Goal: Information Seeking & Learning: Learn about a topic

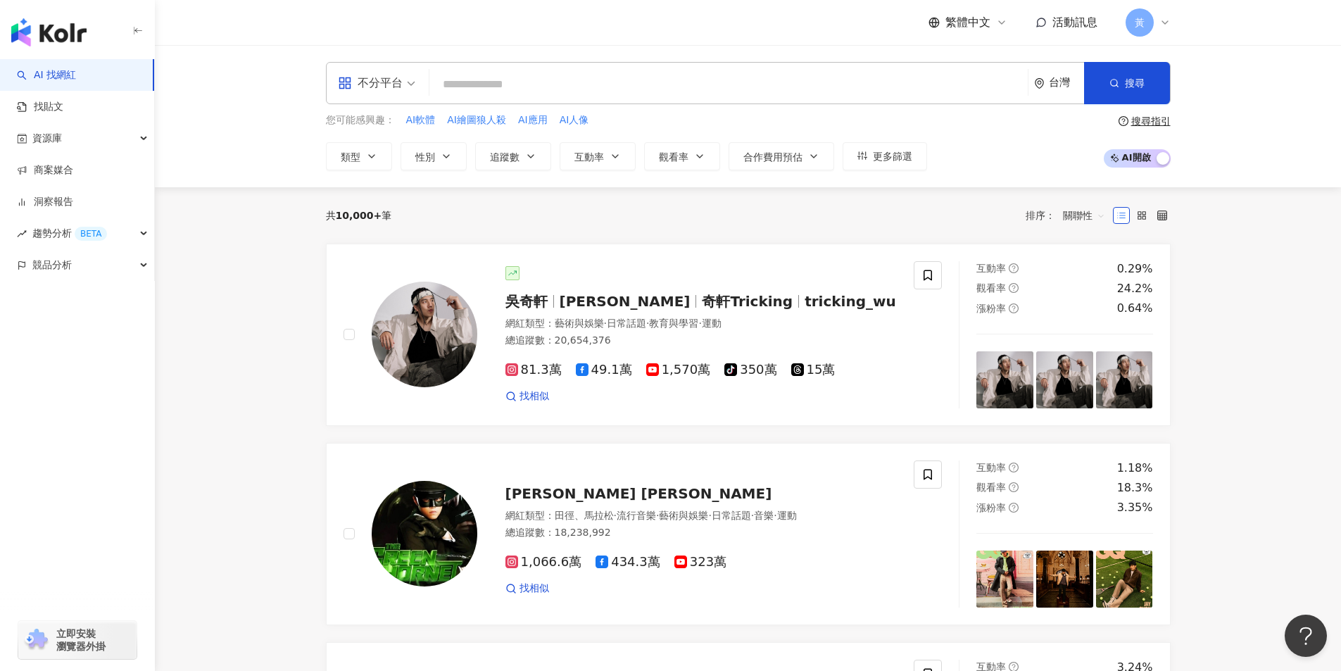
click at [403, 83] on span "不分平台" at bounding box center [376, 83] width 77 height 23
click at [398, 148] on div "Instagram" at bounding box center [381, 148] width 80 height 18
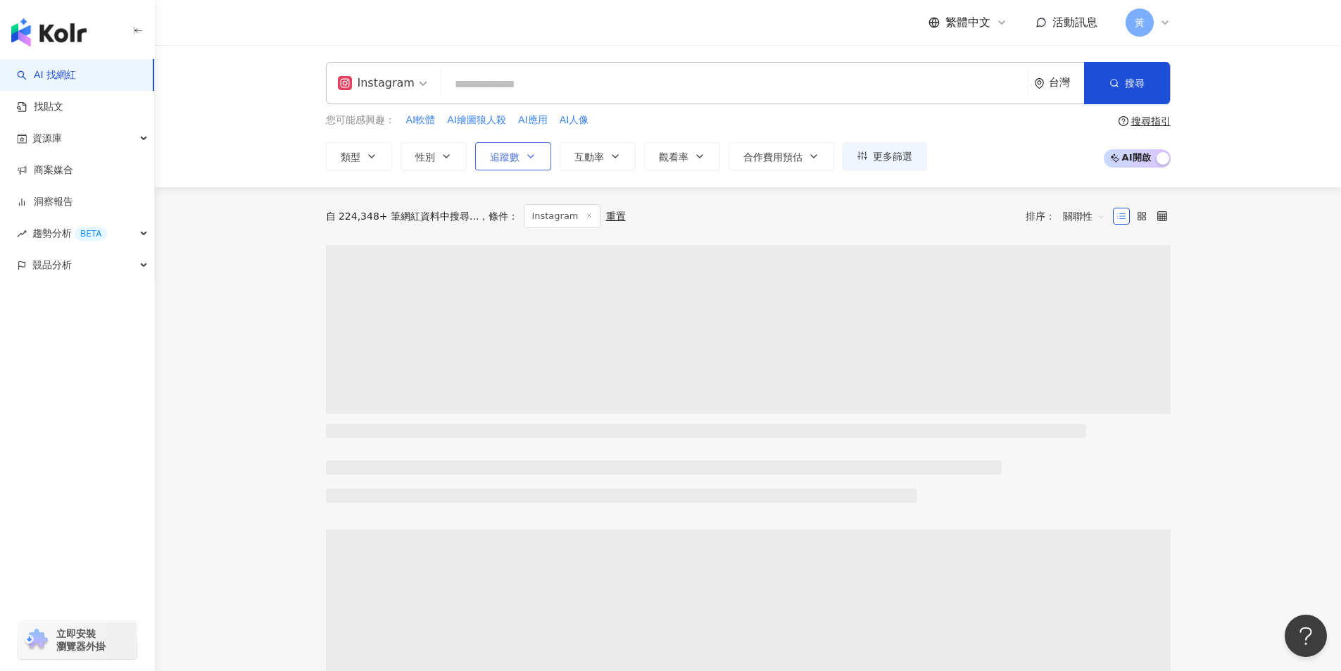
click at [524, 159] on button "追蹤數" at bounding box center [513, 156] width 76 height 28
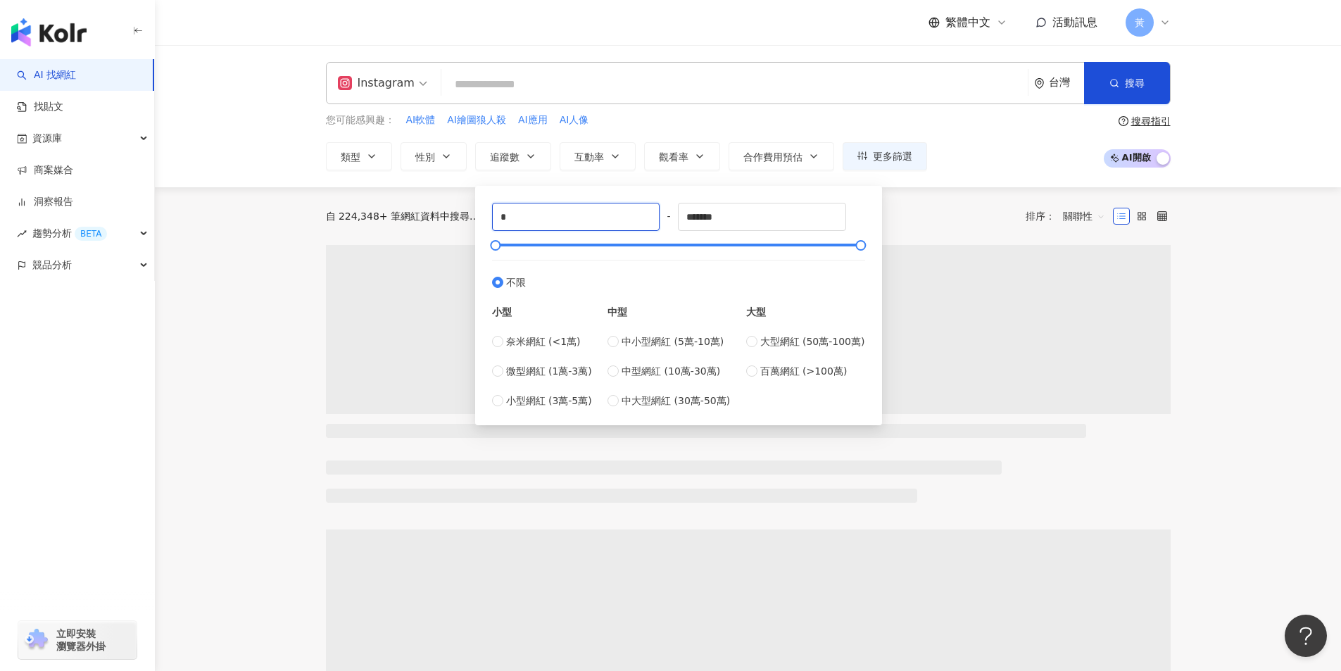
drag, startPoint x: 505, startPoint y: 218, endPoint x: 474, endPoint y: 223, distance: 30.7
click at [475, 223] on div "* - ******* 不限 小型 奈米網紅 (<1萬) 微型網紅 (1萬-3萬) 小型網紅 (3萬-5萬) 中型 中小型網紅 (5萬-10萬) 中型網紅 (…" at bounding box center [678, 305] width 407 height 239
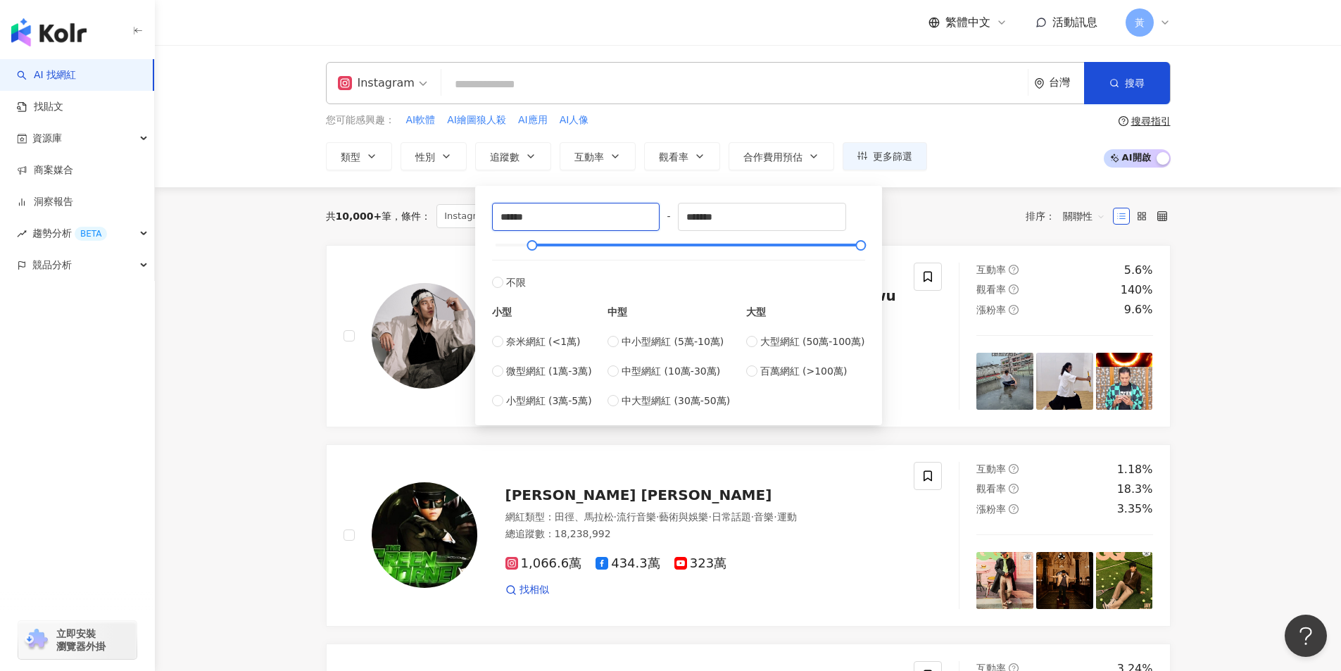
type input "******"
click at [907, 130] on div "您可能感興趣： AI軟體 AI繪圖狼人殺 AI應用 AI人像 類型 性別 追蹤數 互動率 觀看率 合作費用預估 更多篩選 ****** - ******* 不…" at bounding box center [626, 142] width 601 height 58
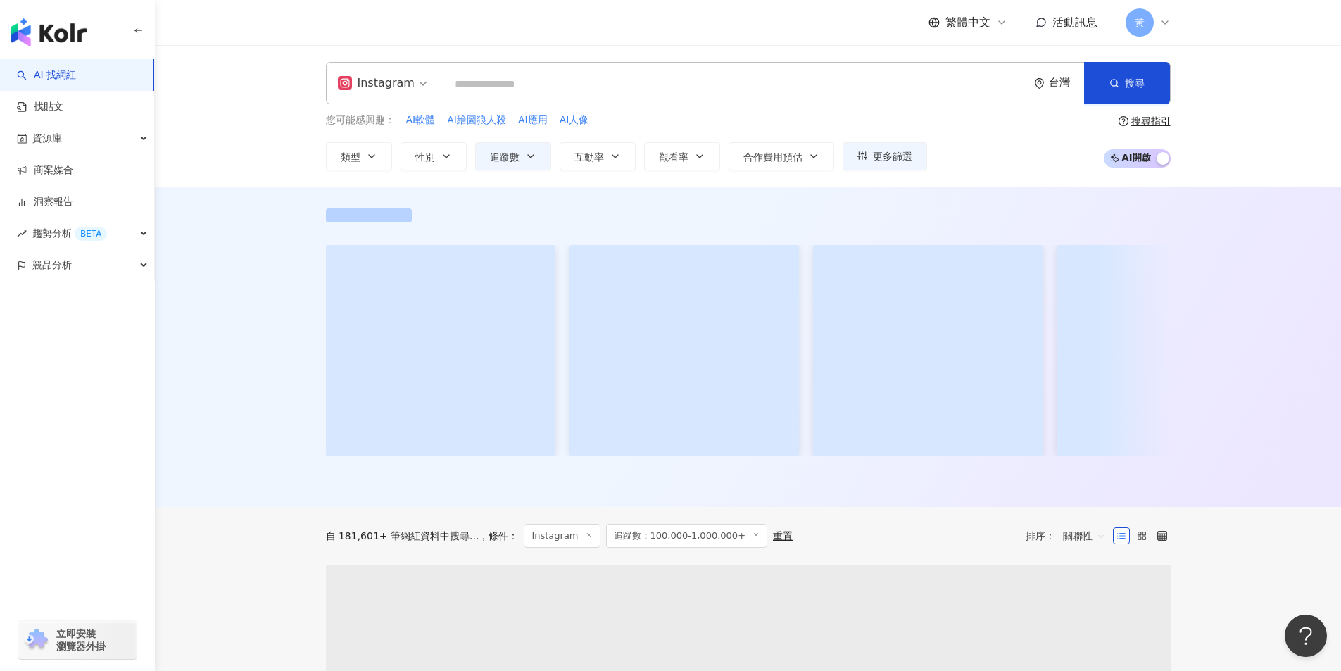
click at [623, 87] on input "search" at bounding box center [734, 84] width 575 height 27
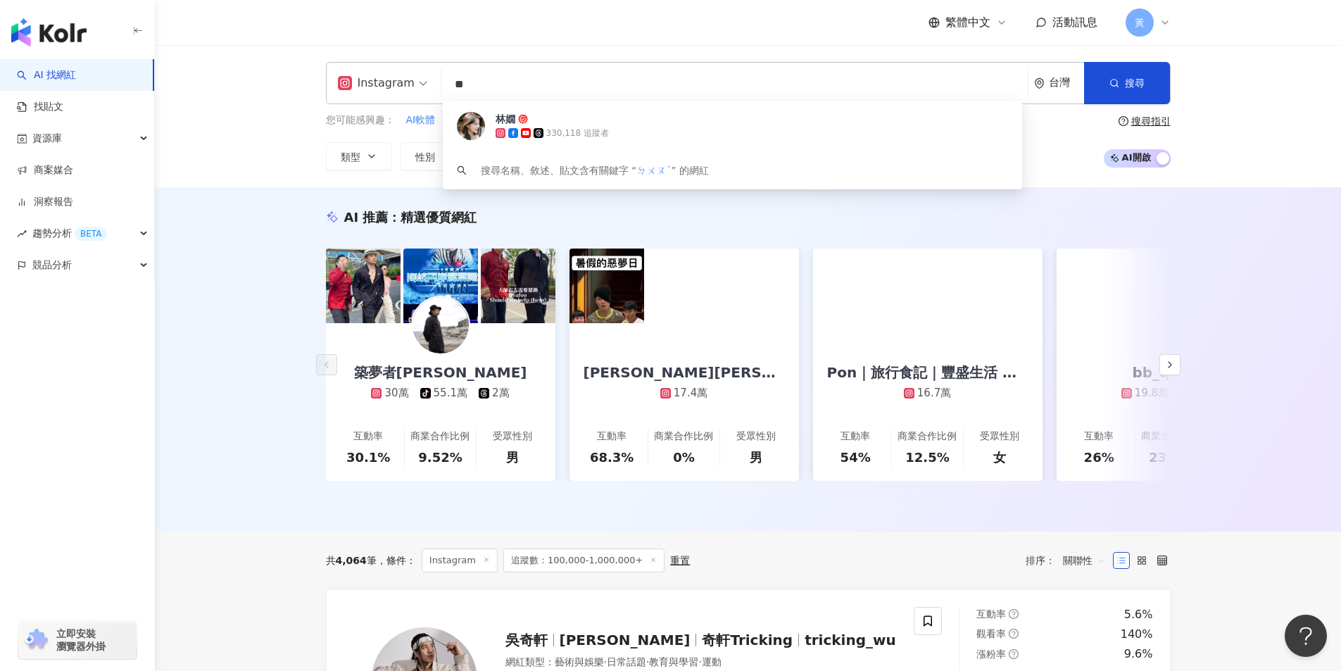
type input "*"
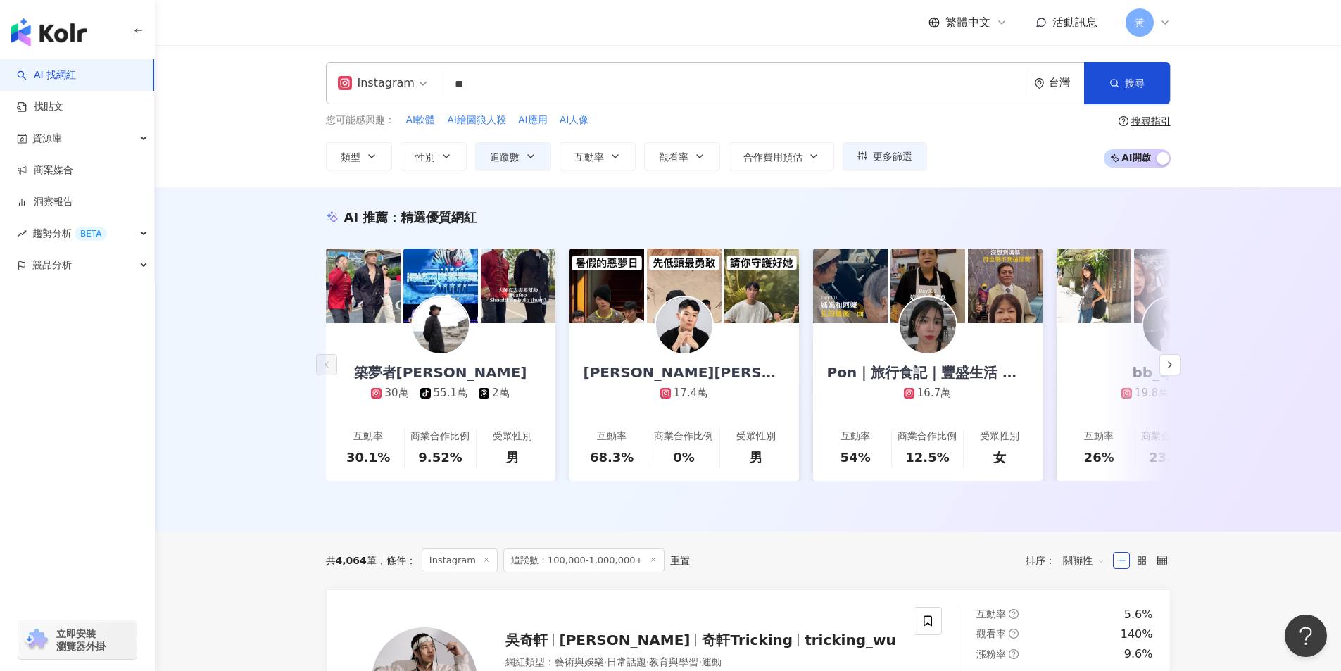
type input "**"
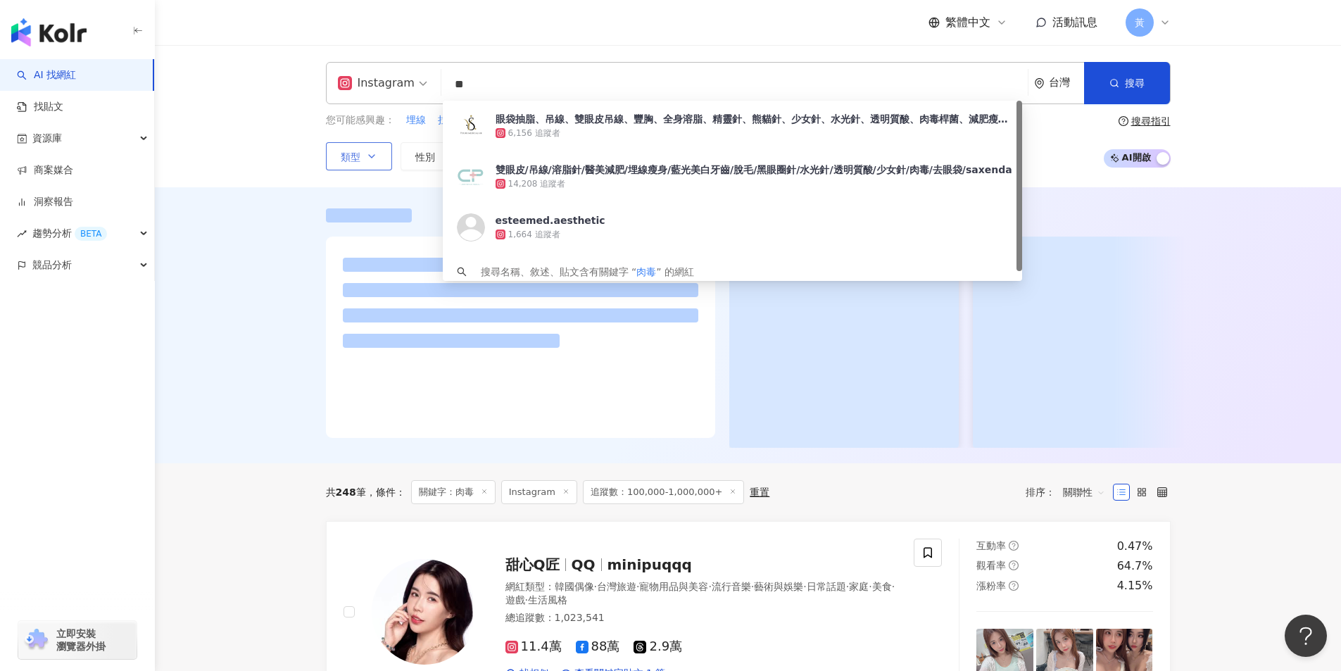
click at [374, 156] on icon "button" at bounding box center [371, 156] width 11 height 11
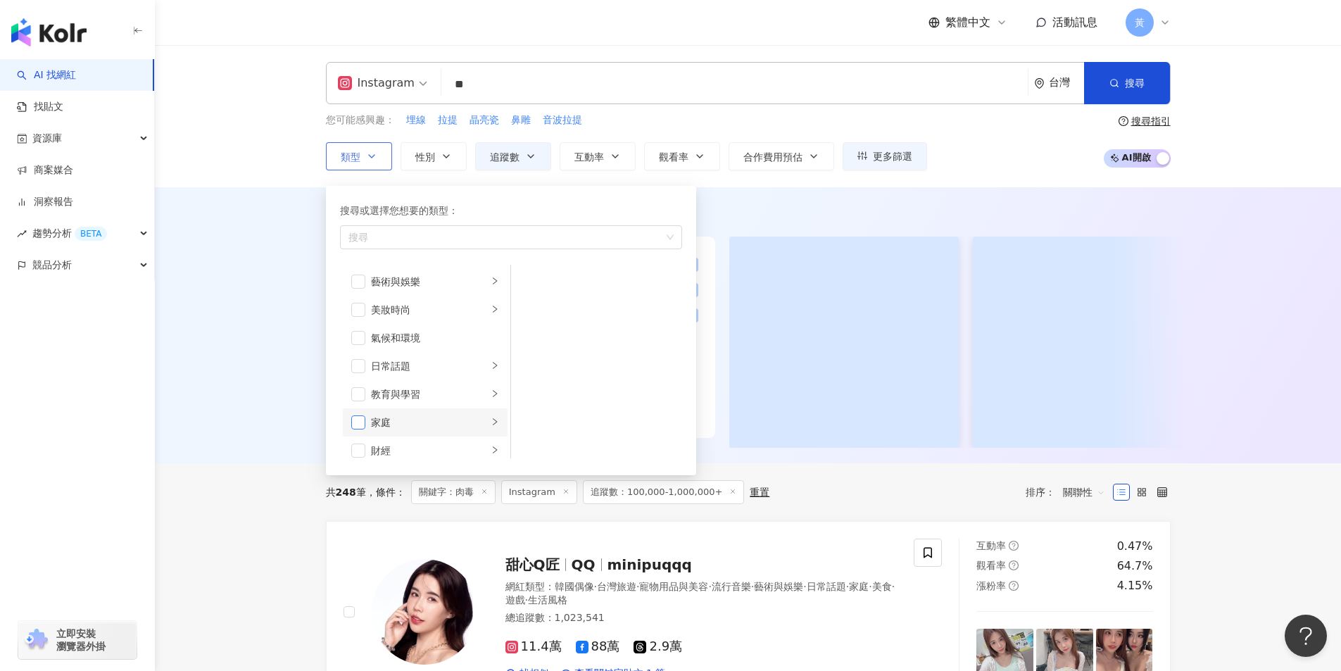
click at [363, 419] on span "button" at bounding box center [358, 422] width 14 height 14
click at [298, 161] on div "Instagram ** 台灣 搜尋 71414aee-be23-4a58-b4c9-311e2c18a2e9 眼袋抽脂、吊線、雙眼皮吊線、豐胸、全身溶脂、精…" at bounding box center [748, 116] width 901 height 108
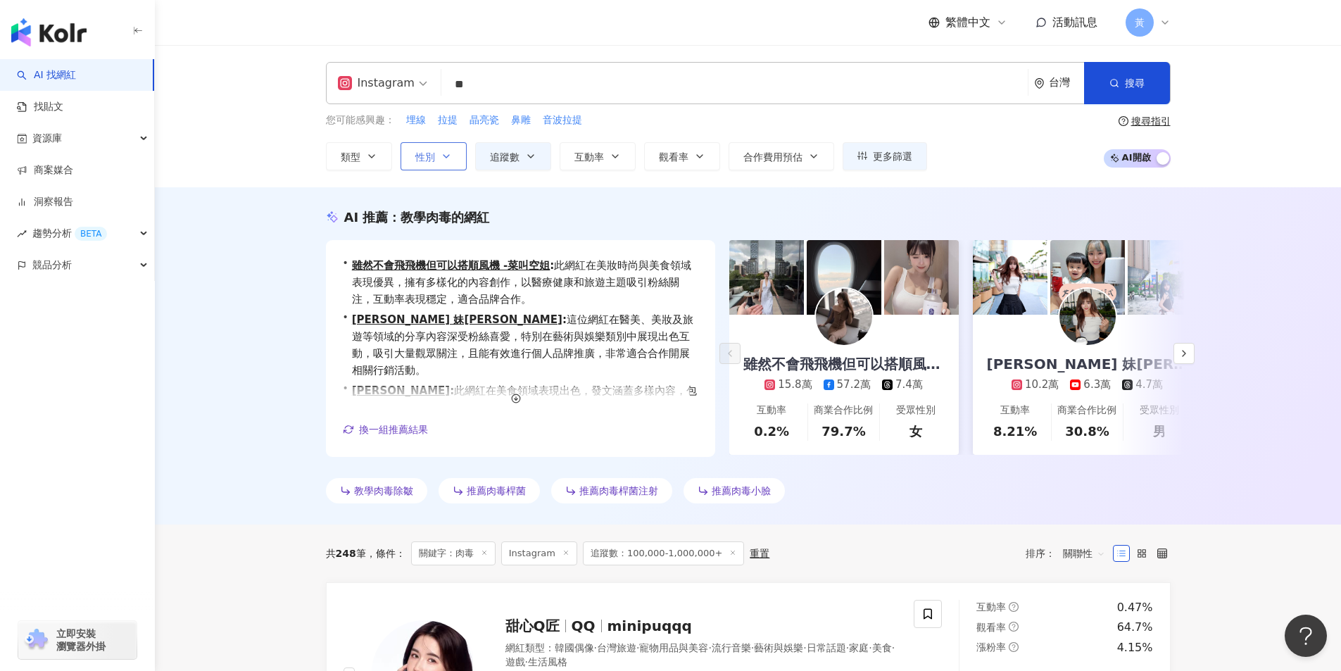
click at [437, 158] on button "性別" at bounding box center [434, 156] width 66 height 28
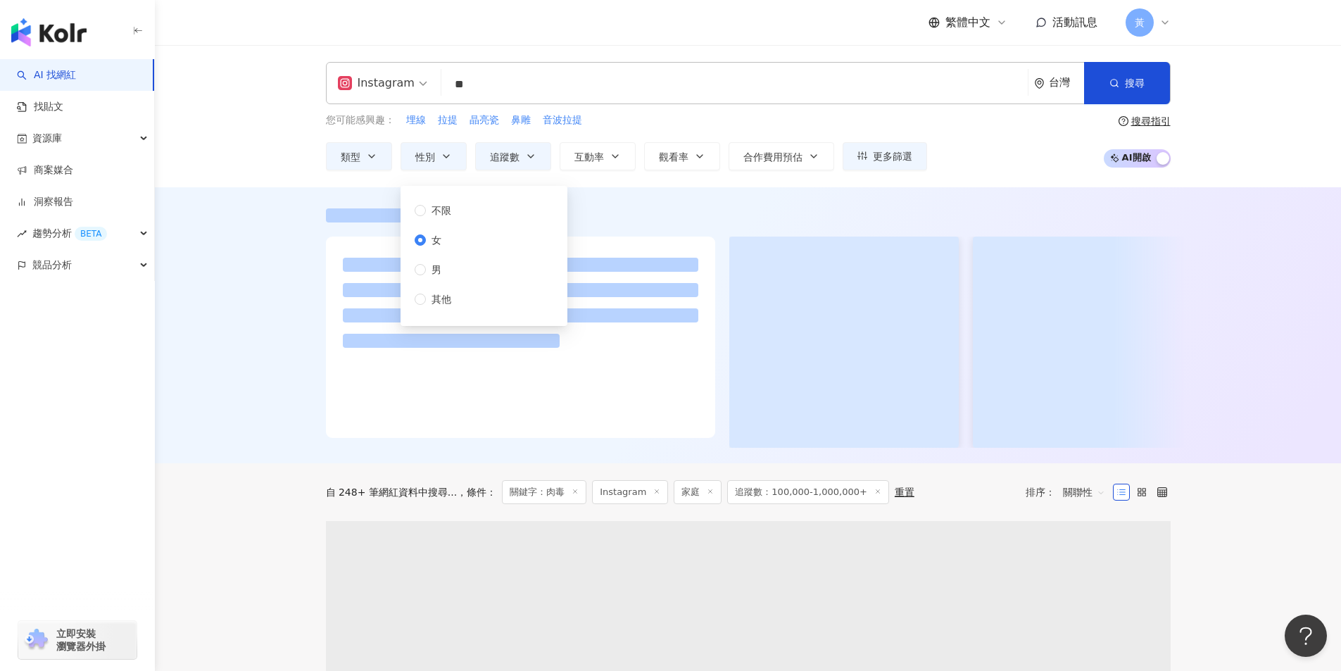
click at [288, 141] on div "Instagram ** 台灣 搜尋 71414aee-be23-4a58-b4c9-311e2c18a2e9 眼袋抽脂、吊線、雙眼皮吊線、豐胸、全身溶脂、精…" at bounding box center [748, 116] width 1186 height 142
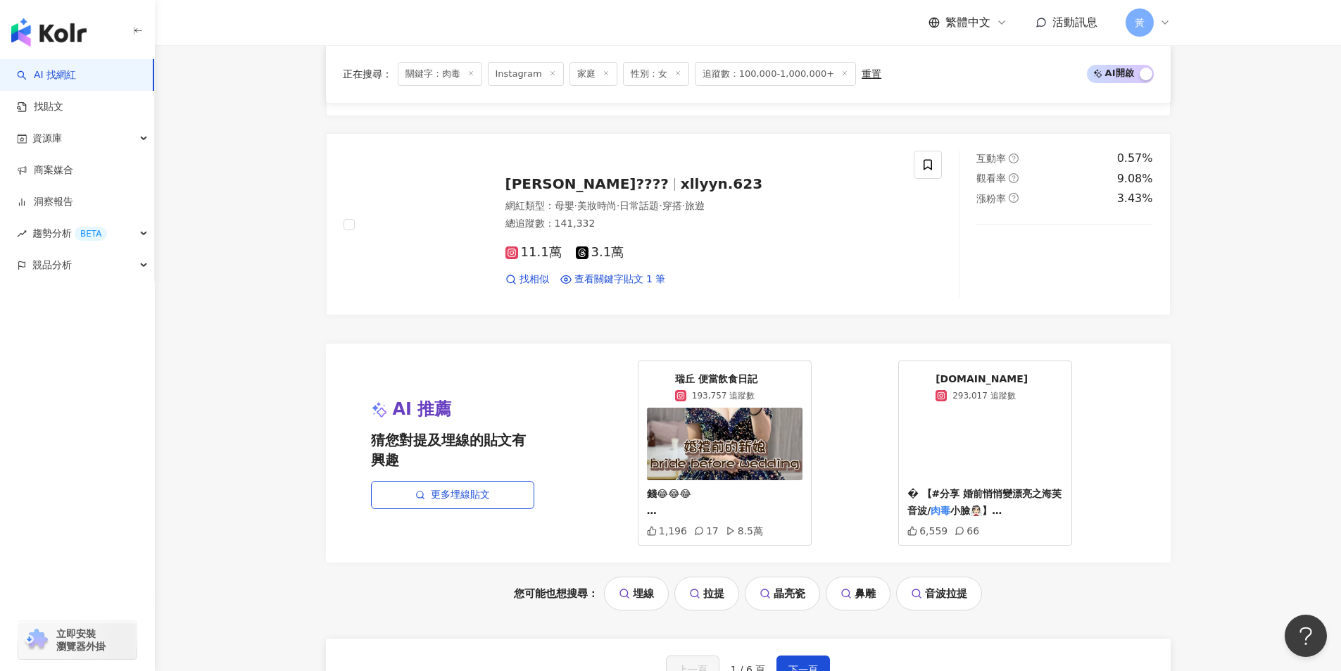
scroll to position [2812, 0]
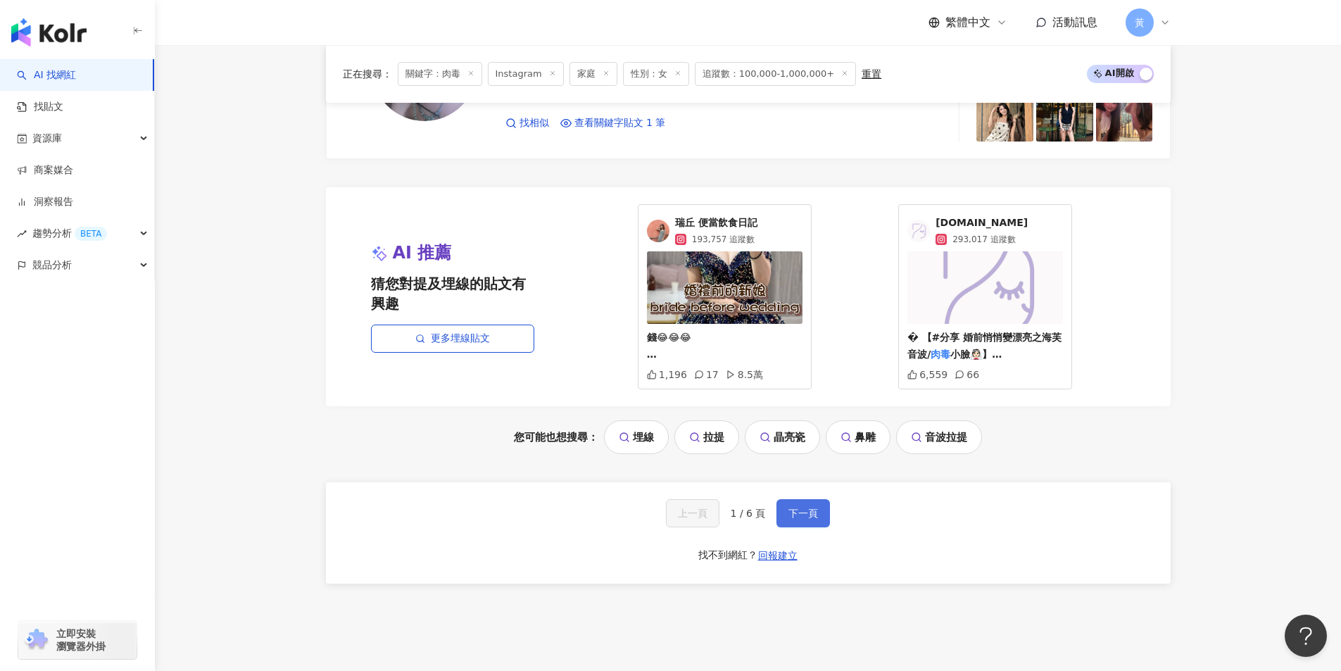
click at [821, 514] on button "下一頁" at bounding box center [802, 513] width 53 height 28
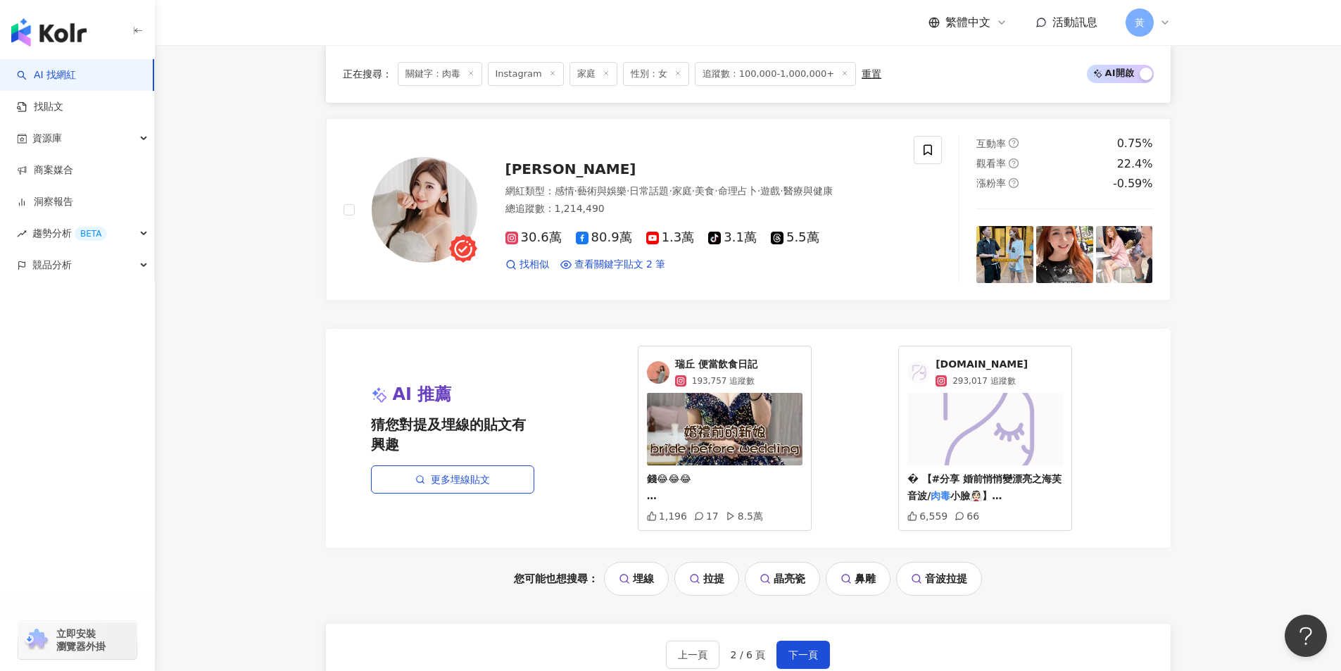
scroll to position [2879, 0]
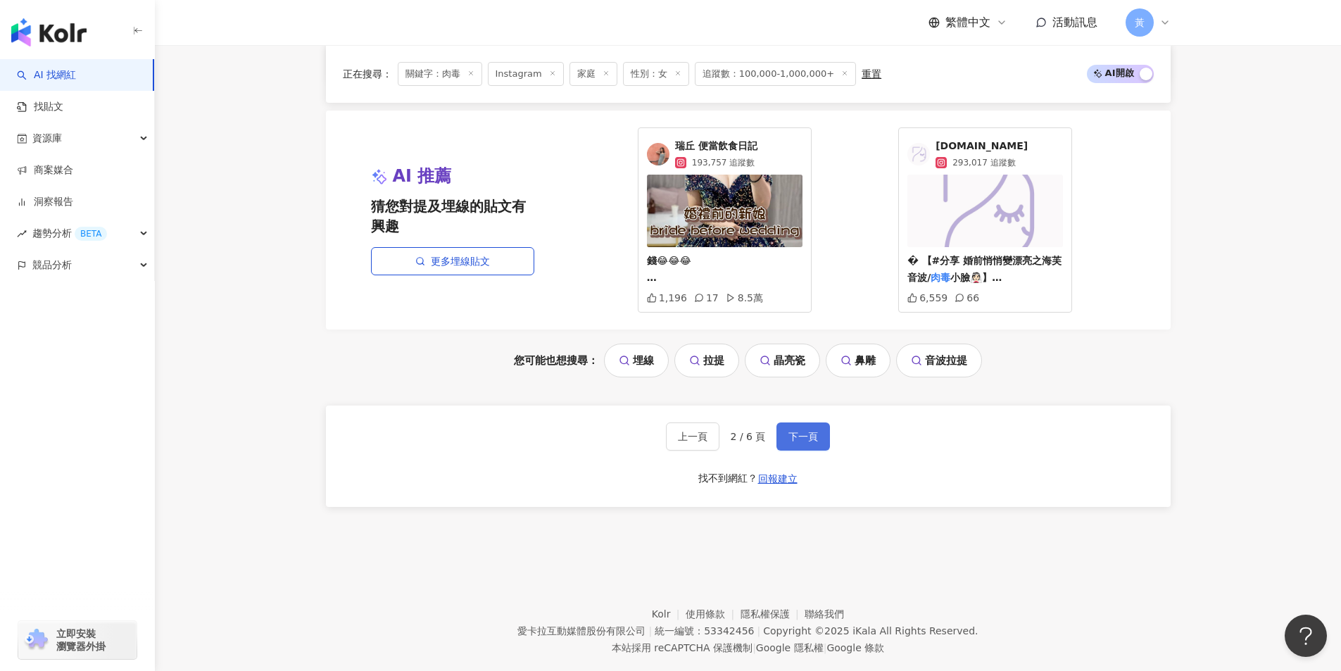
click at [802, 442] on span "下一頁" at bounding box center [803, 436] width 30 height 11
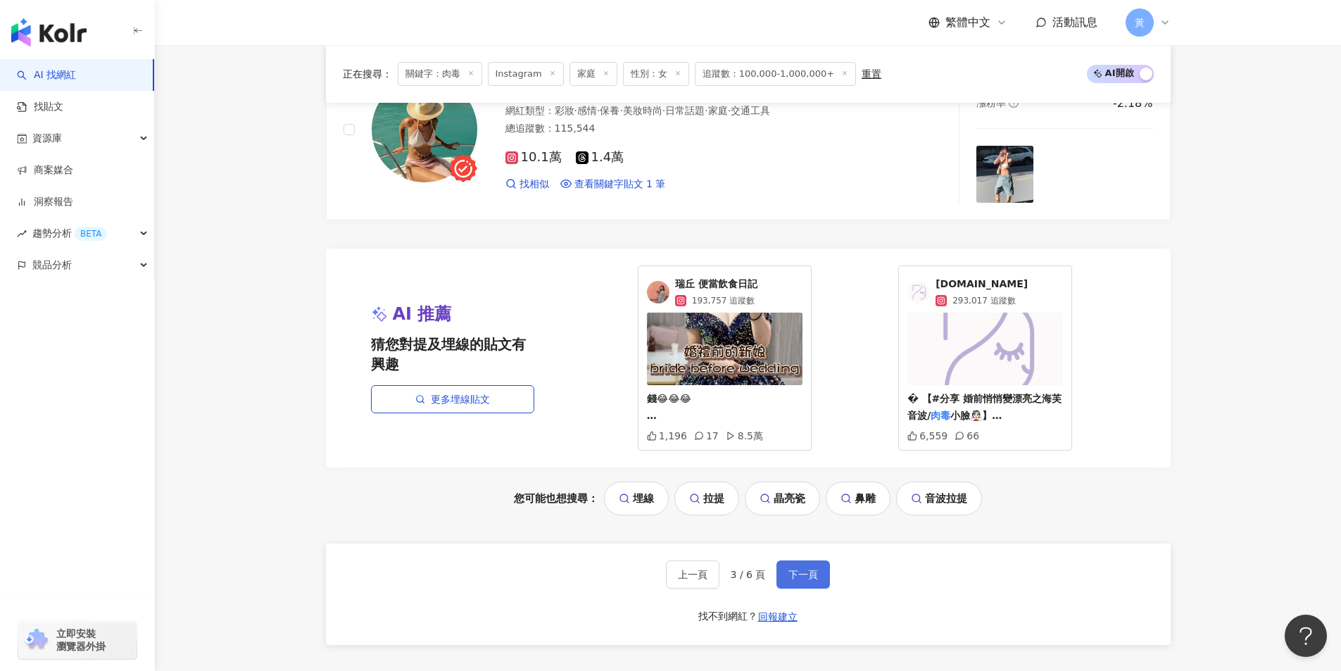
scroll to position [2917, 0]
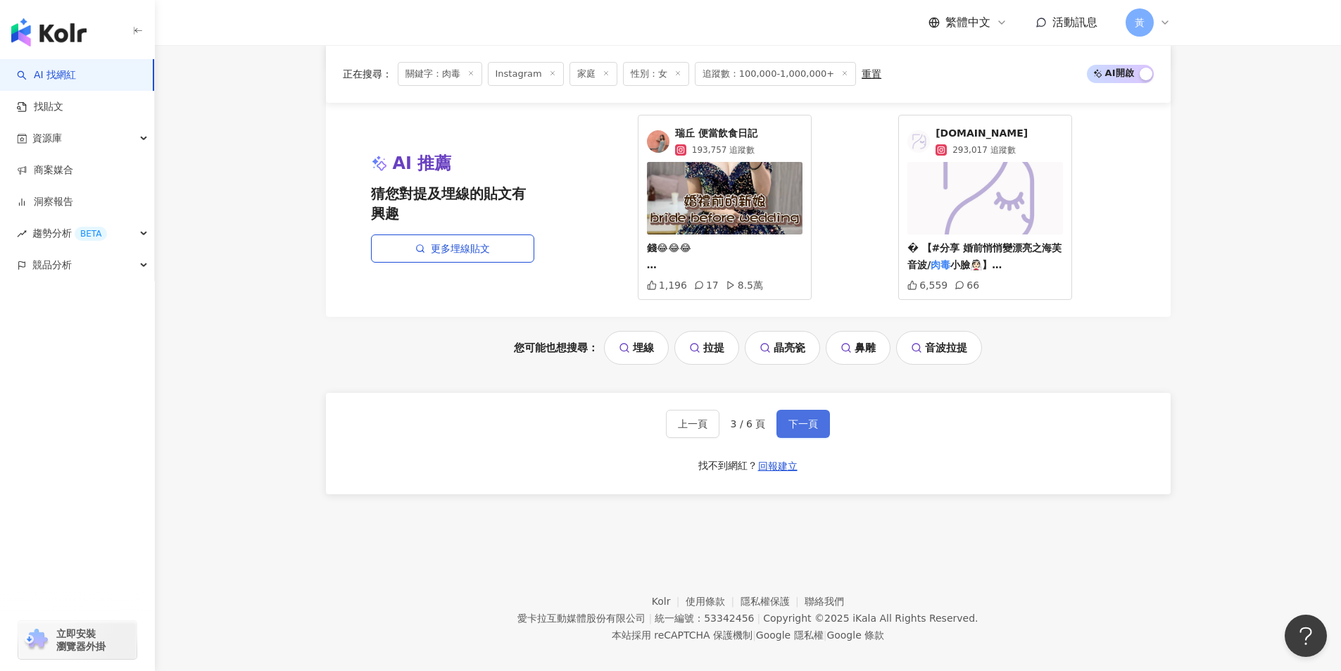
click at [796, 410] on button "下一頁" at bounding box center [802, 424] width 53 height 28
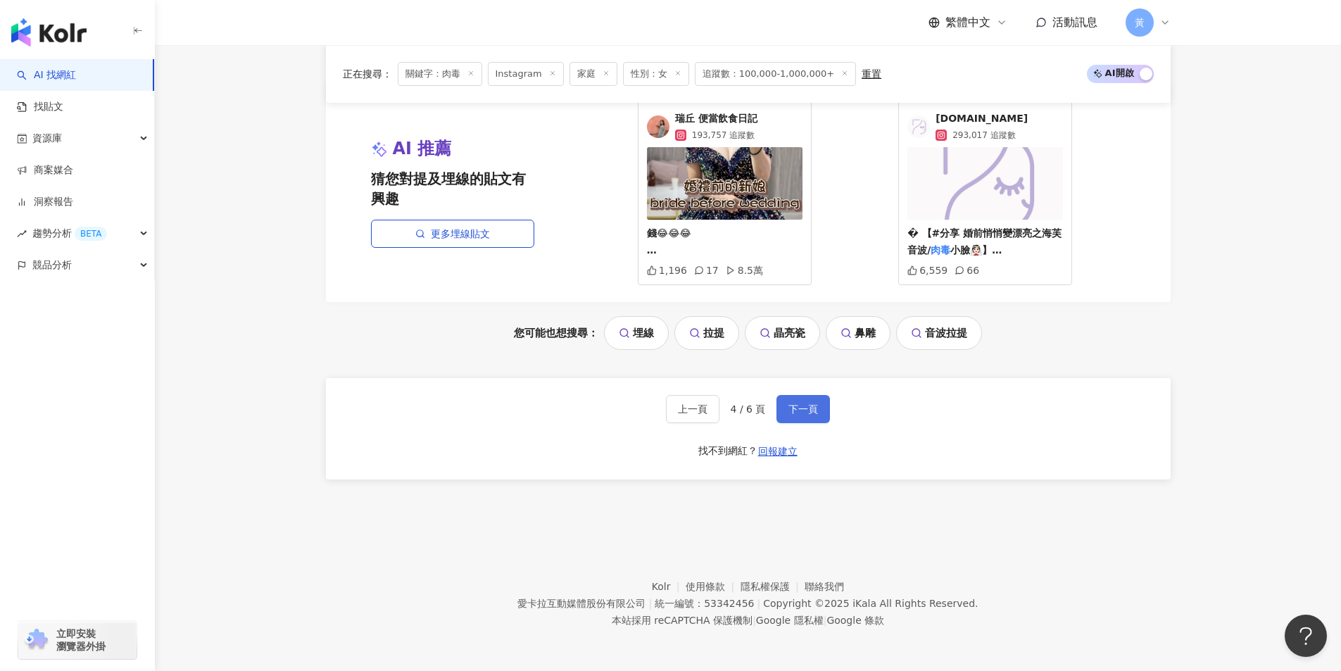
click at [797, 410] on span "下一頁" at bounding box center [803, 408] width 30 height 11
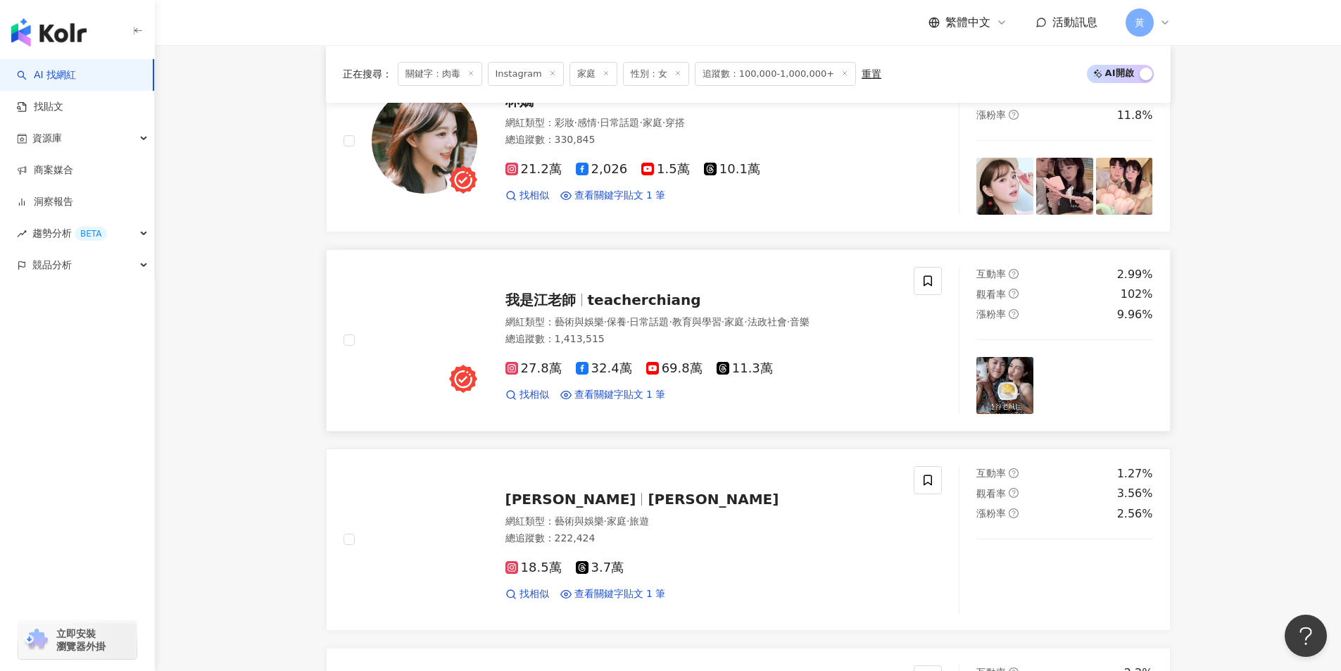
scroll to position [563, 0]
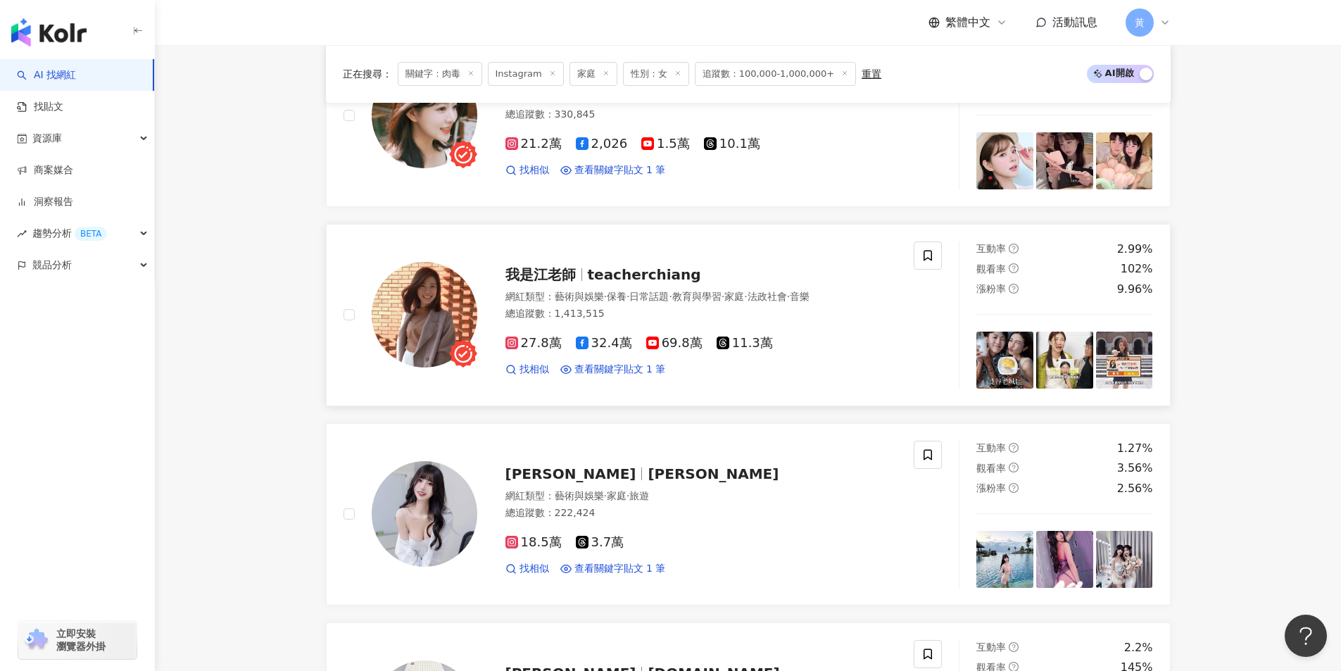
click at [582, 297] on div "我是江老師 teacherchiang 網紅類型 ： 藝術與娛樂 · 保養 · 日常話題 · 教育與學習 · 家庭 · 法政社會 · 音樂 總追蹤數 ： 1,…" at bounding box center [687, 314] width 420 height 123
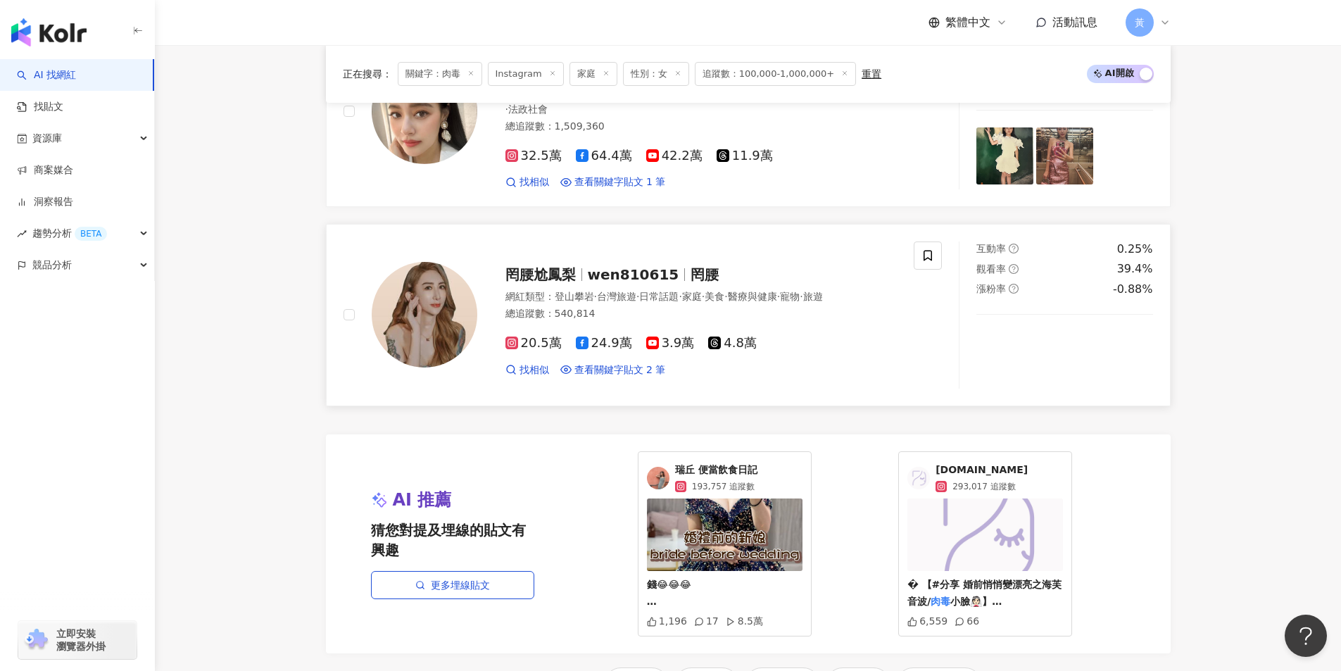
scroll to position [2745, 0]
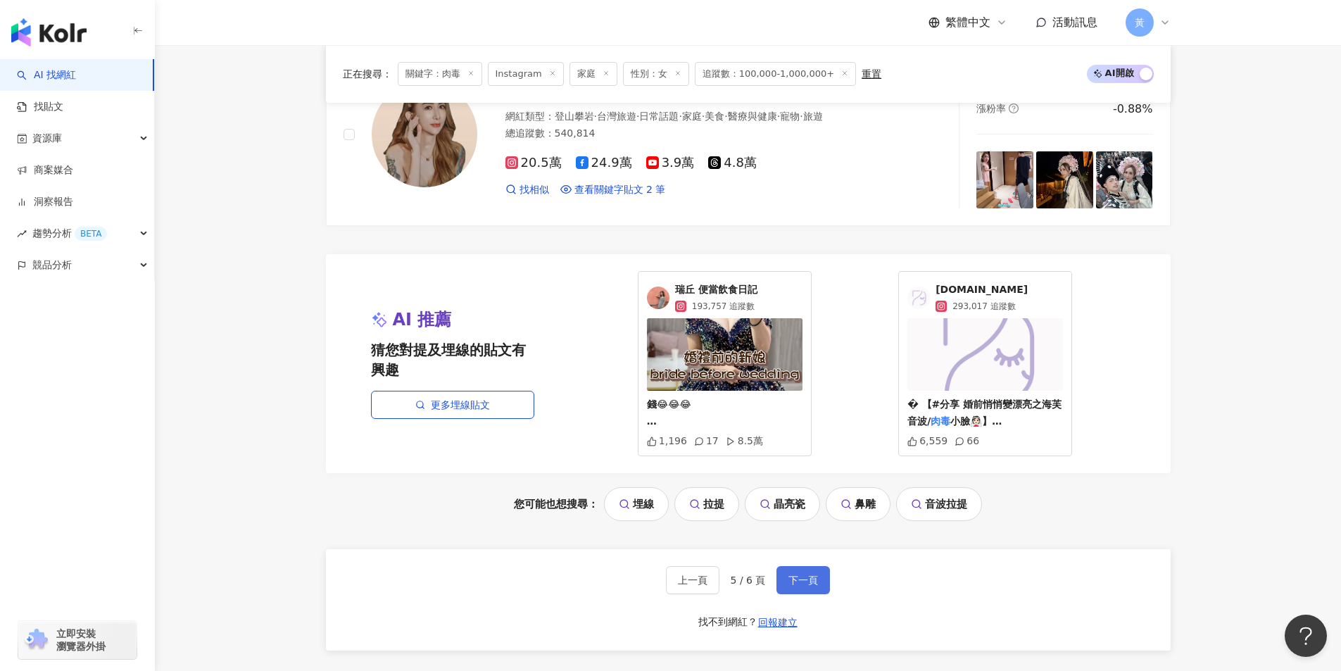
click at [807, 588] on button "下一頁" at bounding box center [802, 580] width 53 height 28
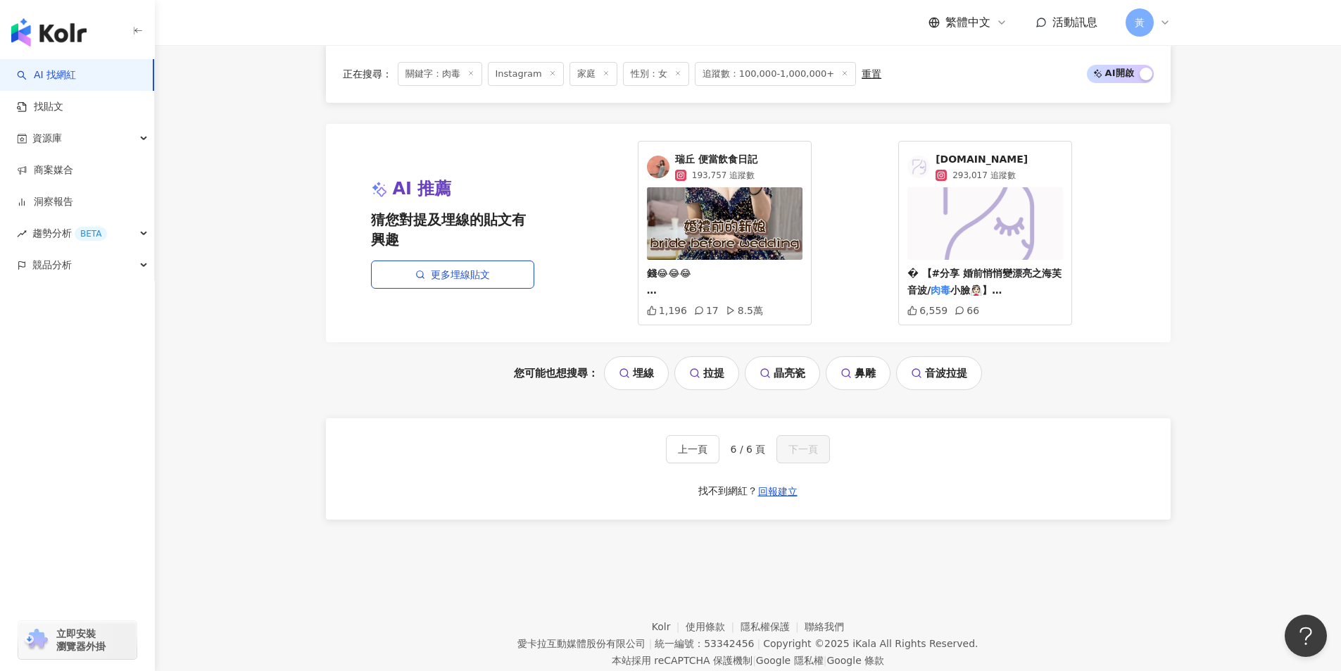
scroll to position [0, 0]
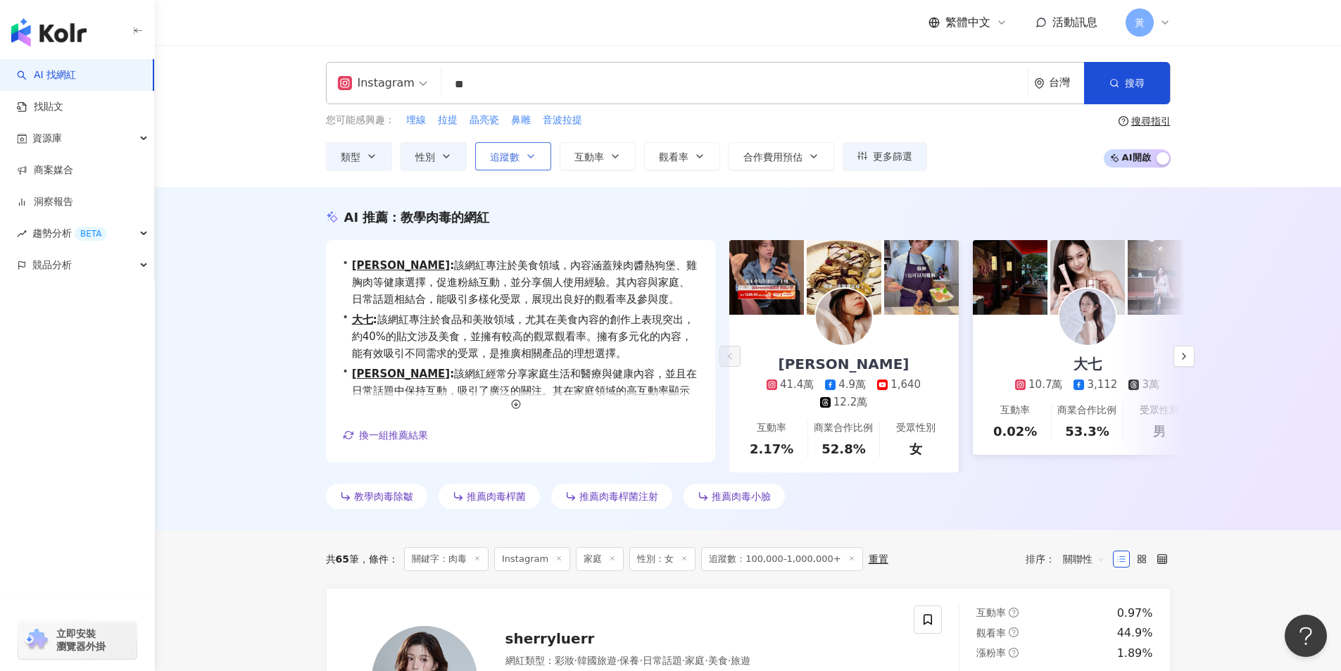
click at [499, 149] on button "追蹤數" at bounding box center [513, 156] width 76 height 28
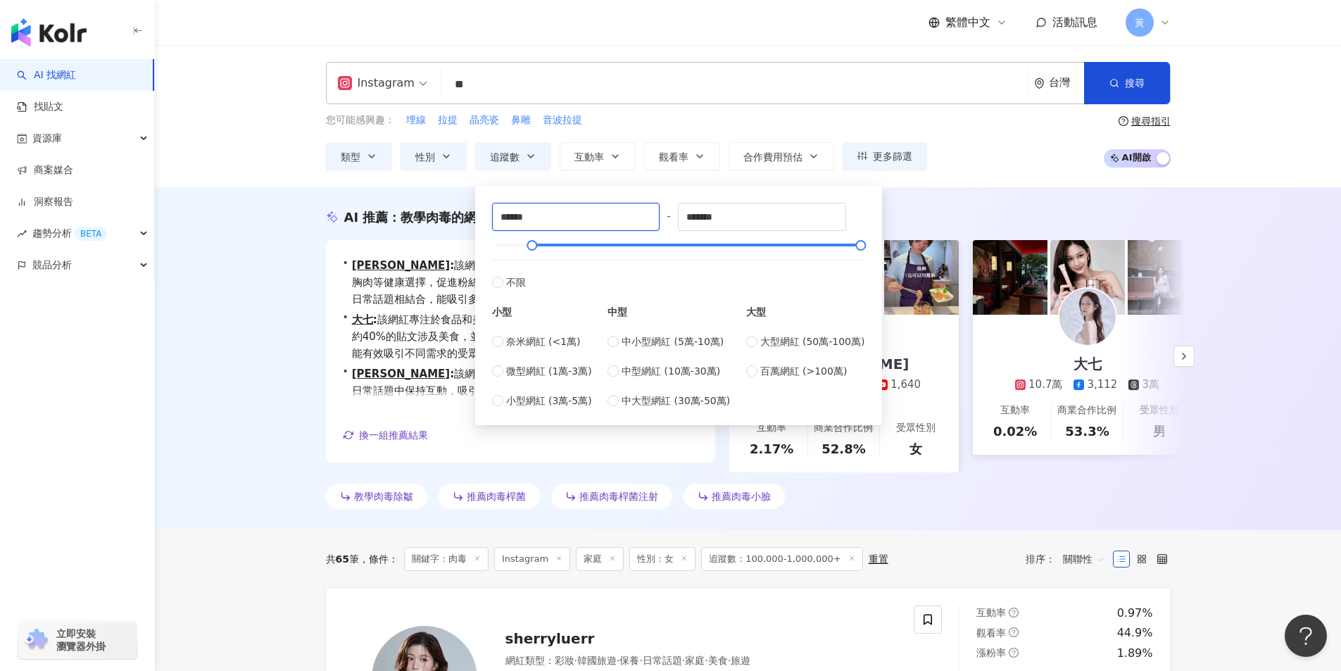
drag, startPoint x: 538, startPoint y: 216, endPoint x: 340, endPoint y: 203, distance: 198.2
type input "*****"
drag, startPoint x: 745, startPoint y: 212, endPoint x: 636, endPoint y: 231, distance: 110.1
click at [636, 231] on div "***** - ******* 不限 小型 奈米網紅 (<1萬) 微型網紅 (1萬-3萬) 小型網紅 (3萬-5萬) 中型 中小型網紅 (5萬-10萬) 中型…" at bounding box center [678, 306] width 373 height 206
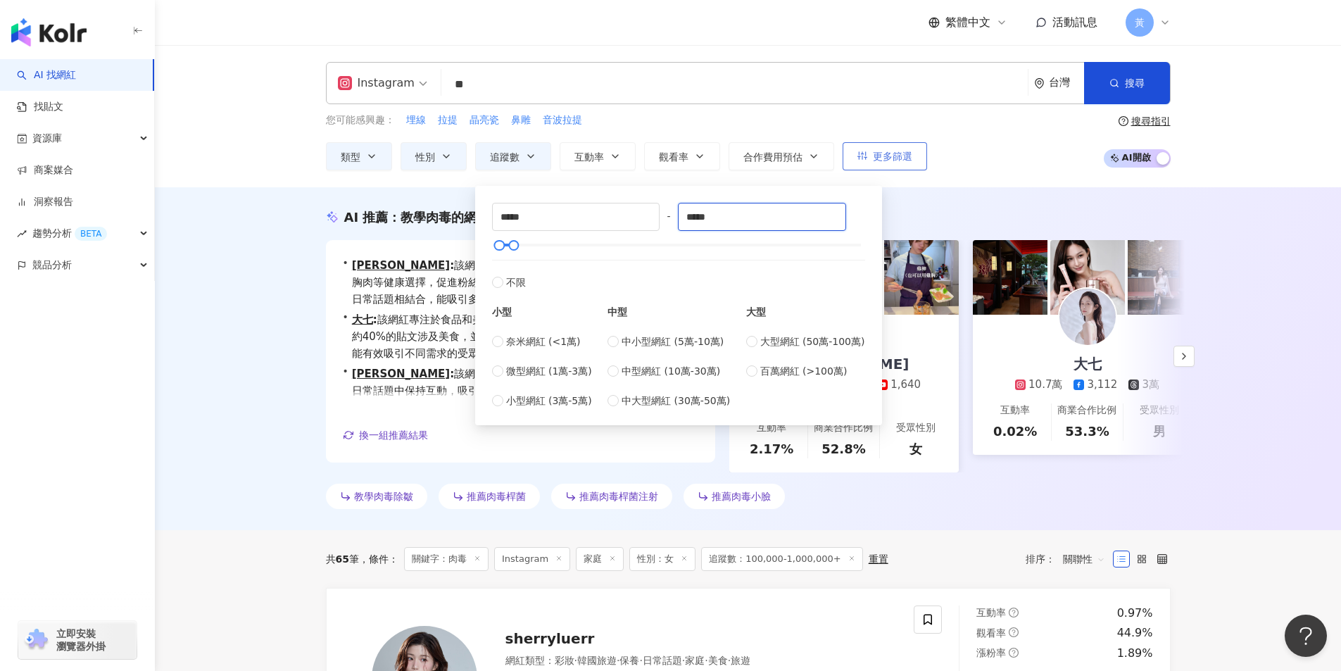
type input "*****"
click at [904, 159] on span "更多篩選" at bounding box center [892, 156] width 39 height 11
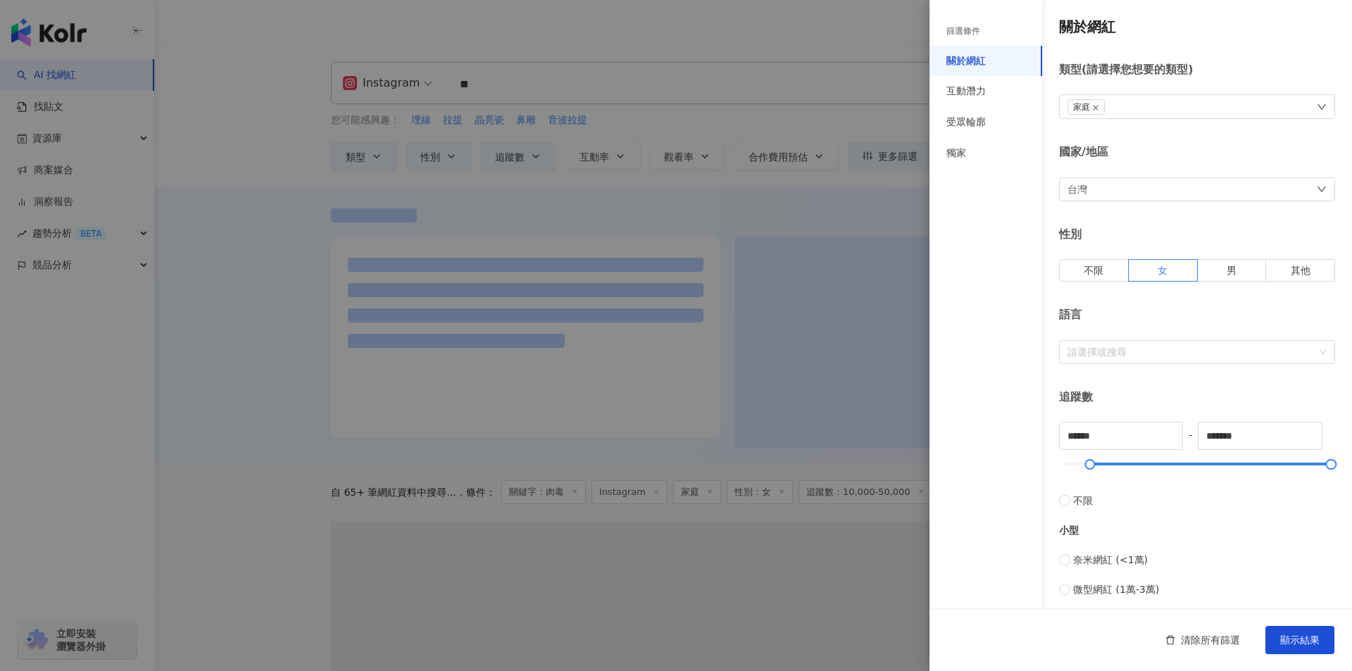
type input "*****"
click at [988, 126] on div "受眾輪廓" at bounding box center [985, 122] width 113 height 31
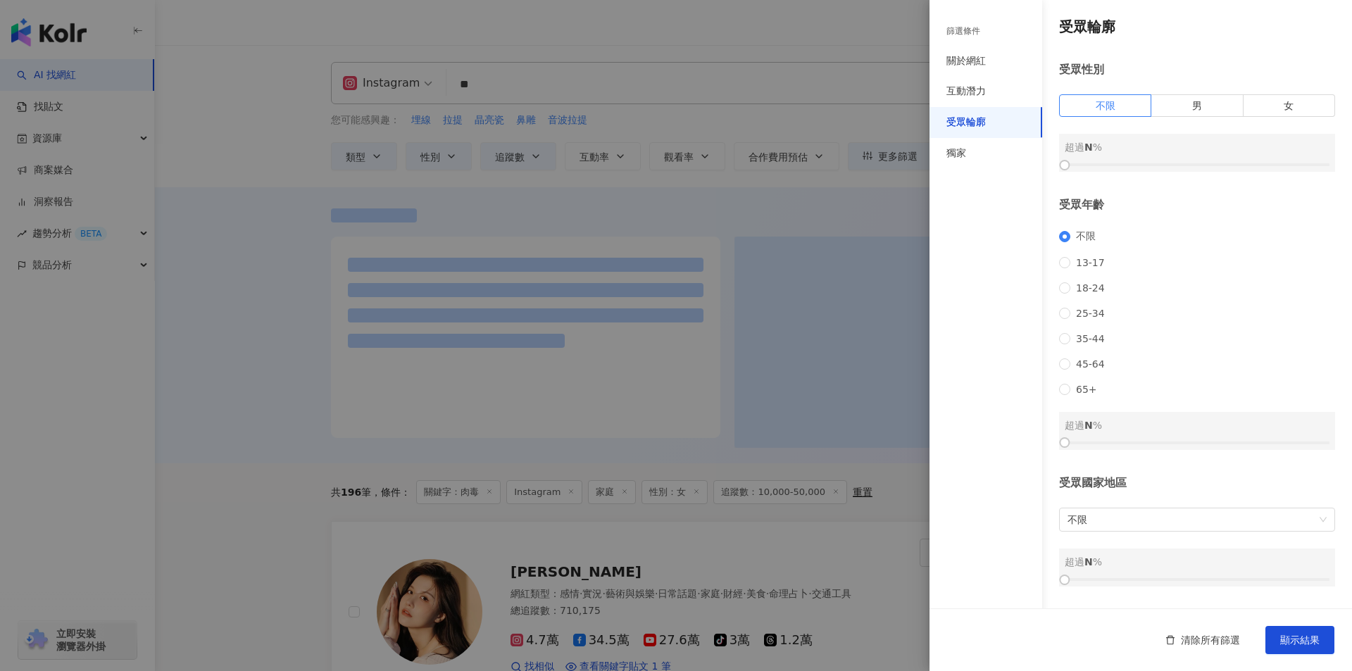
click at [1256, 93] on div "受眾性別 不限 男 女 超過 N %" at bounding box center [1197, 117] width 276 height 110
click at [1261, 98] on label "女" at bounding box center [1289, 105] width 92 height 23
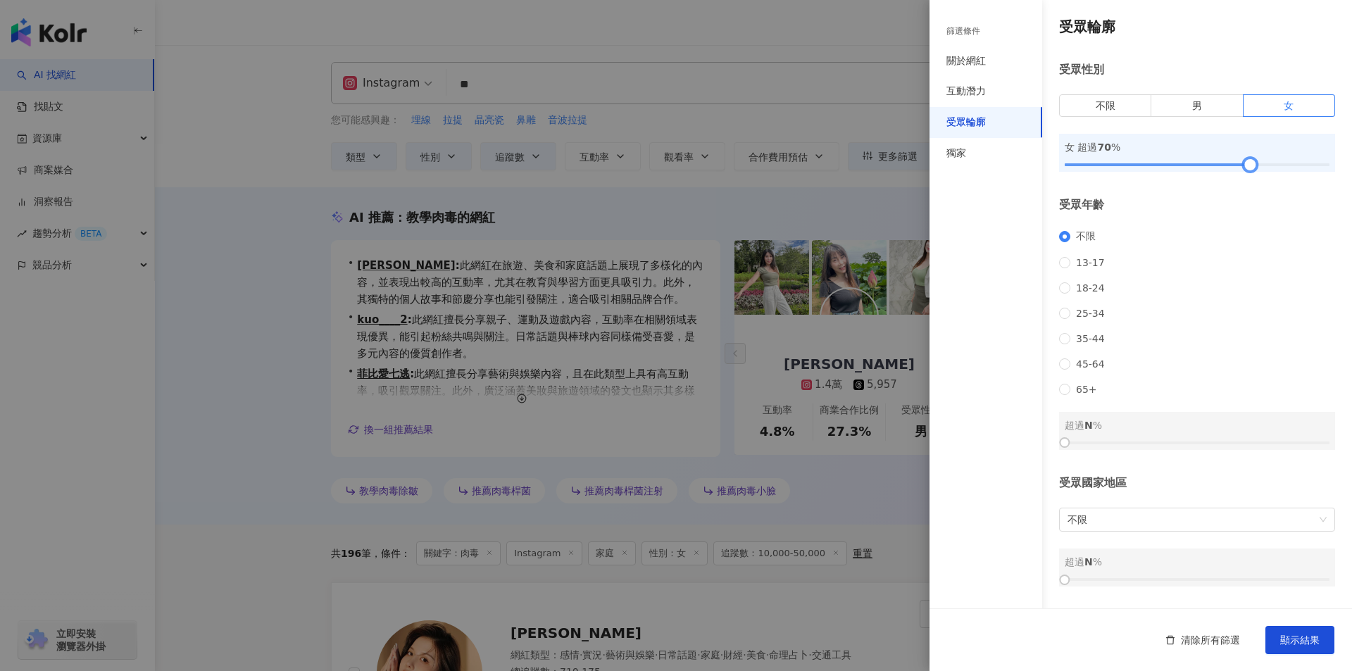
drag, startPoint x: 1069, startPoint y: 166, endPoint x: 1246, endPoint y: 173, distance: 177.5
click at [1246, 169] on div at bounding box center [1250, 165] width 8 height 8
click at [1303, 641] on span "顯示結果" at bounding box center [1299, 639] width 39 height 11
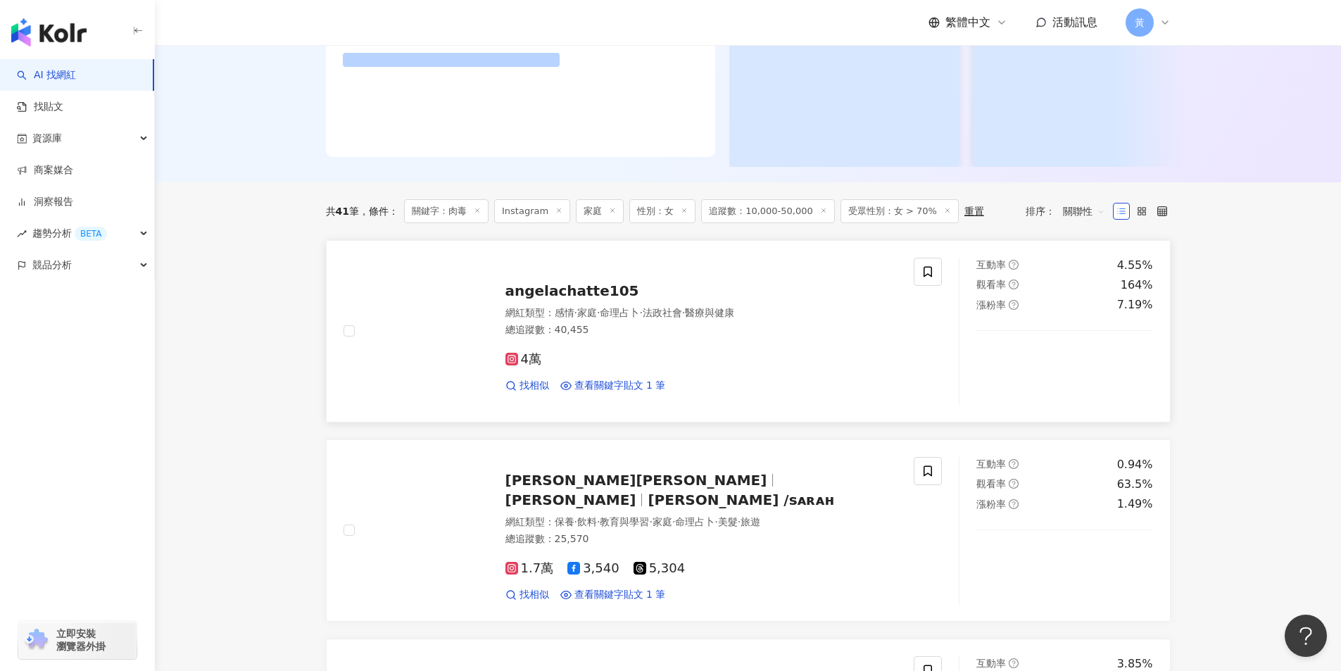
scroll to position [290, 0]
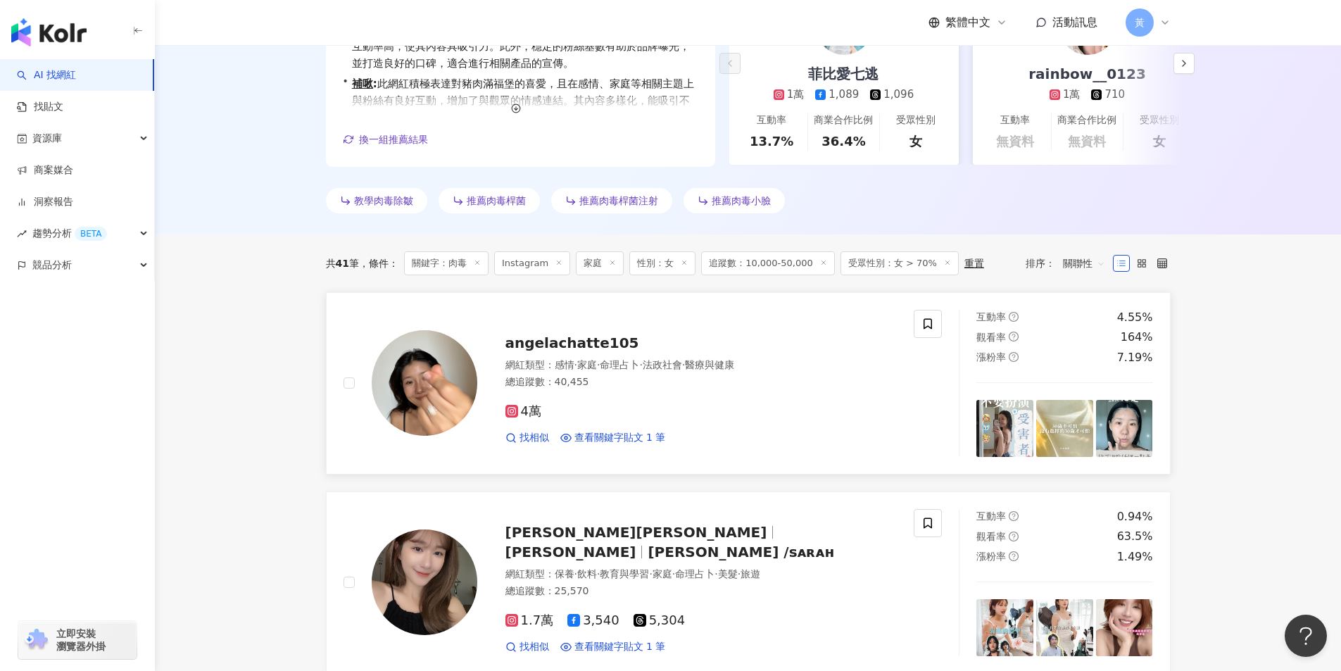
click at [572, 351] on span "angelachatte105" at bounding box center [572, 342] width 134 height 17
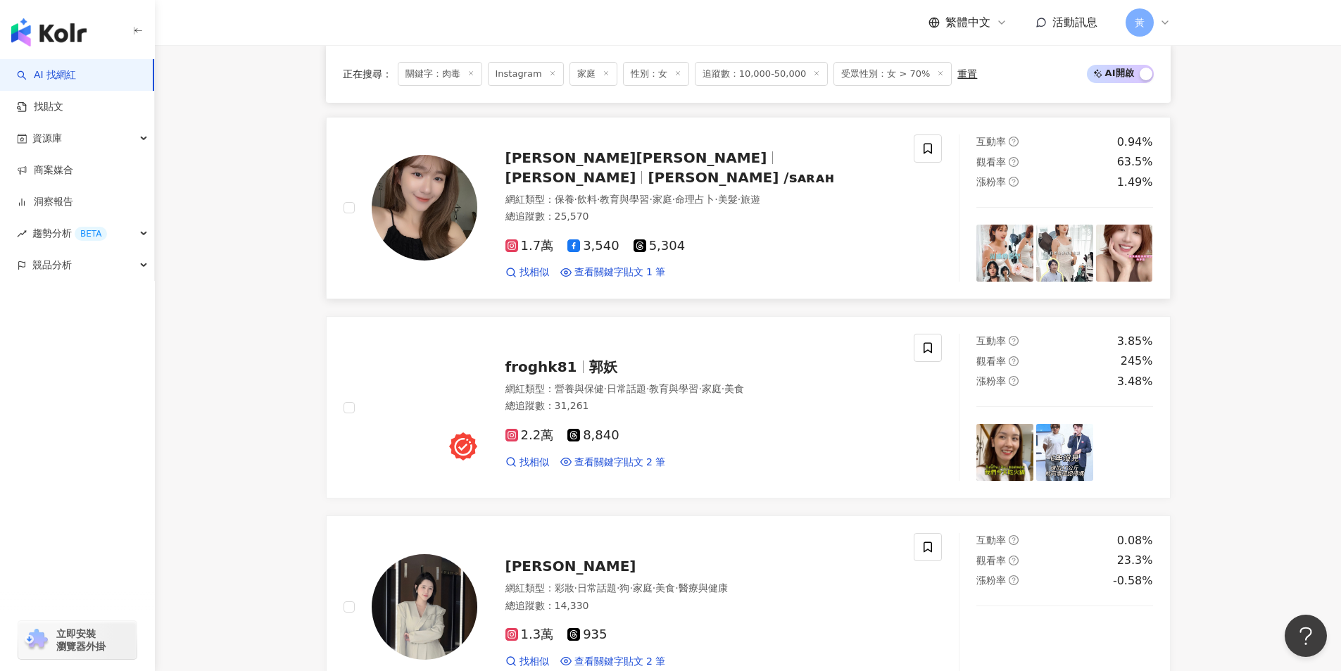
scroll to position [642, 0]
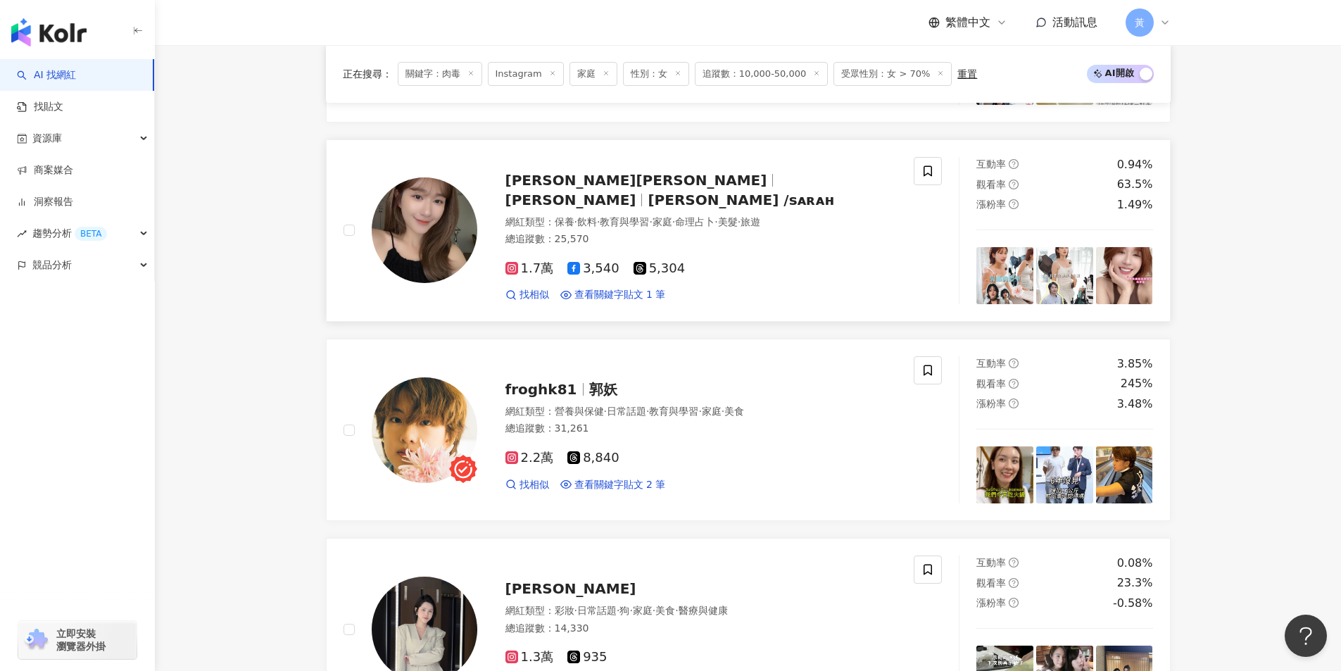
click at [714, 203] on div "張詩蓉Sarah 張詩蓉 張·詩·蓉 /sᴀʀᴀʜ 網紅類型 ： 保養 · 飲料 · 教育與學習 · 家庭 · 命理占卜 · 美髮 · 旅遊 總追蹤數 ： 2…" at bounding box center [687, 230] width 420 height 143
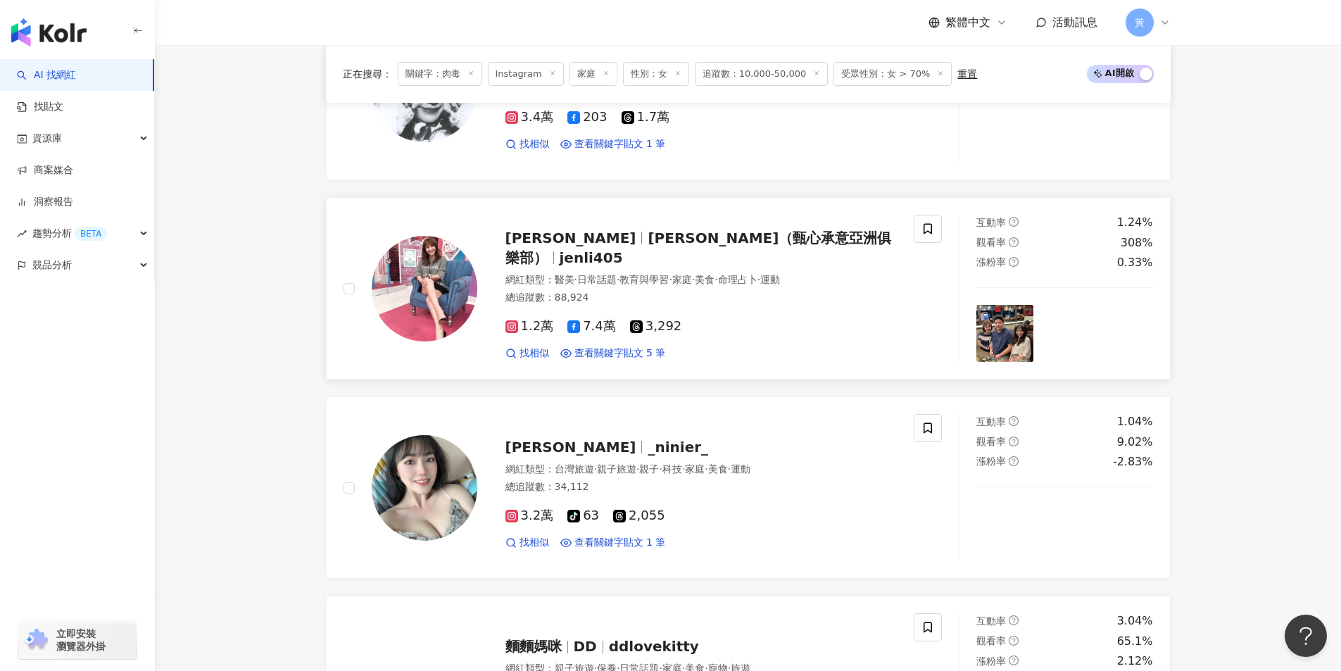
scroll to position [1979, 0]
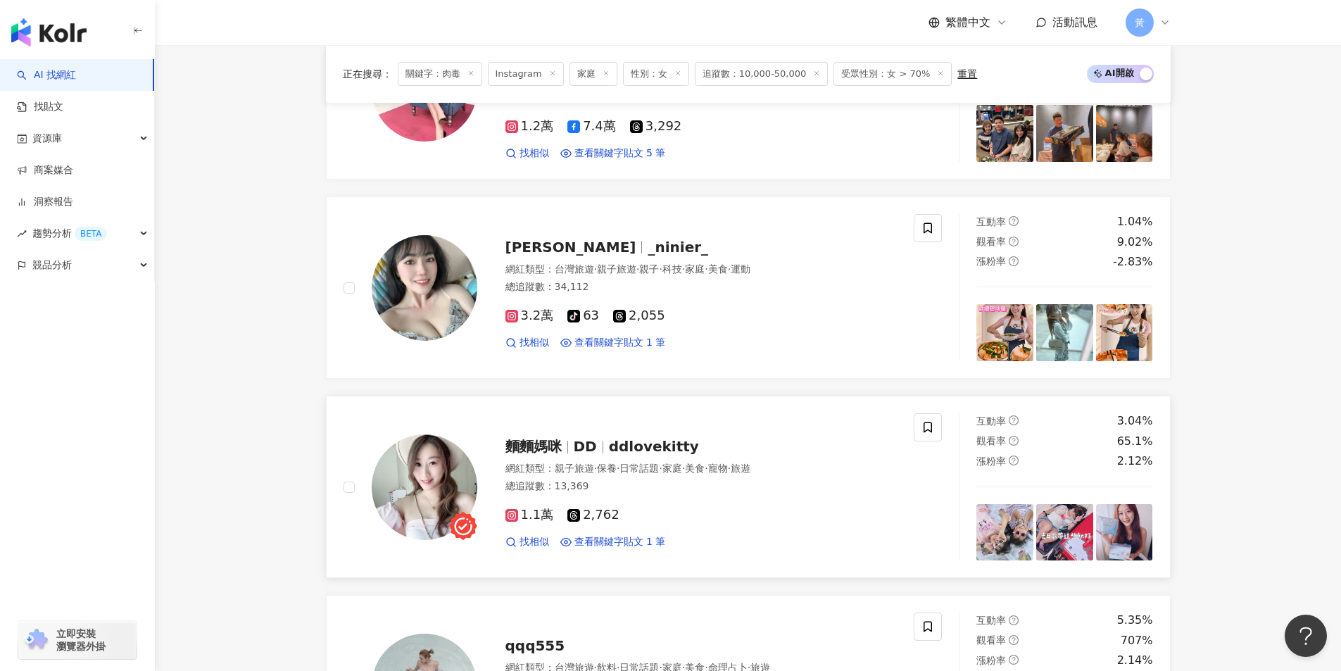
click at [650, 462] on span "日常話題" at bounding box center [638, 467] width 39 height 11
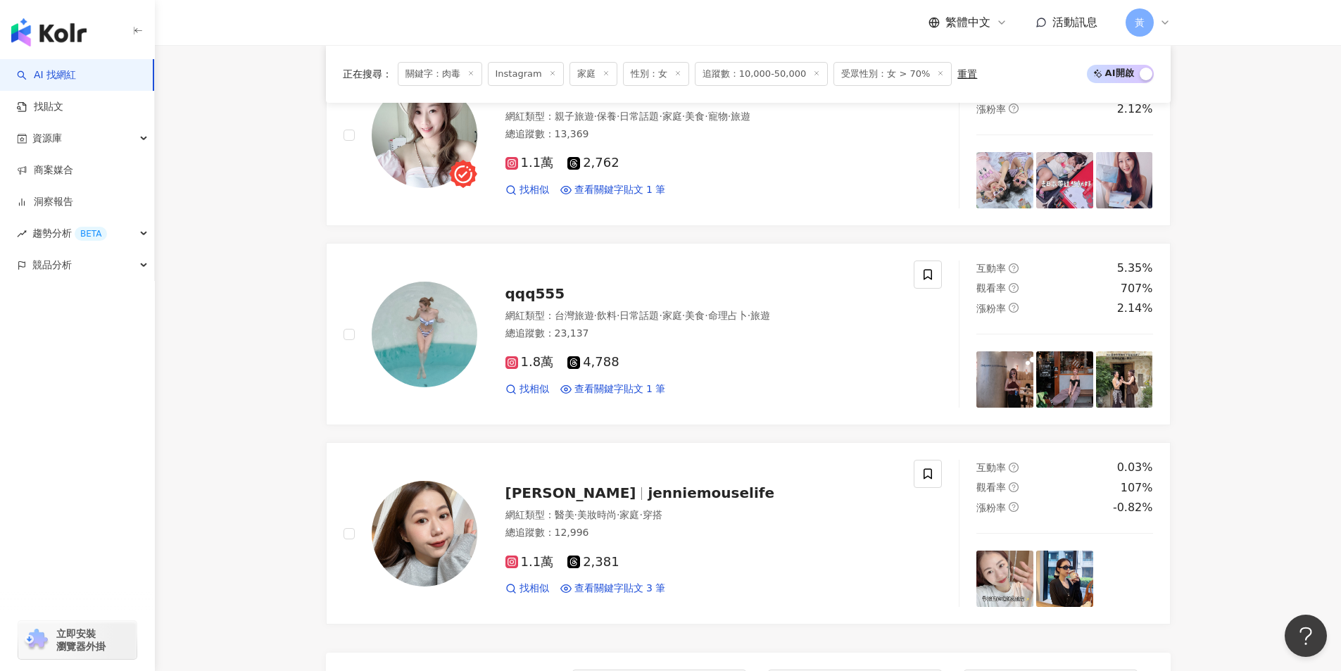
scroll to position [2613, 0]
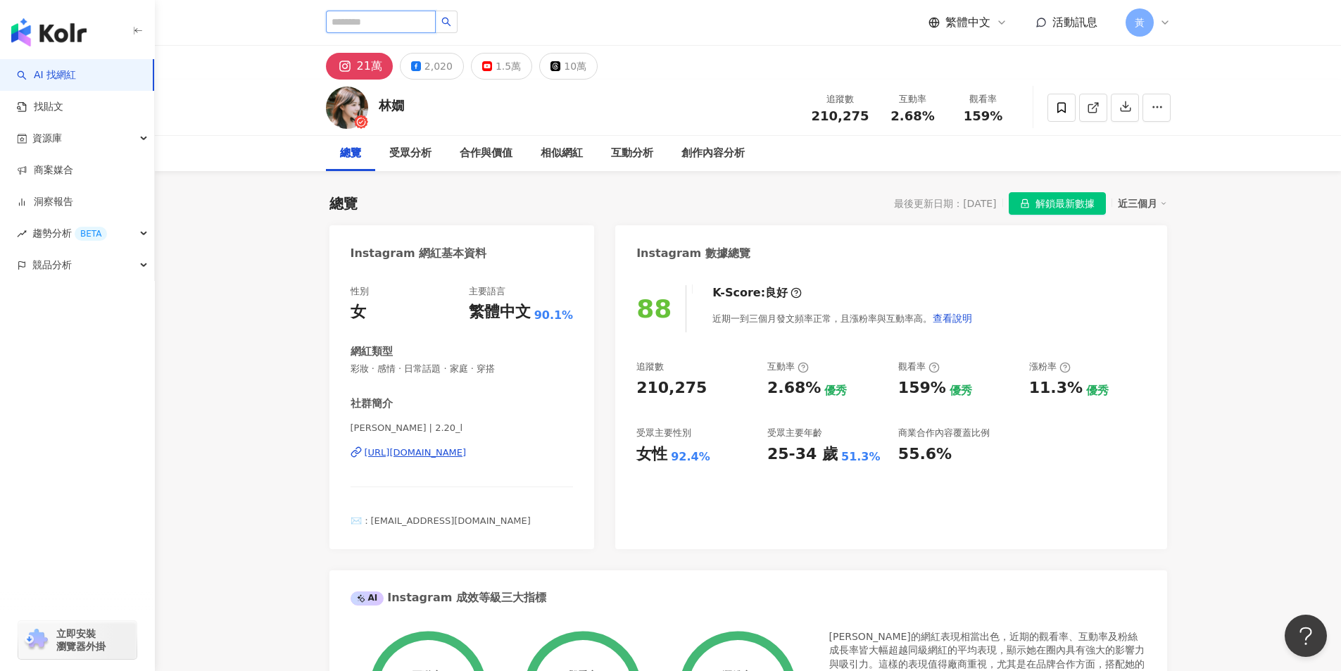
click at [422, 15] on input "search" at bounding box center [381, 22] width 110 height 23
paste input "**********"
type input "**********"
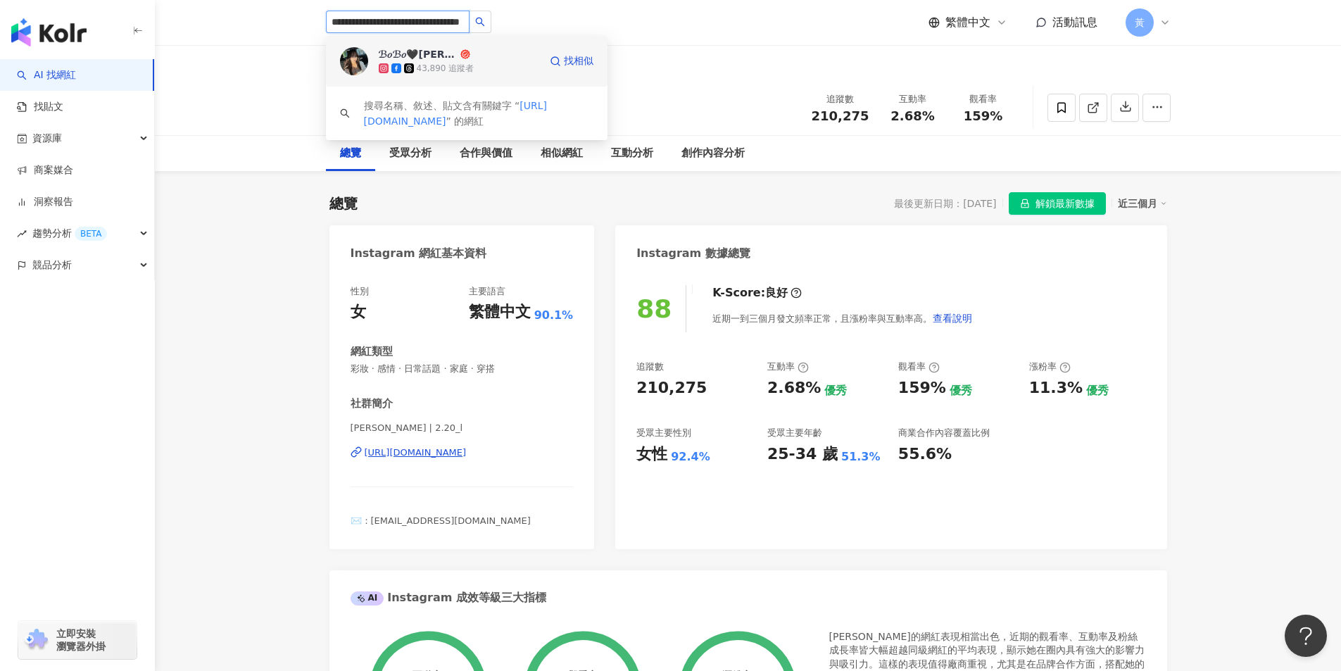
click at [494, 61] on div "43,890 追蹤者" at bounding box center [459, 68] width 160 height 14
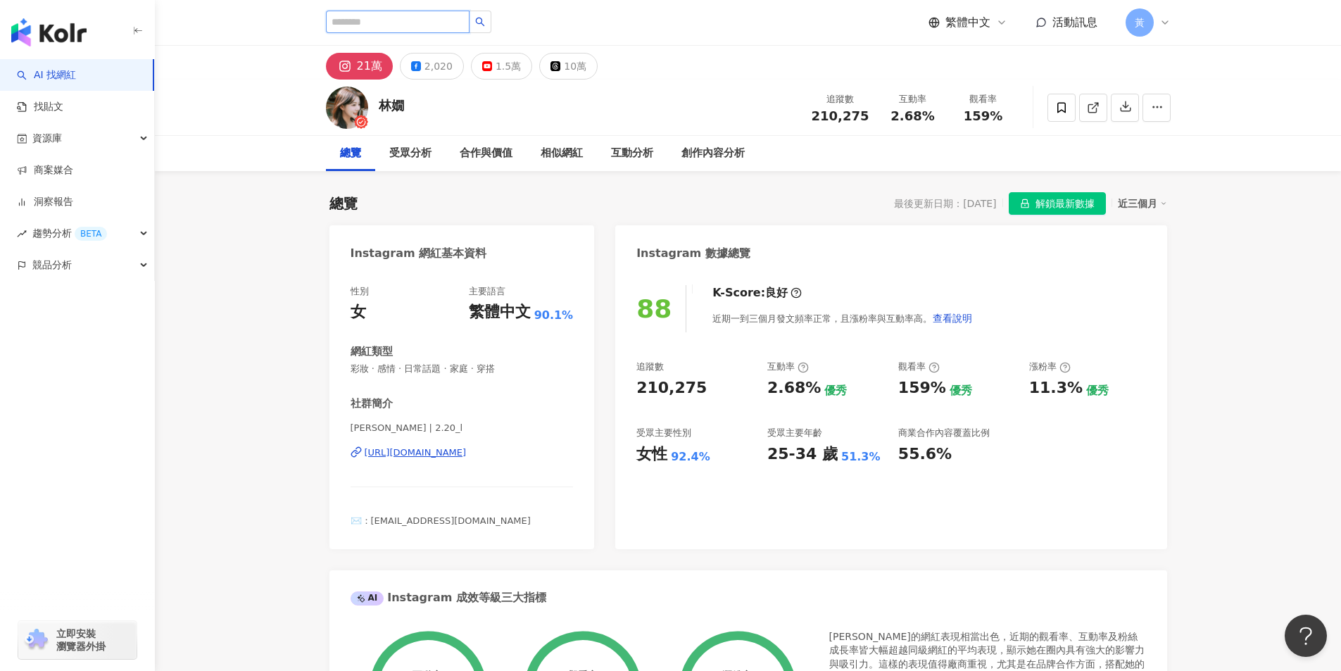
click at [419, 23] on input "search" at bounding box center [398, 22] width 144 height 23
paste input "**********"
type input "**********"
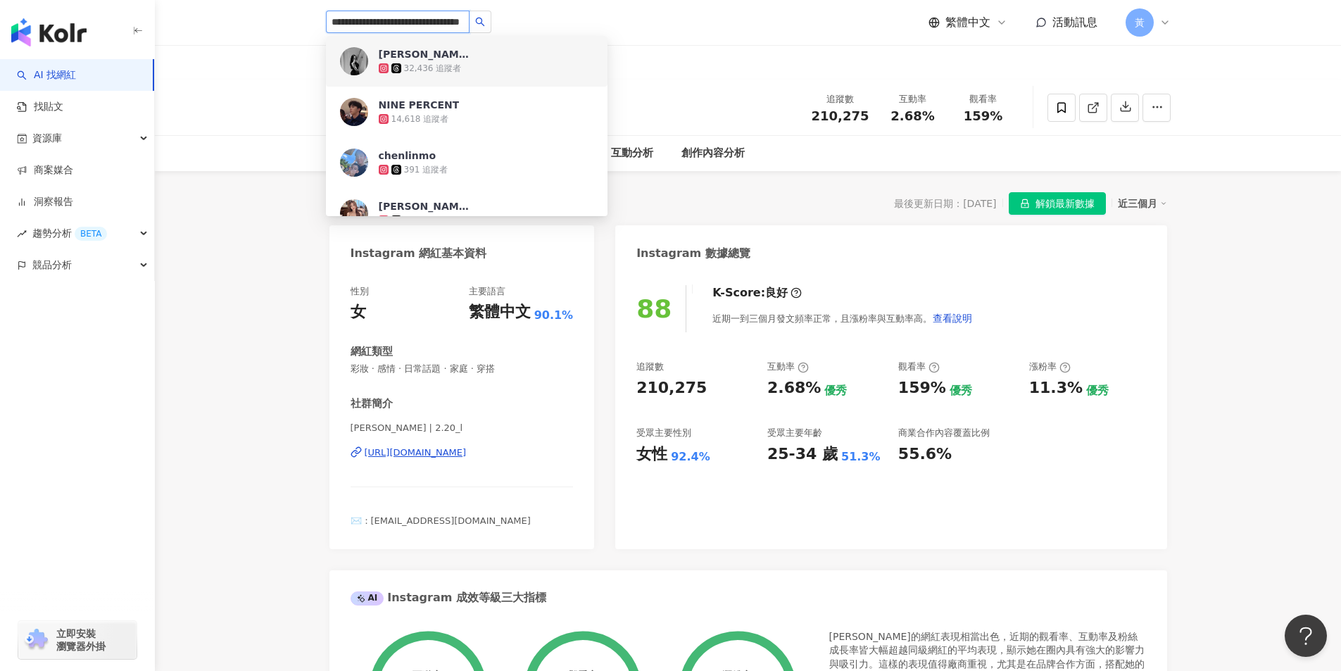
click at [454, 75] on div "陳綾 Celine 32,436 追蹤者" at bounding box center [467, 61] width 282 height 51
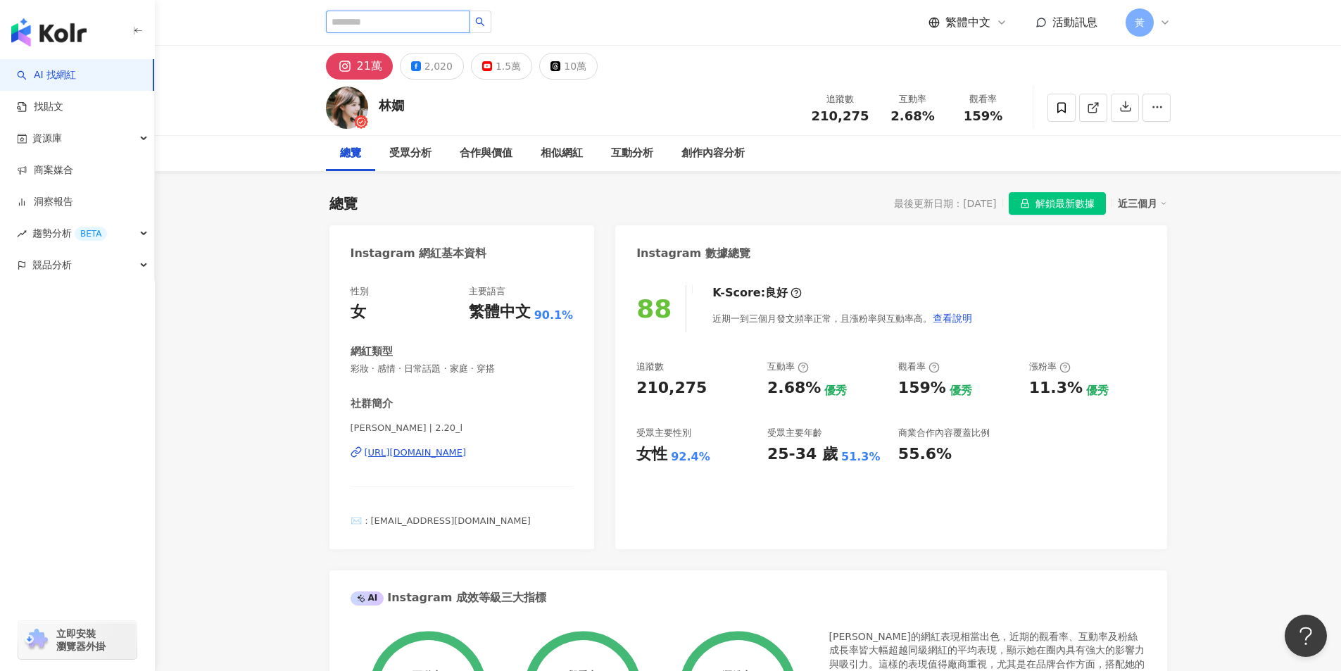
scroll to position [0, 0]
click at [386, 22] on input "search" at bounding box center [398, 22] width 144 height 23
paste input "**********"
type input "**********"
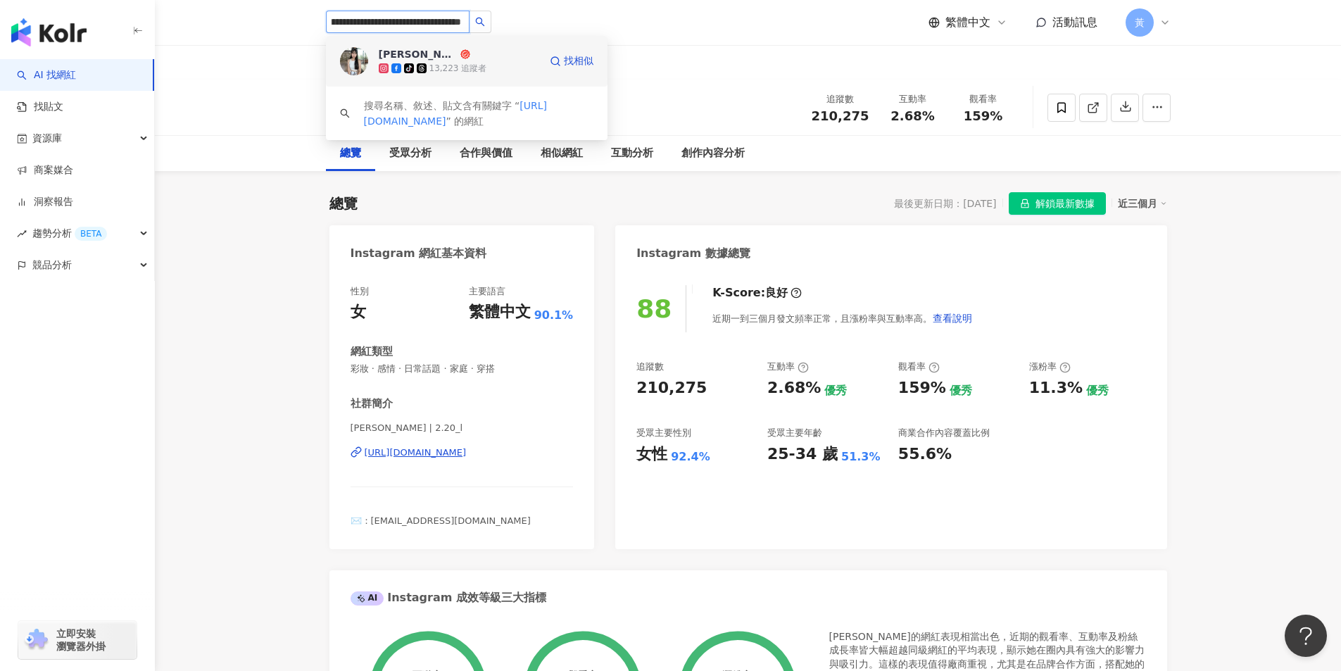
click at [440, 71] on div "13,223 追蹤者" at bounding box center [458, 69] width 58 height 12
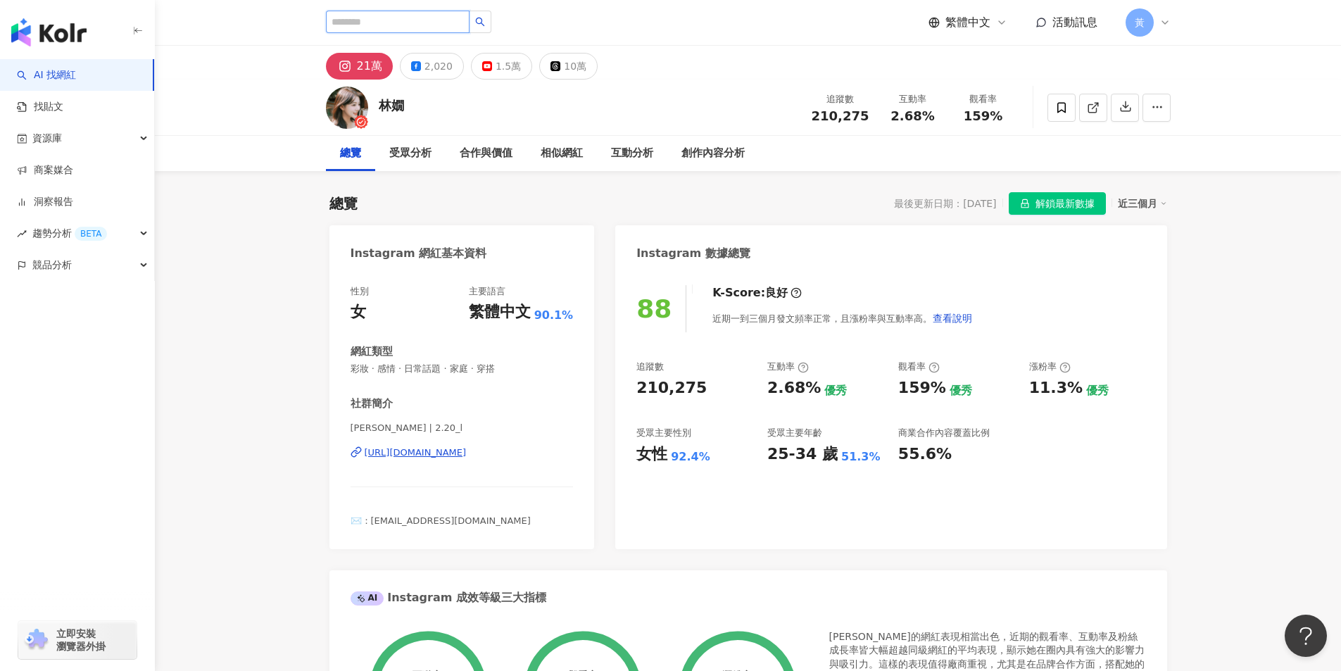
paste input "**********"
type input "**********"
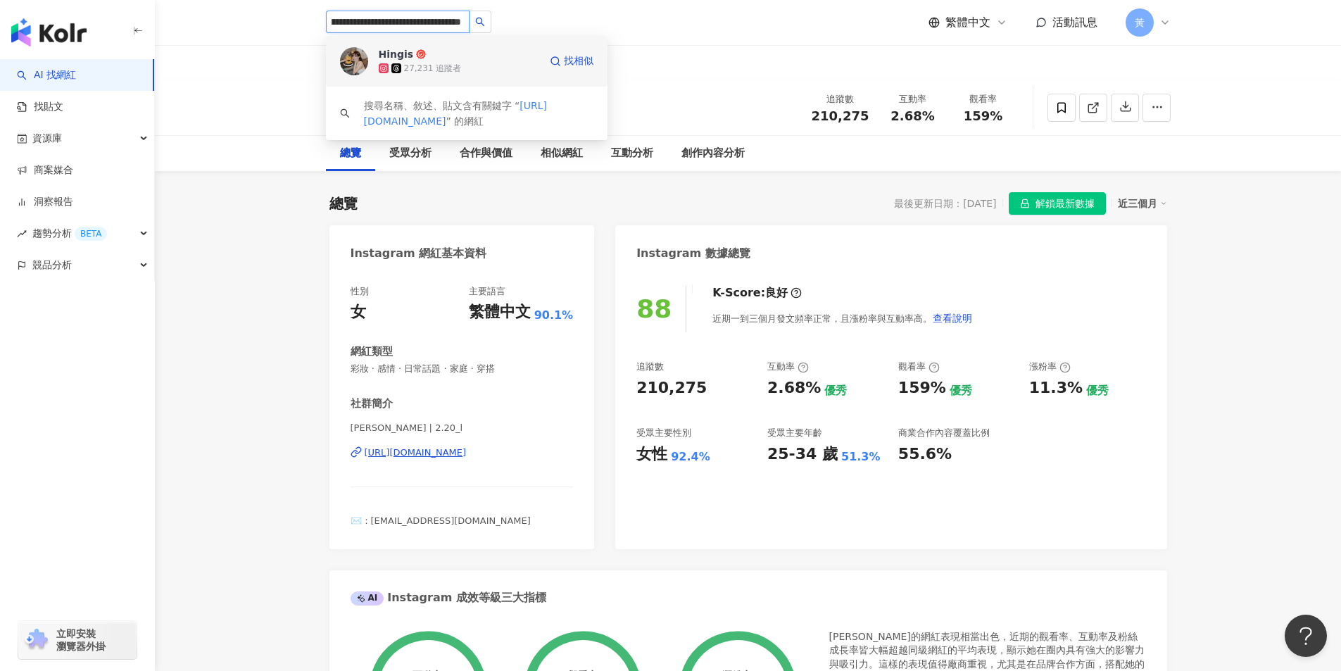
click at [443, 67] on div "27,231 追蹤者" at bounding box center [433, 69] width 58 height 12
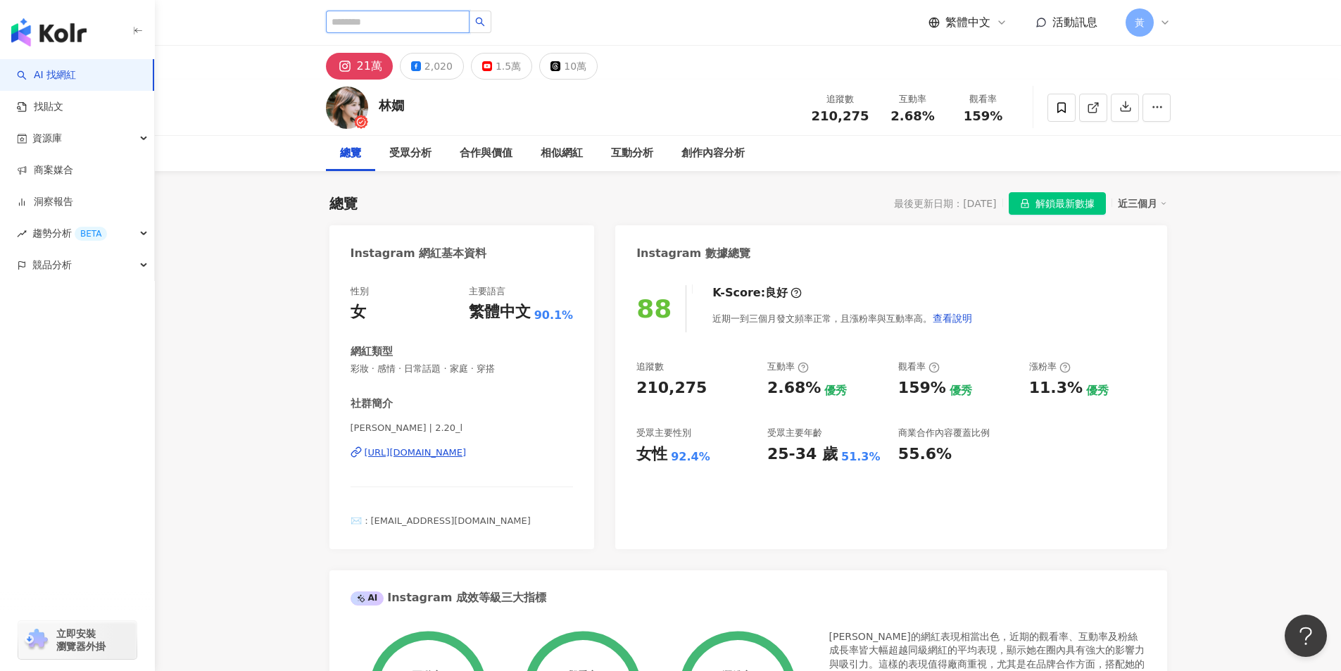
paste input "**********"
type input "**********"
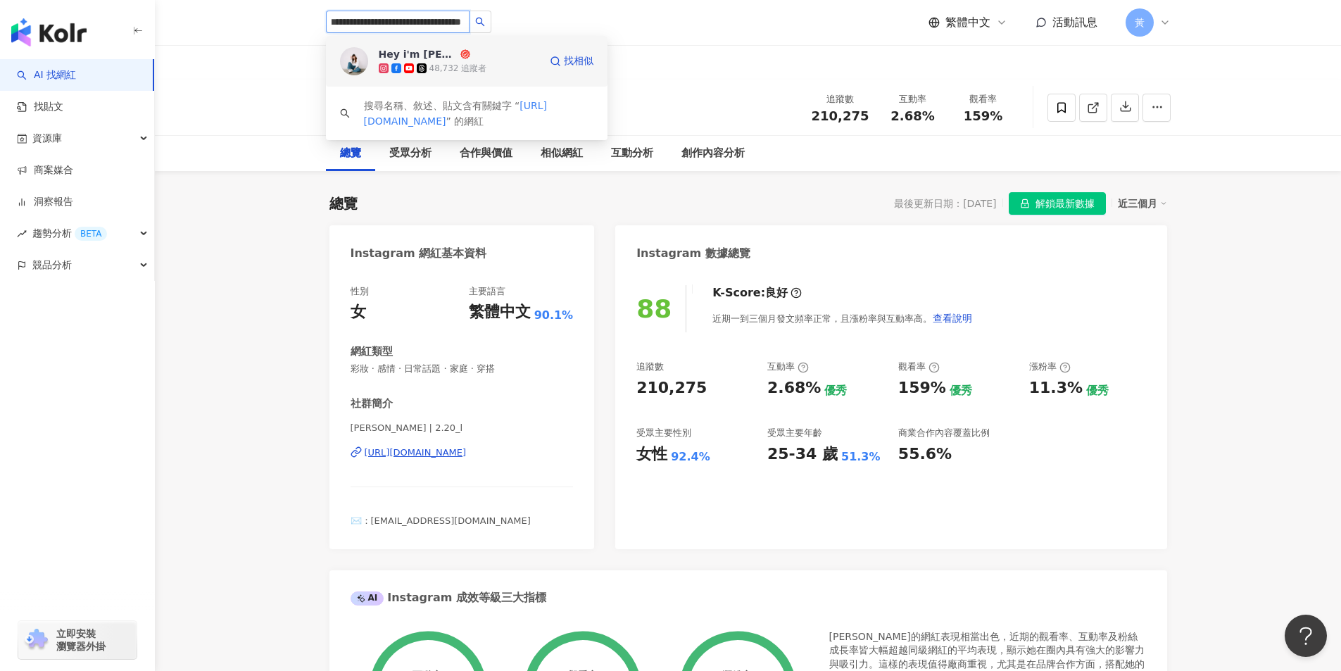
click at [443, 64] on div "48,732 追蹤者" at bounding box center [458, 69] width 58 height 12
click at [361, 19] on input "search" at bounding box center [398, 22] width 144 height 23
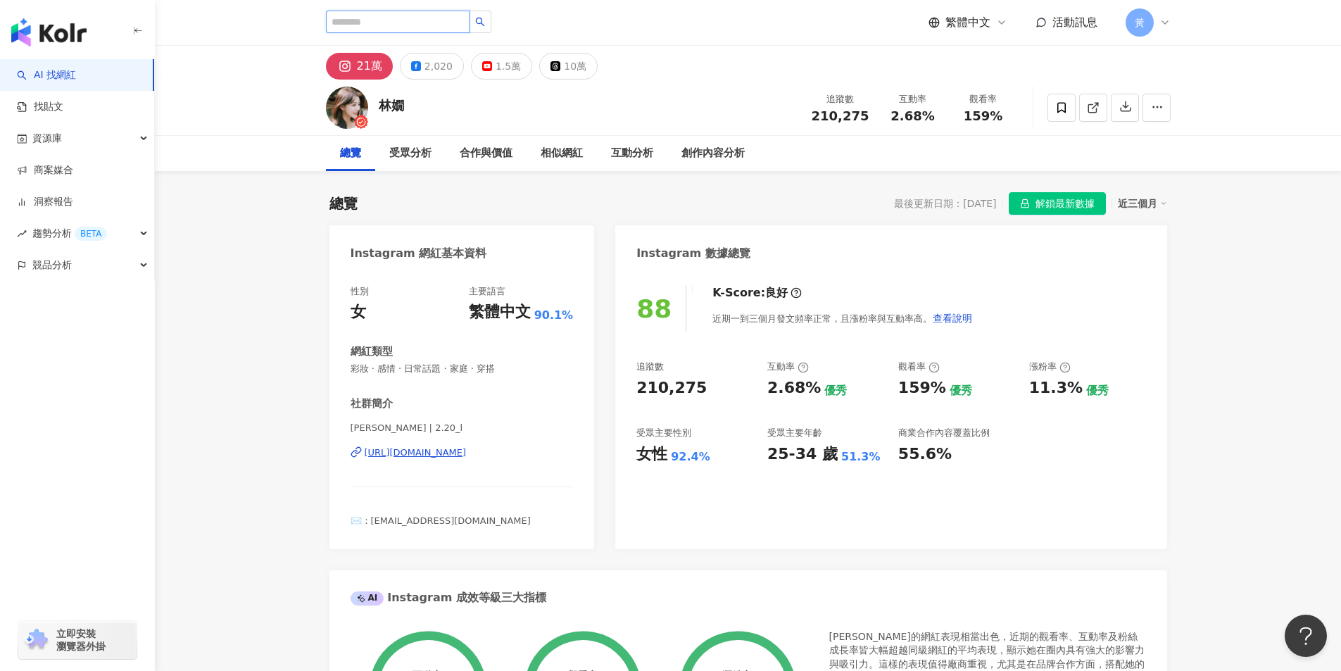
paste input "**********"
type input "**********"
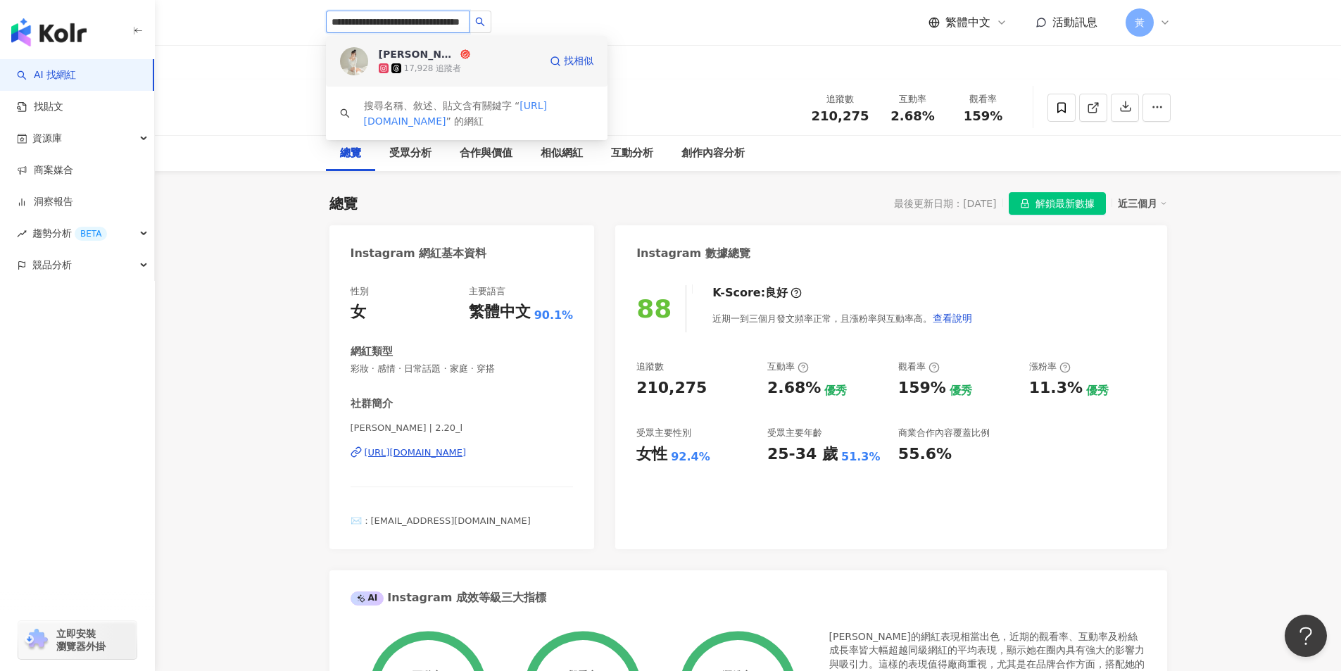
click at [443, 68] on div "17,928 追蹤者" at bounding box center [433, 69] width 58 height 12
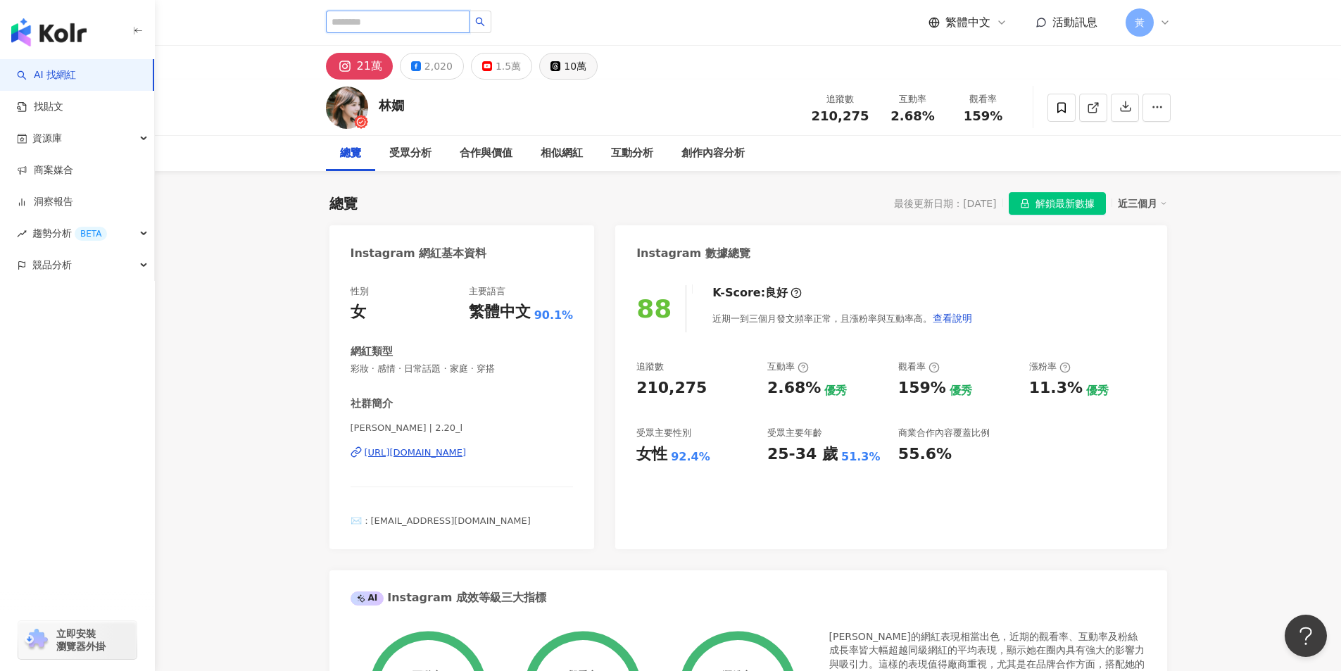
scroll to position [0, 0]
click at [382, 27] on input "search" at bounding box center [398, 22] width 144 height 23
paste input "**********"
type input "**********"
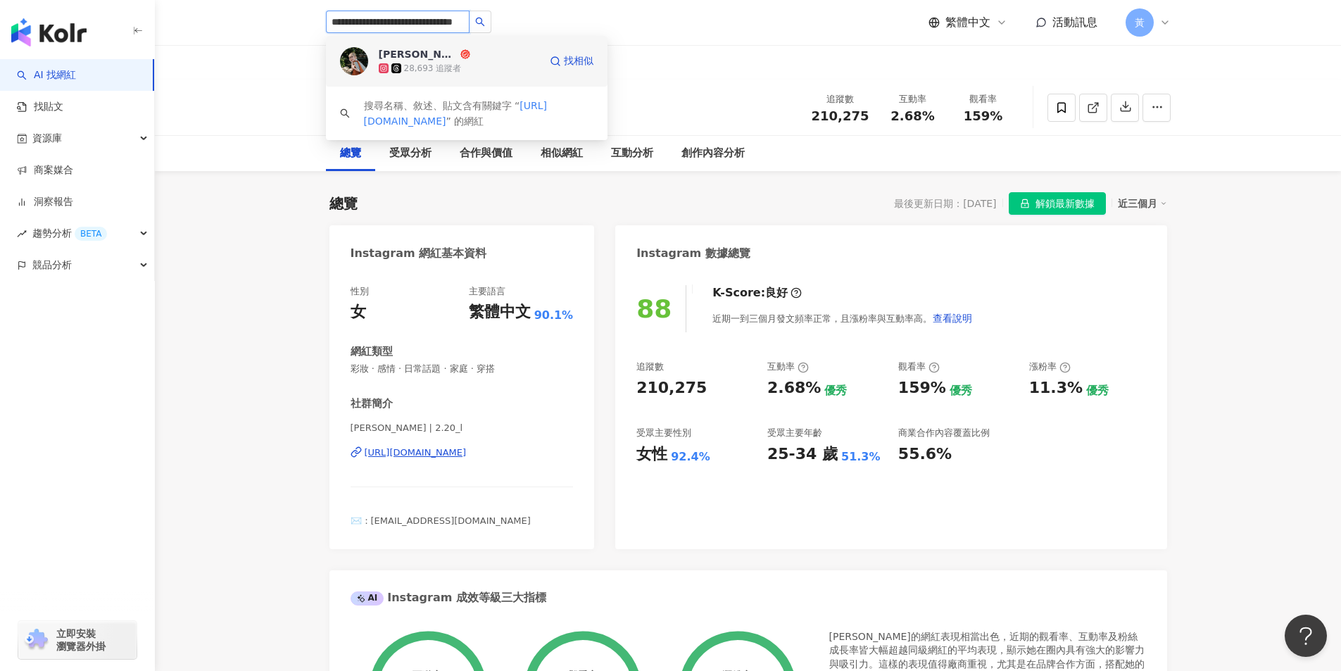
click at [448, 63] on div "28,693 追蹤者" at bounding box center [433, 69] width 58 height 12
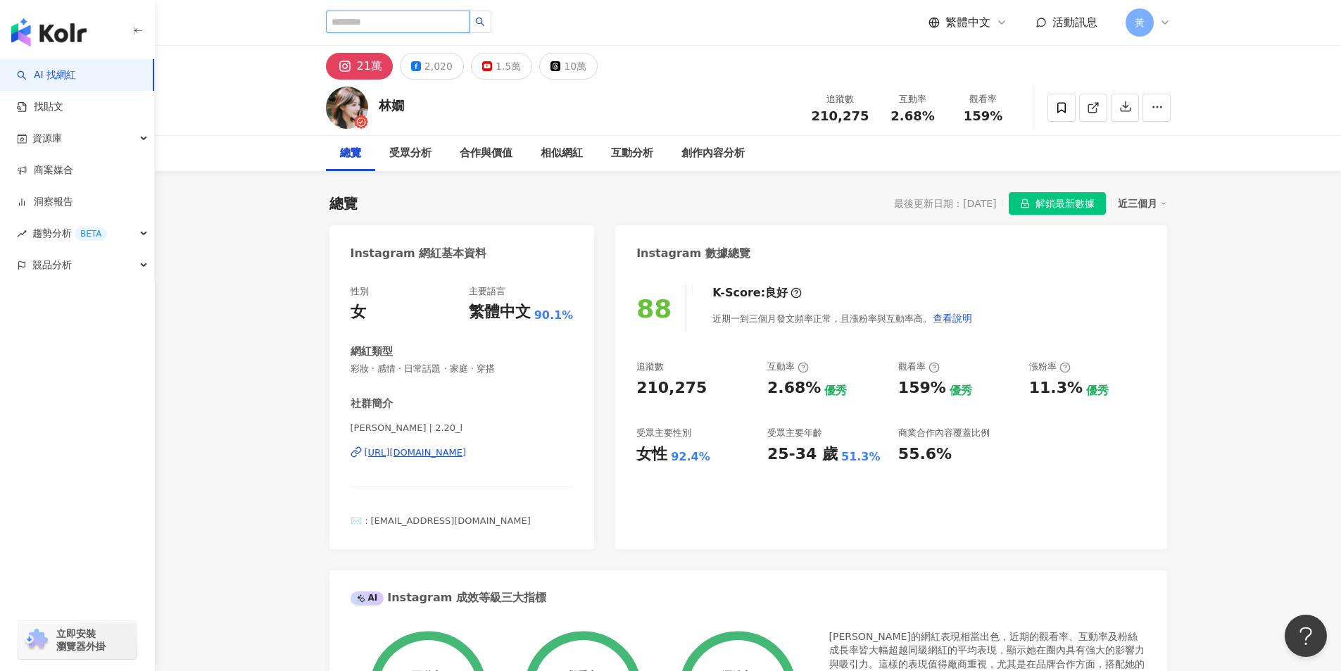
click at [403, 26] on input "search" at bounding box center [398, 22] width 144 height 23
paste input "**********"
type input "**********"
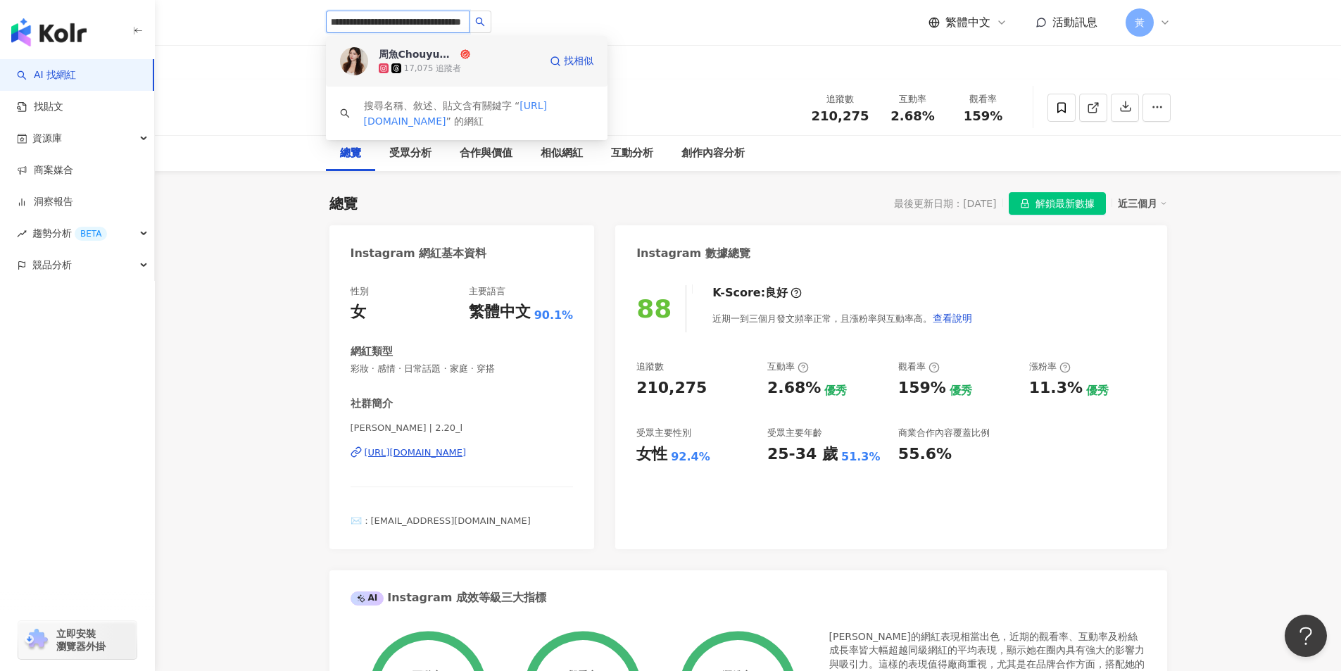
click at [447, 64] on div "17,075 追蹤者" at bounding box center [433, 69] width 58 height 12
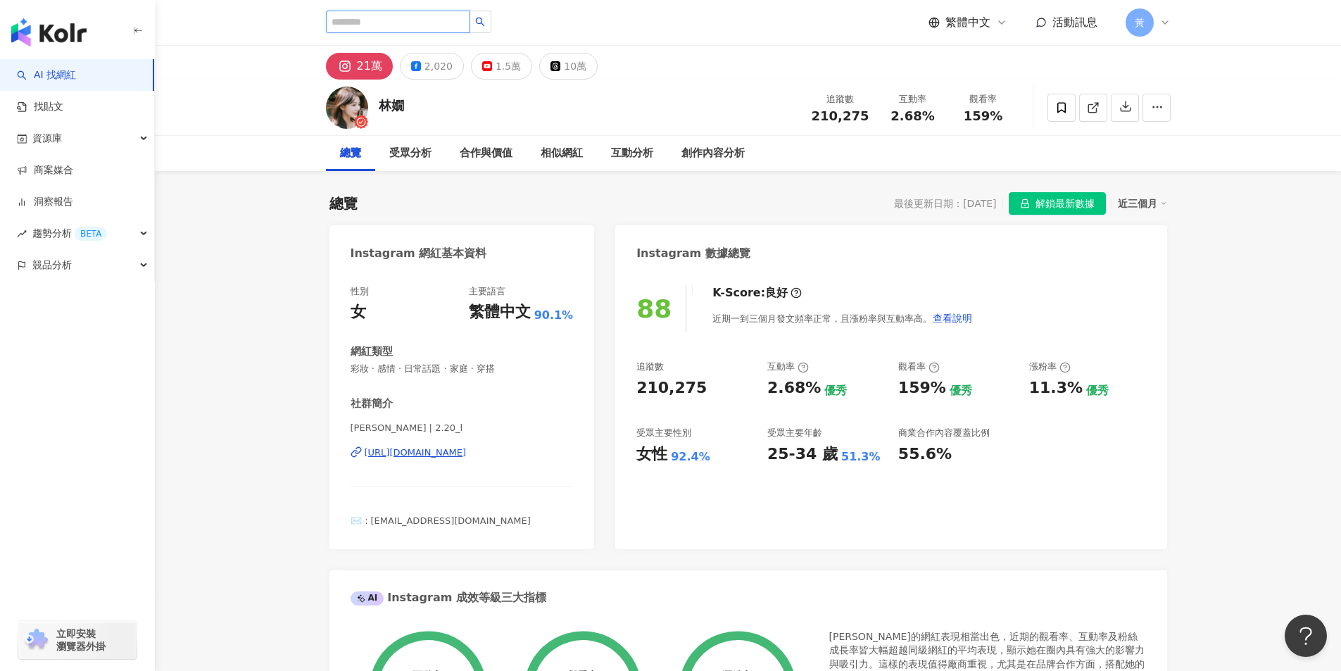
click at [379, 27] on input "search" at bounding box center [398, 22] width 144 height 23
paste input "**********"
type input "**********"
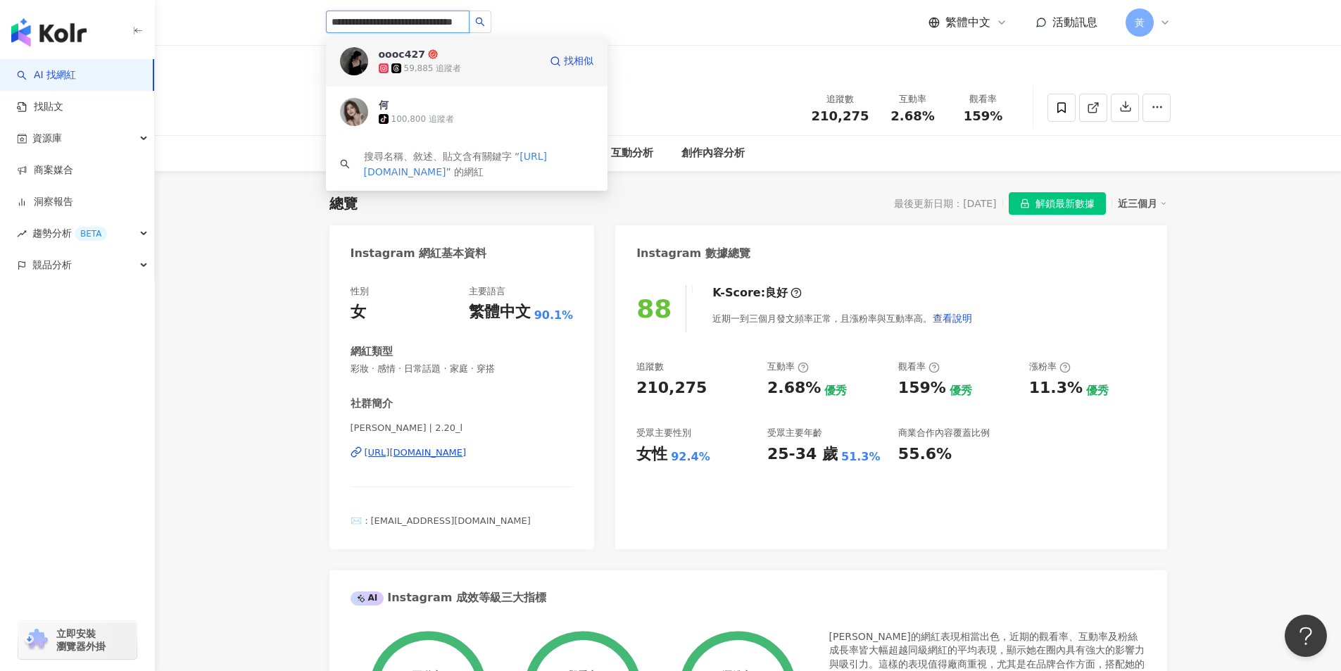
click at [504, 59] on div "oooc427 59,885 追蹤者" at bounding box center [459, 61] width 160 height 28
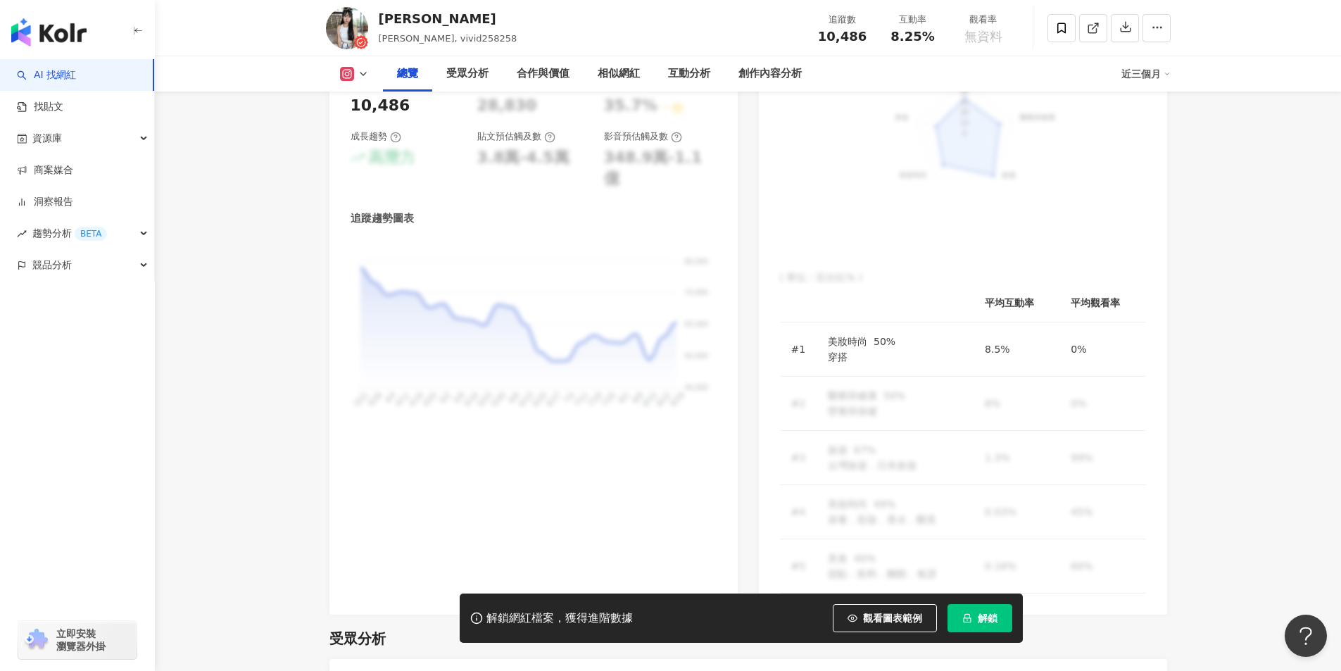
click at [973, 614] on button "解鎖" at bounding box center [979, 618] width 65 height 28
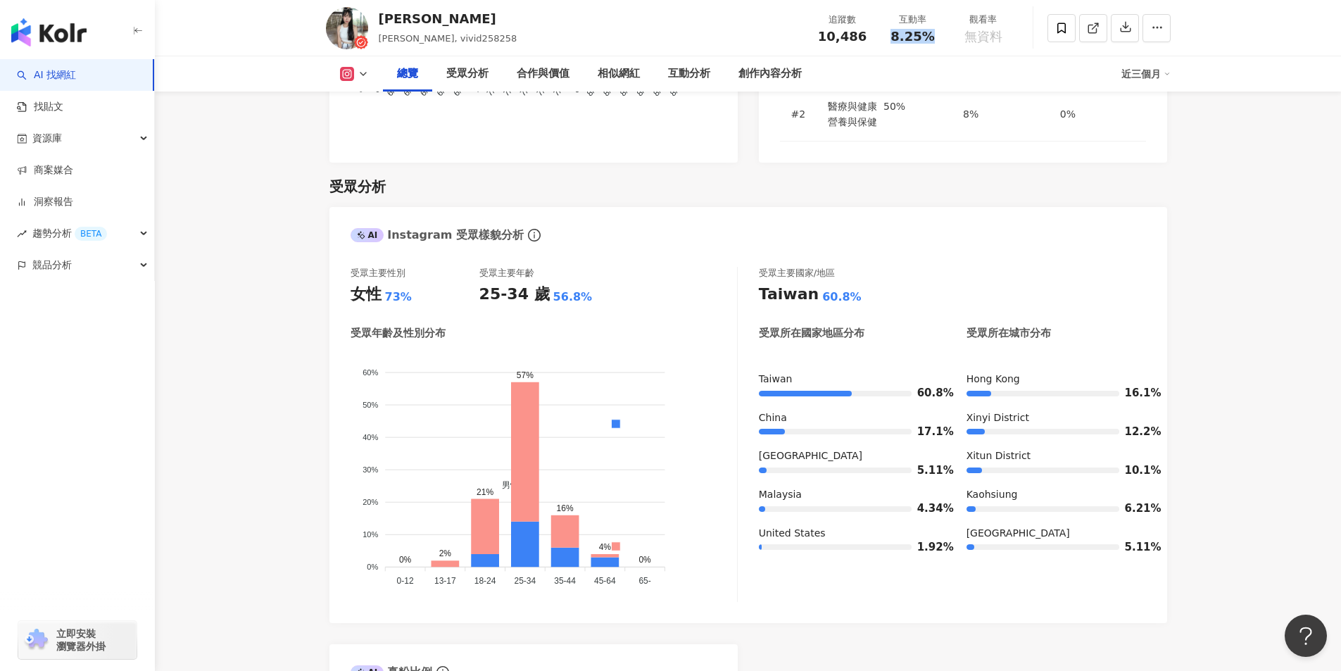
drag, startPoint x: 896, startPoint y: 40, endPoint x: 938, endPoint y: 44, distance: 41.7
click at [938, 44] on div "追蹤數 10,486 互動率 8.25% 觀看率 無資料" at bounding box center [912, 28] width 211 height 42
copy span "8.25%"
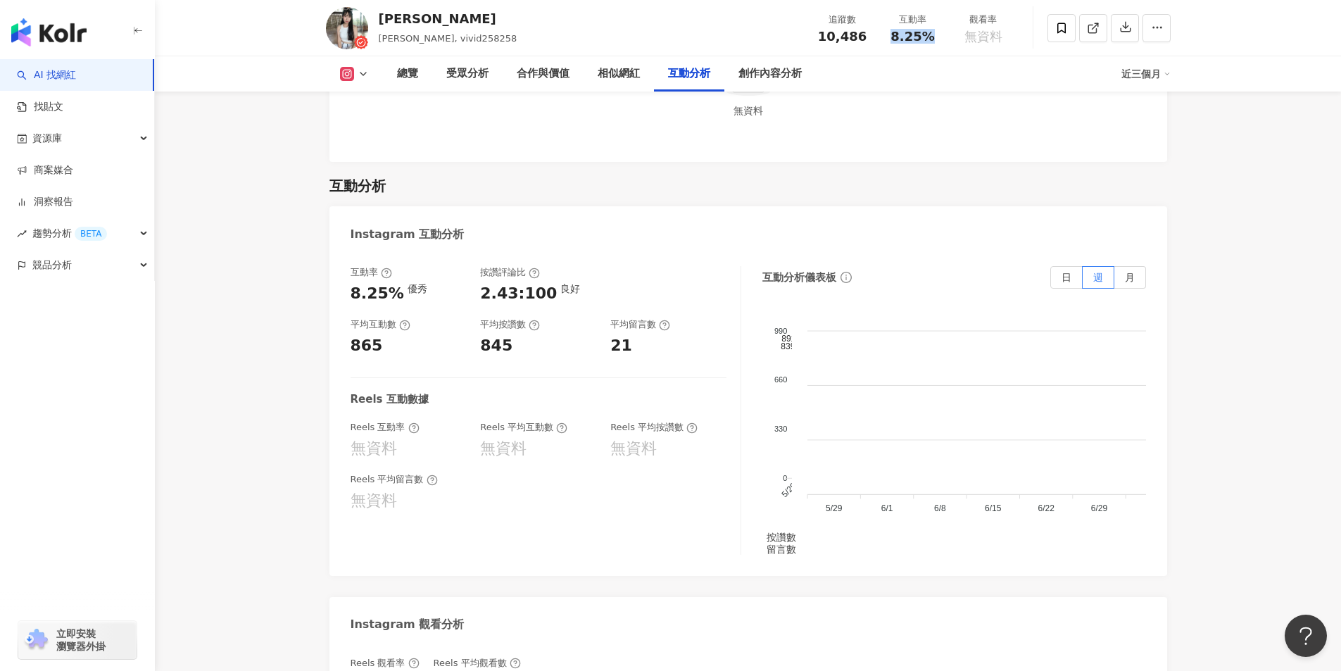
scroll to position [2886, 0]
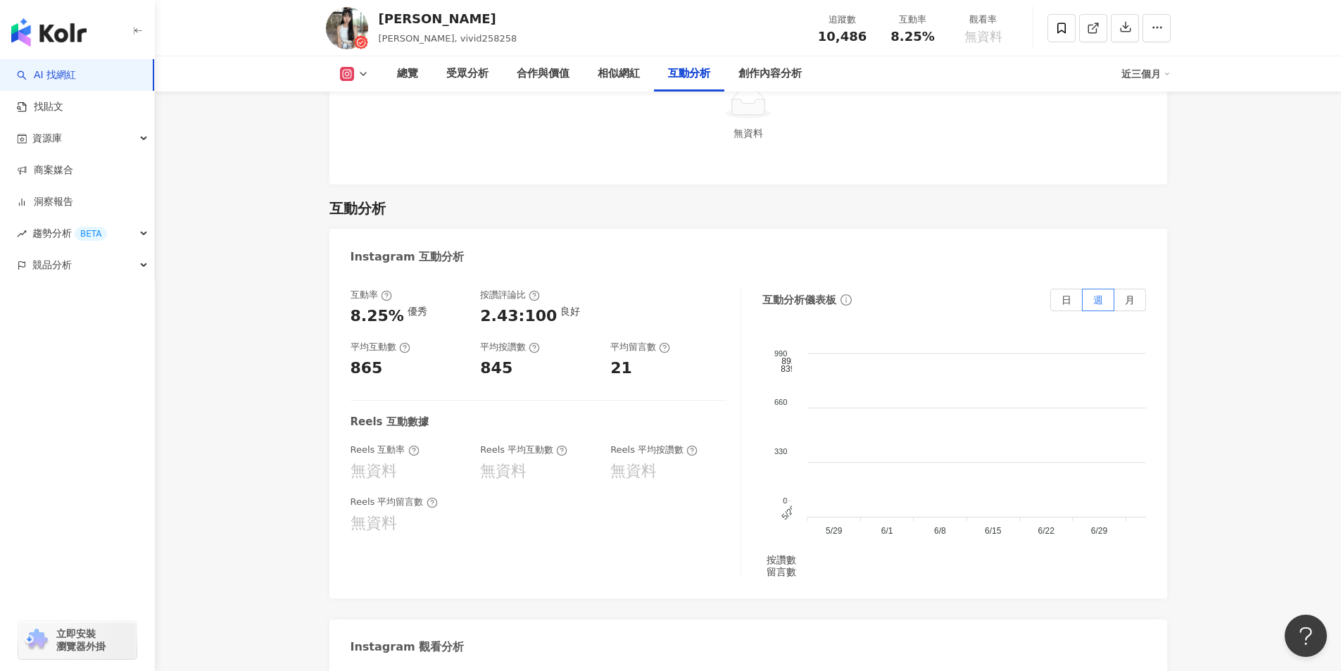
click at [1145, 87] on div "總覽 受眾分析 合作與價值 相似網紅 互動分析 創作內容分析 近三個月" at bounding box center [748, 73] width 845 height 35
click at [1145, 84] on div "近三個月" at bounding box center [1145, 74] width 49 height 23
click at [1138, 137] on link "近六個月" at bounding box center [1152, 132] width 39 height 11
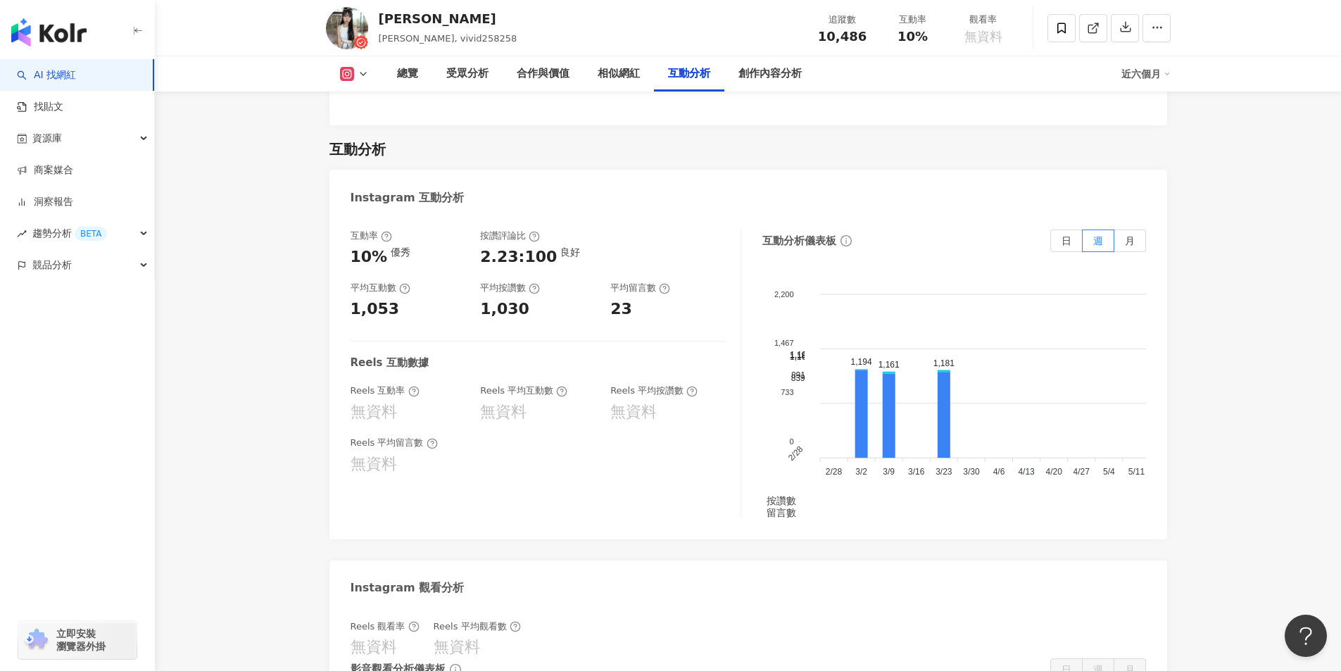
scroll to position [3157, 0]
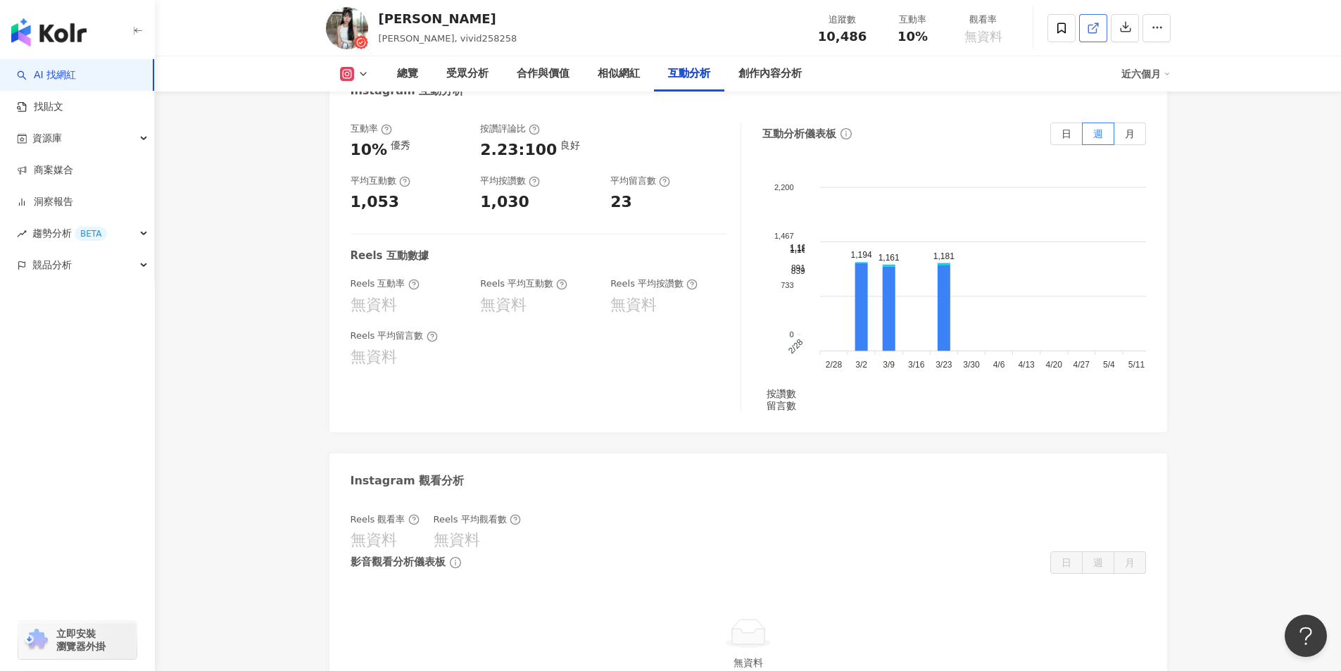
click at [1090, 23] on icon at bounding box center [1093, 28] width 13 height 13
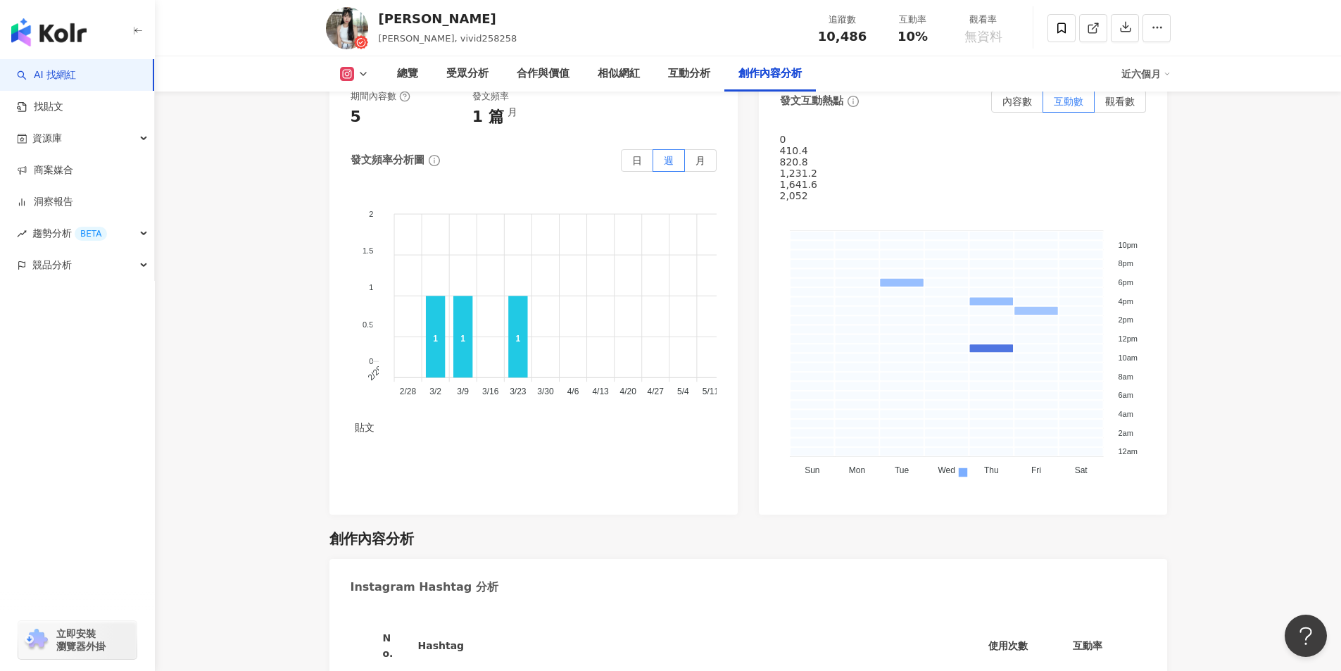
scroll to position [4002, 0]
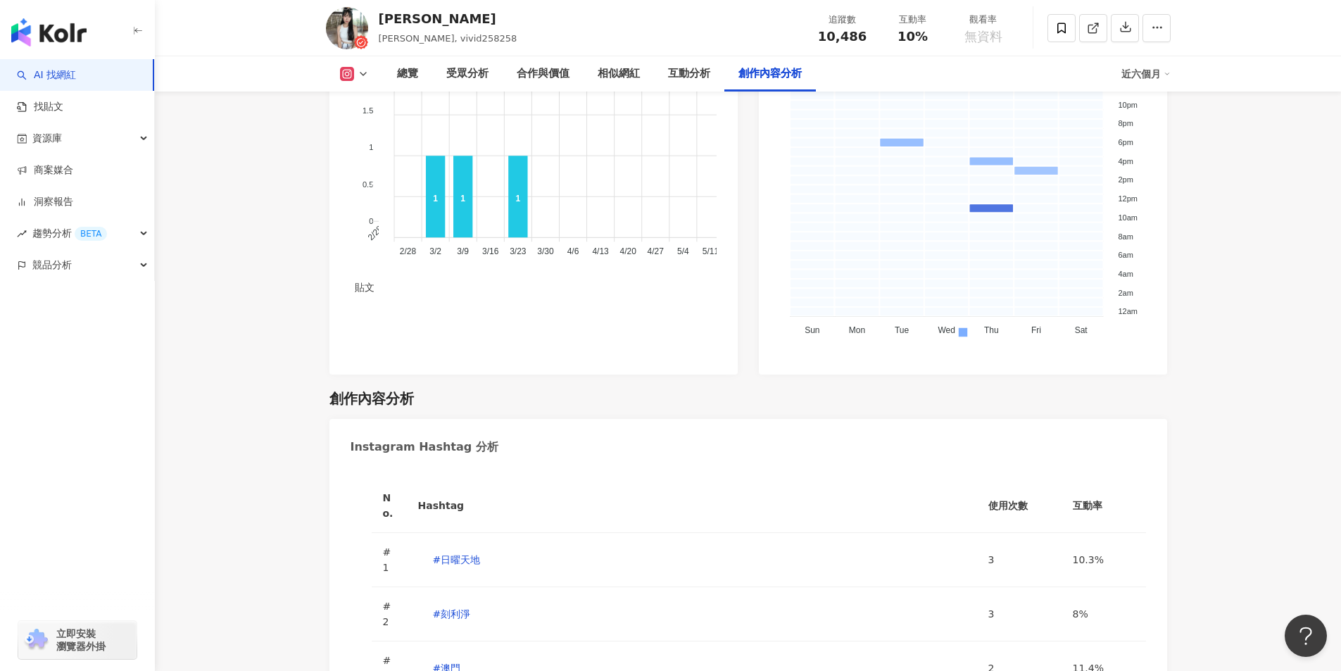
type input "**"
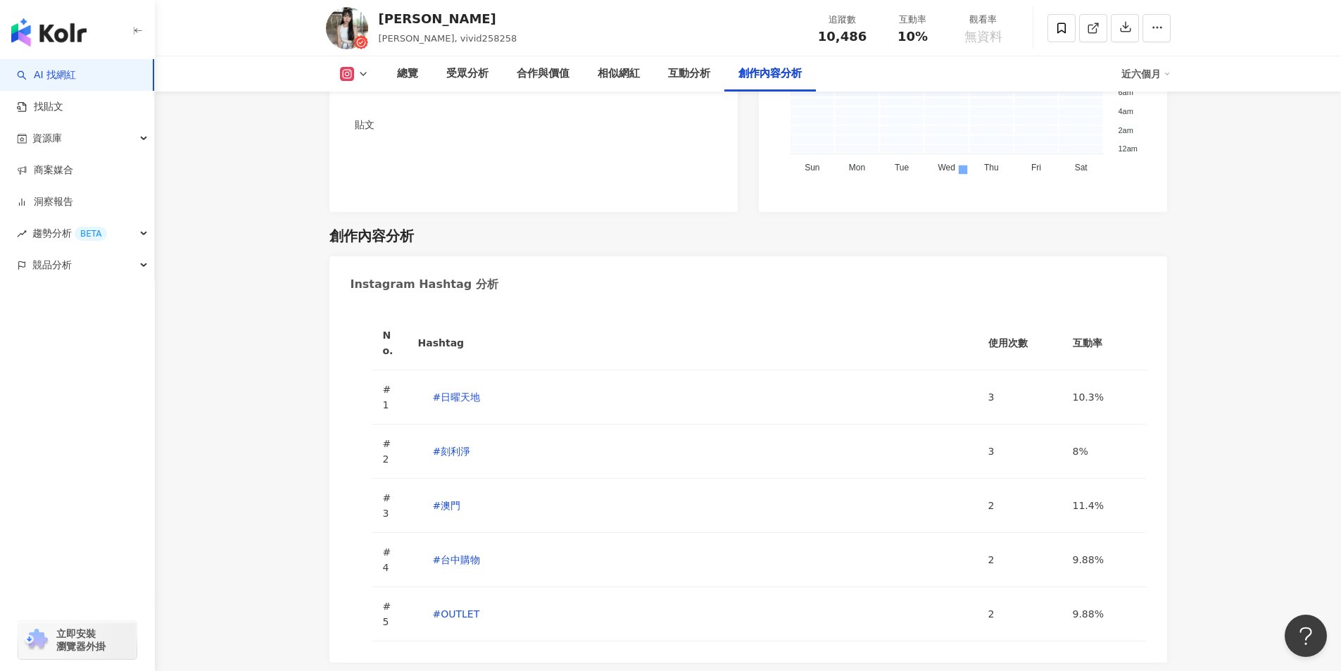
scroll to position [4140, 0]
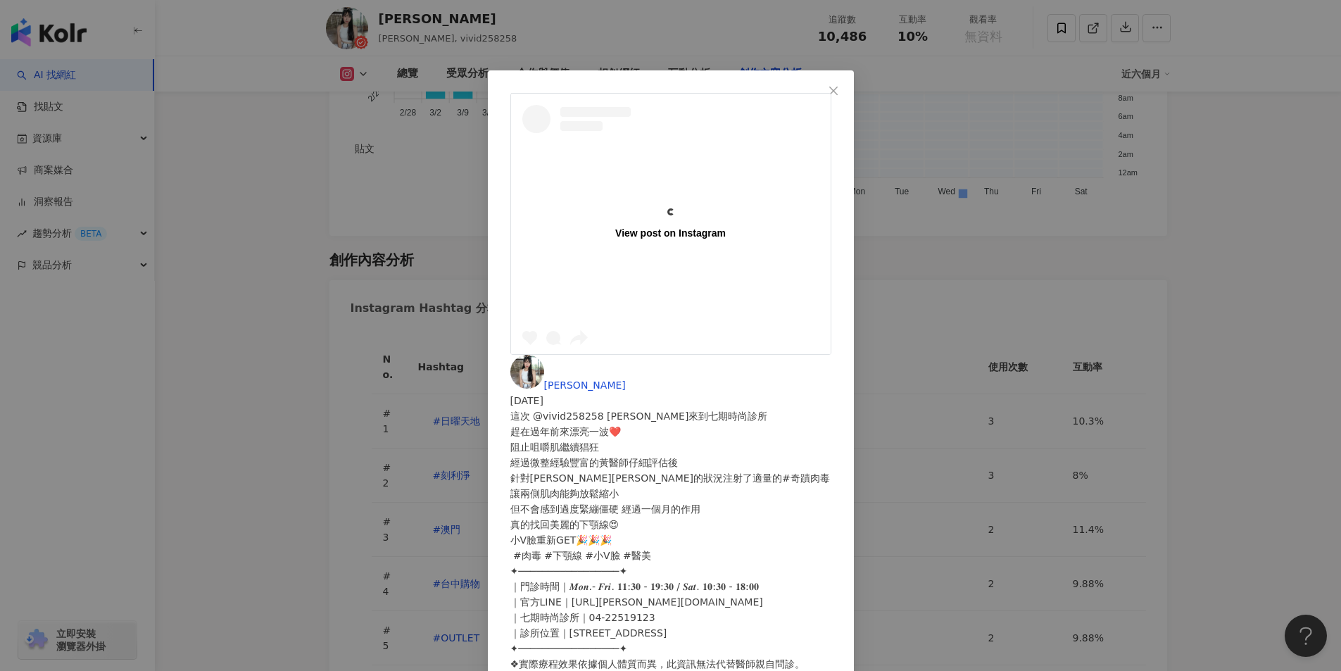
scroll to position [0, 0]
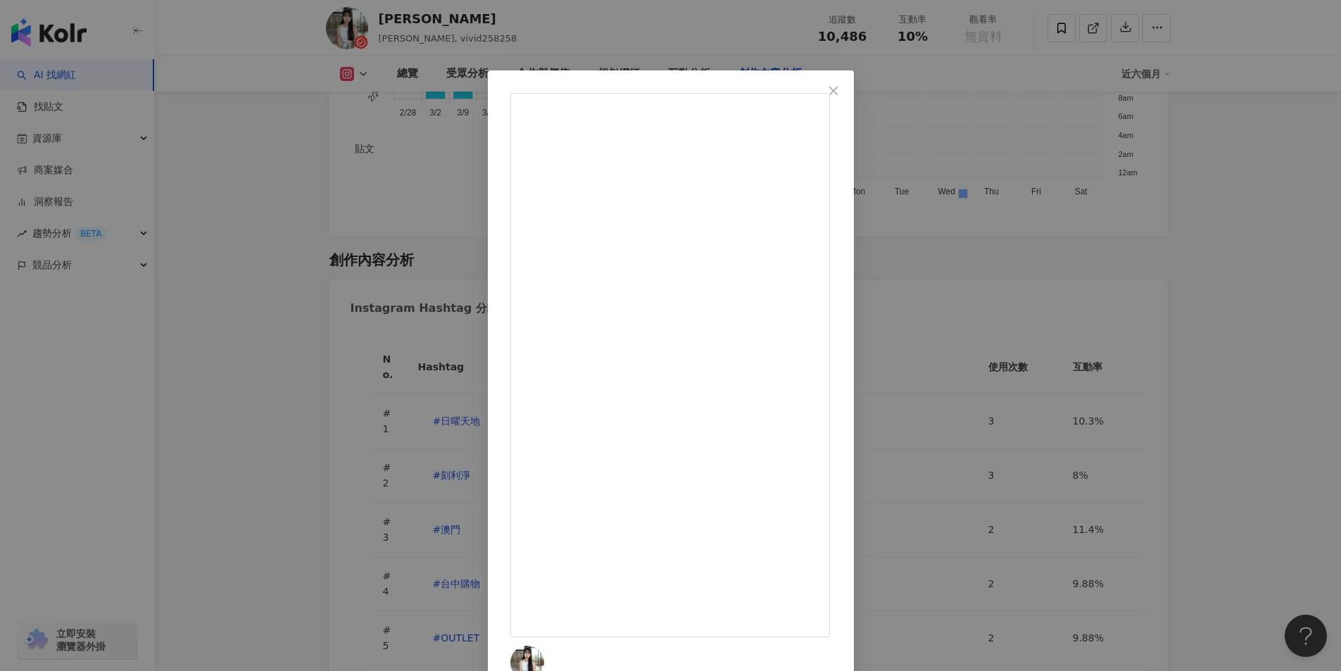
click at [1027, 408] on div "曾婷婷 vivid 2025/2/19 這次 @vivid258258 曾婷婷來到七期時尚診所 趕在過年前來漂亮一波❤️ 阻止咀嚼肌繼續猖狂 經過微整經驗豐富…" at bounding box center [670, 335] width 1341 height 671
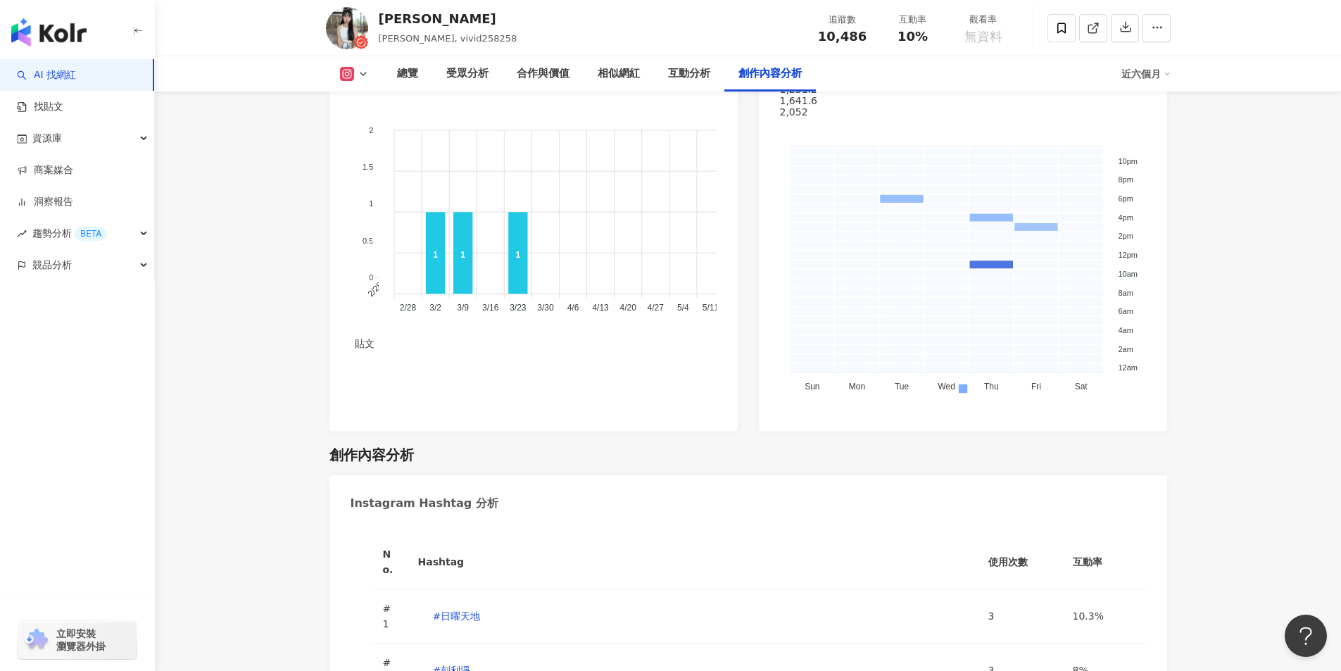
scroll to position [3788, 0]
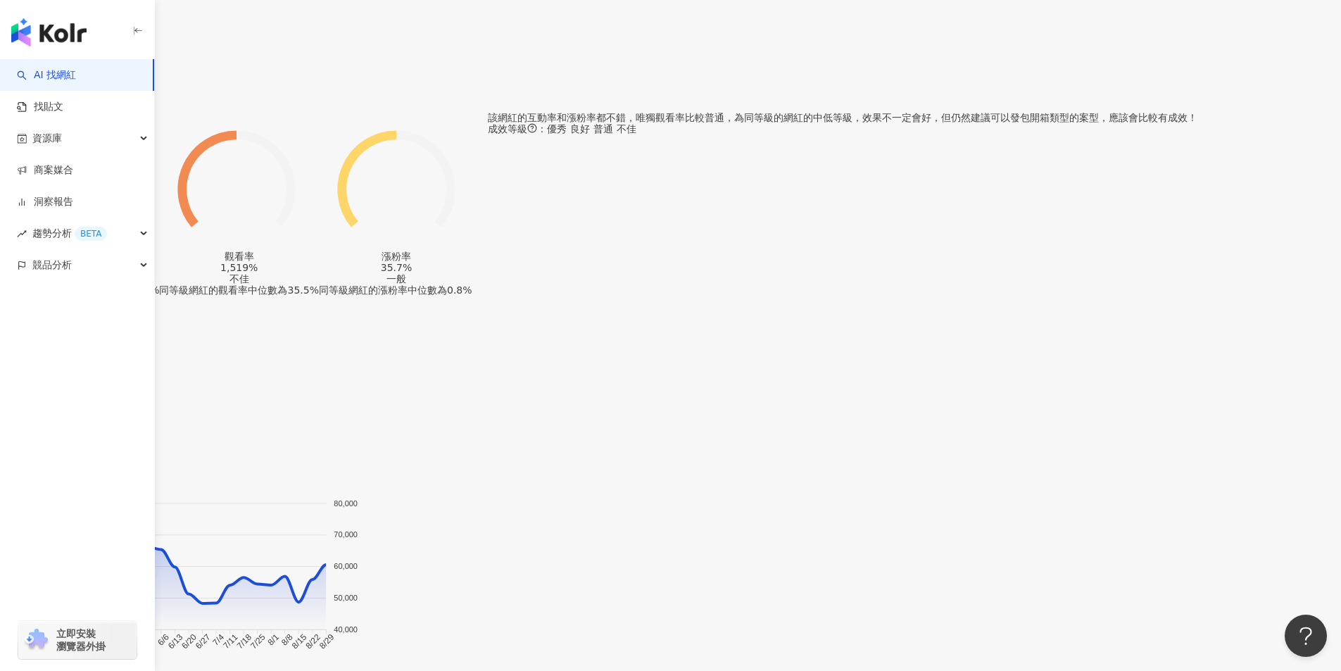
scroll to position [1056, 0]
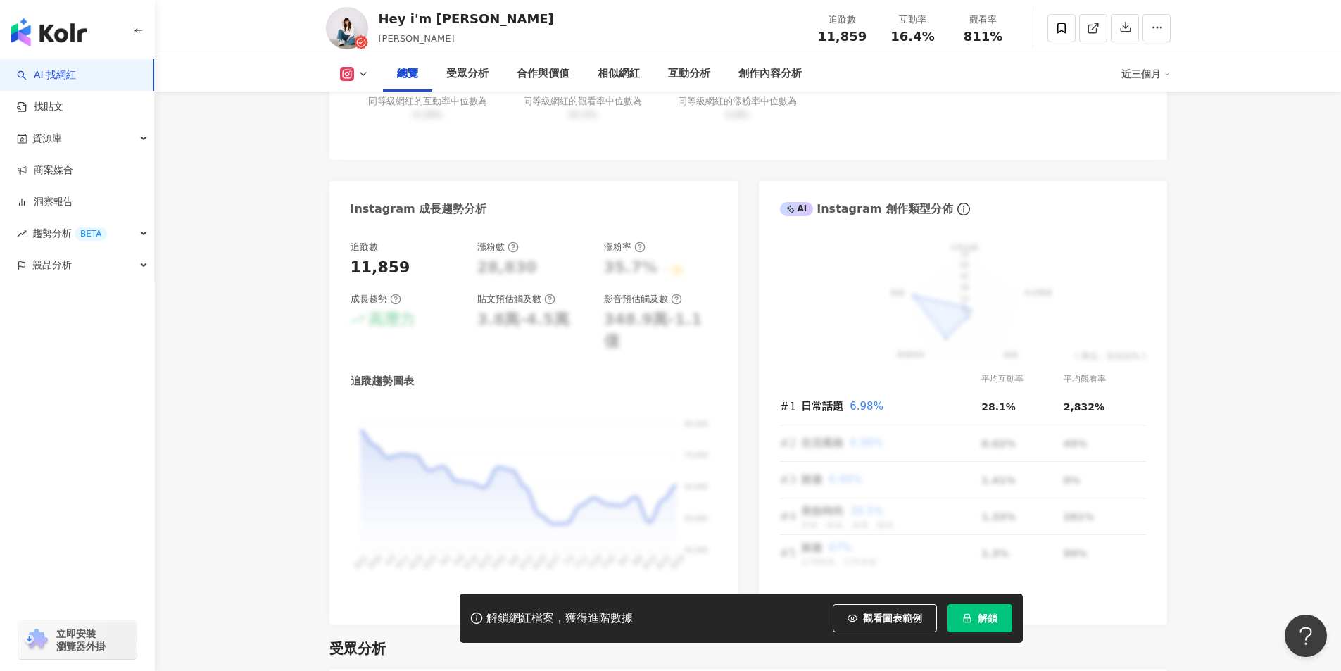
click at [982, 610] on button "解鎖" at bounding box center [979, 618] width 65 height 28
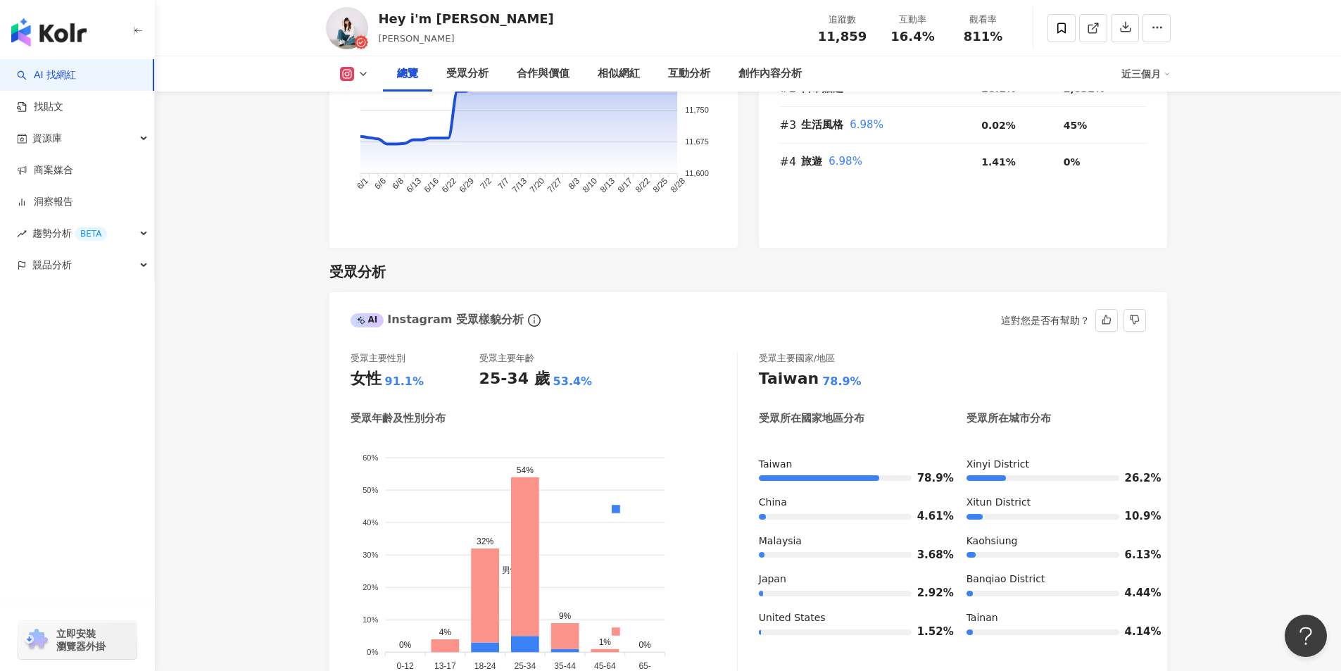
scroll to position [1054, 0]
drag, startPoint x: 893, startPoint y: 37, endPoint x: 933, endPoint y: 52, distance: 42.1
click at [935, 46] on div "追蹤數 11,859 互動率 16.4% 觀看率 811%" at bounding box center [912, 28] width 211 height 42
copy span "16.4%"
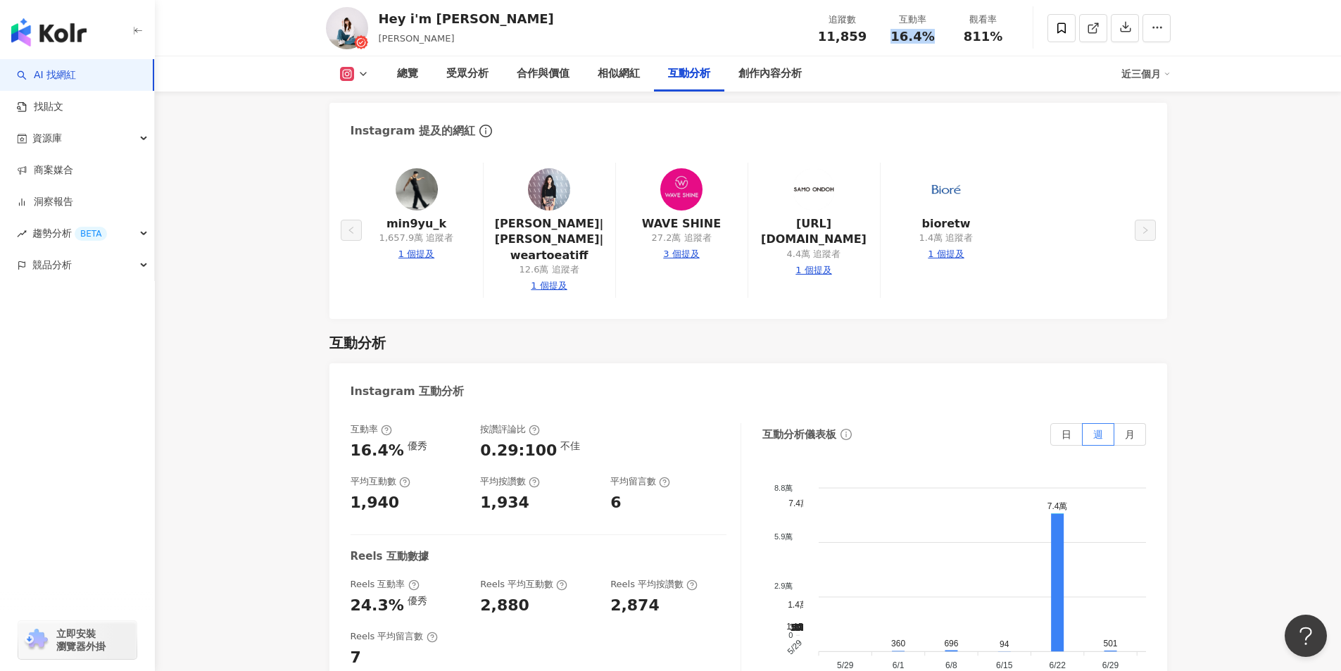
scroll to position [2885, 0]
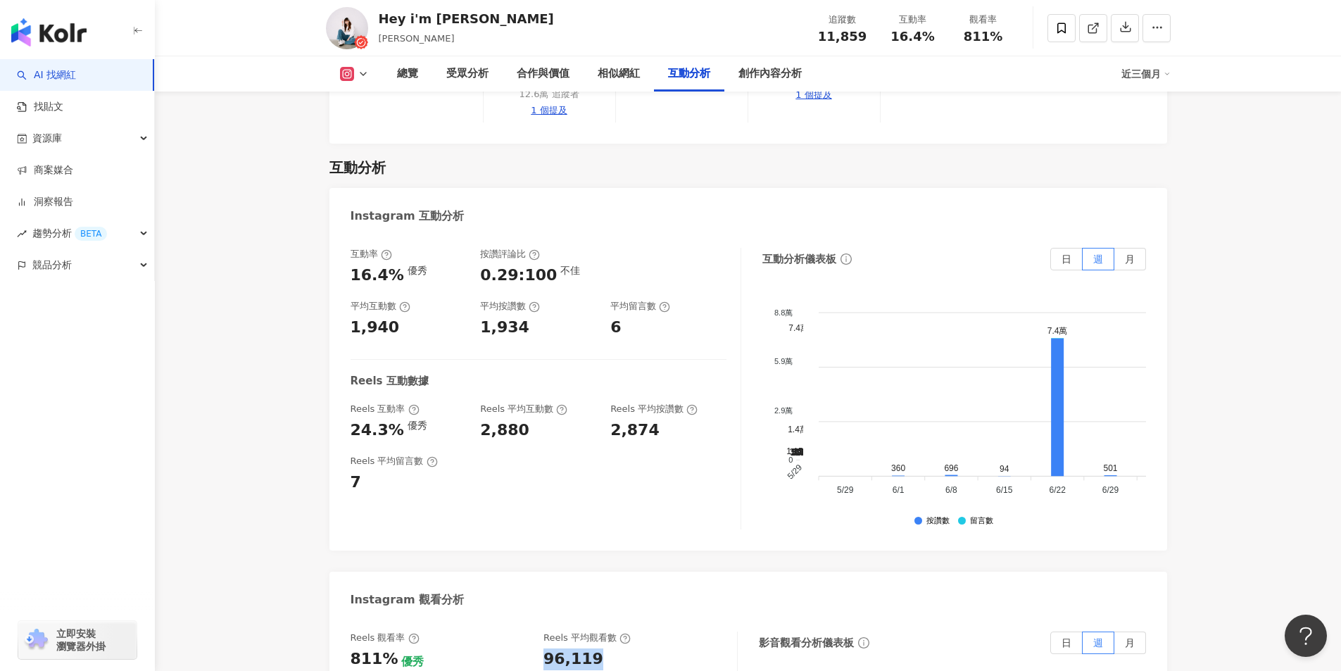
drag, startPoint x: 548, startPoint y: 538, endPoint x: 609, endPoint y: 528, distance: 62.0
click at [609, 648] on div "96,119" at bounding box center [632, 659] width 179 height 22
copy div "96,119"
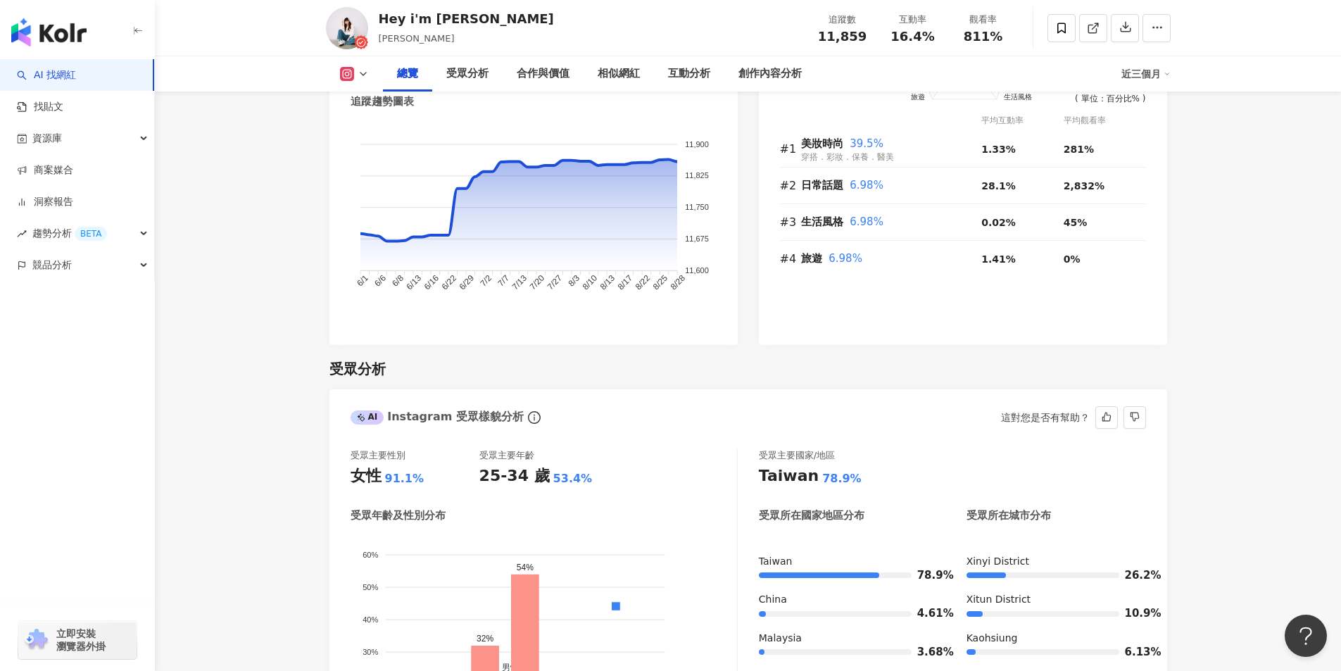
scroll to position [914, 0]
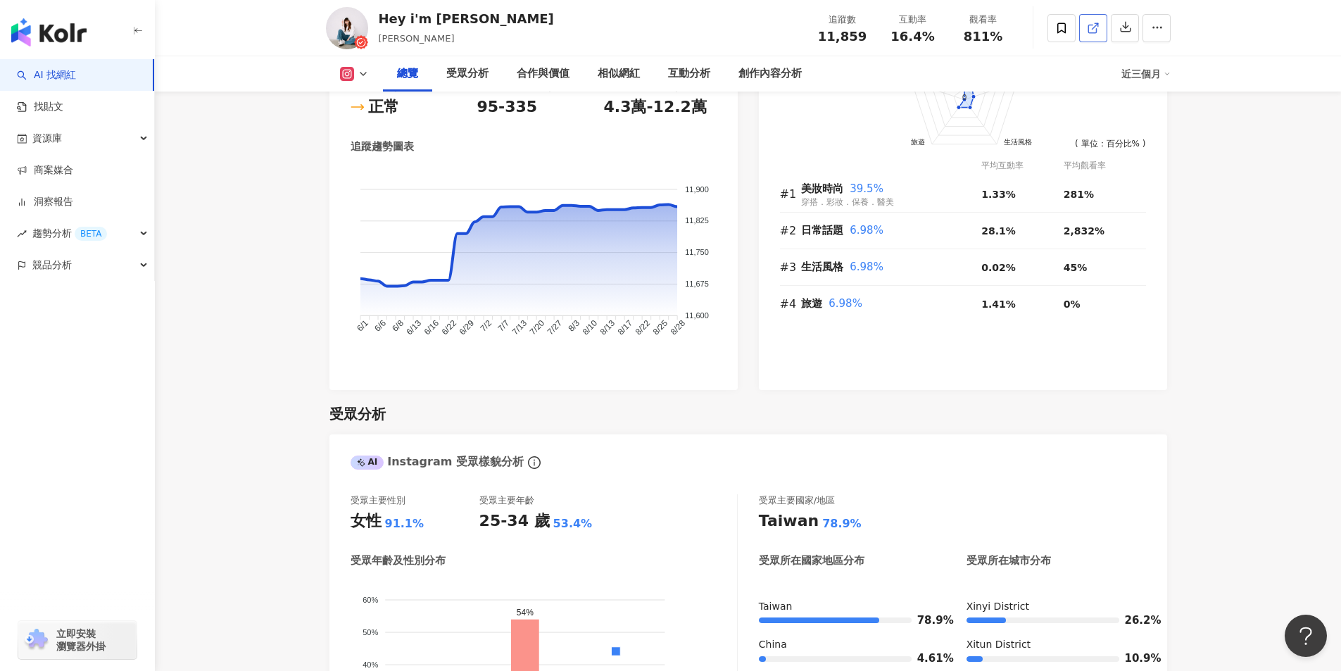
click at [1096, 17] on link at bounding box center [1093, 28] width 28 height 28
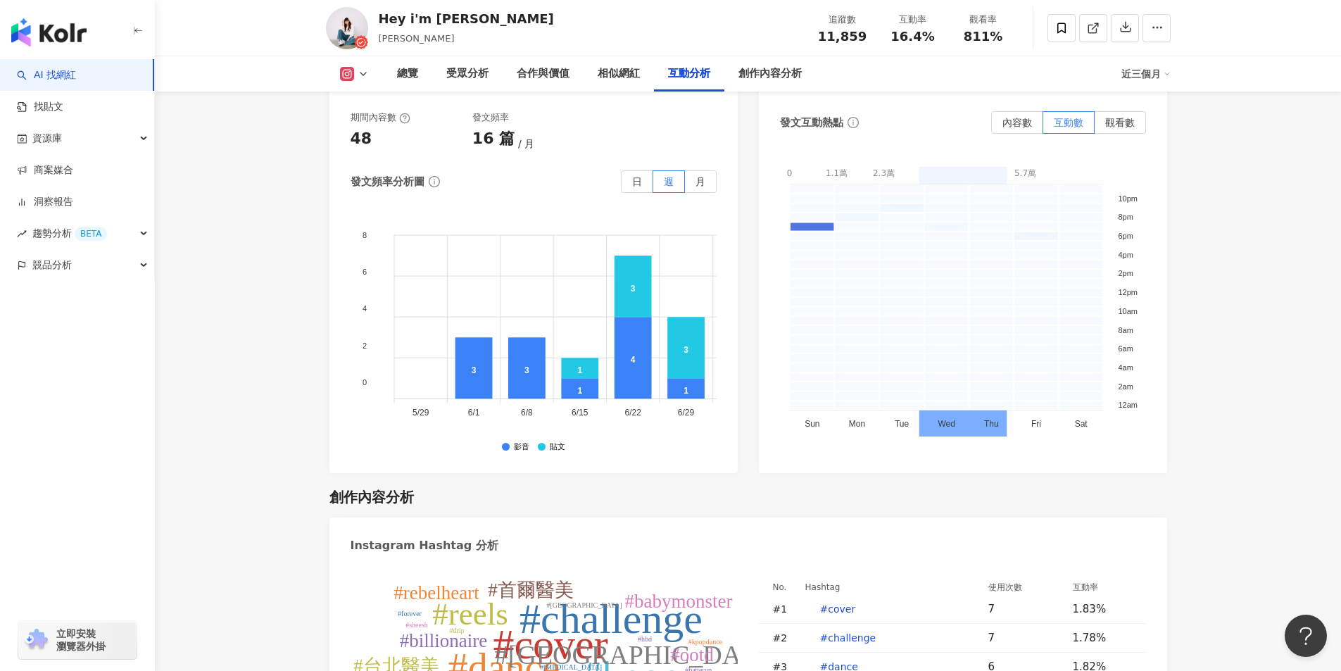
scroll to position [4011, 0]
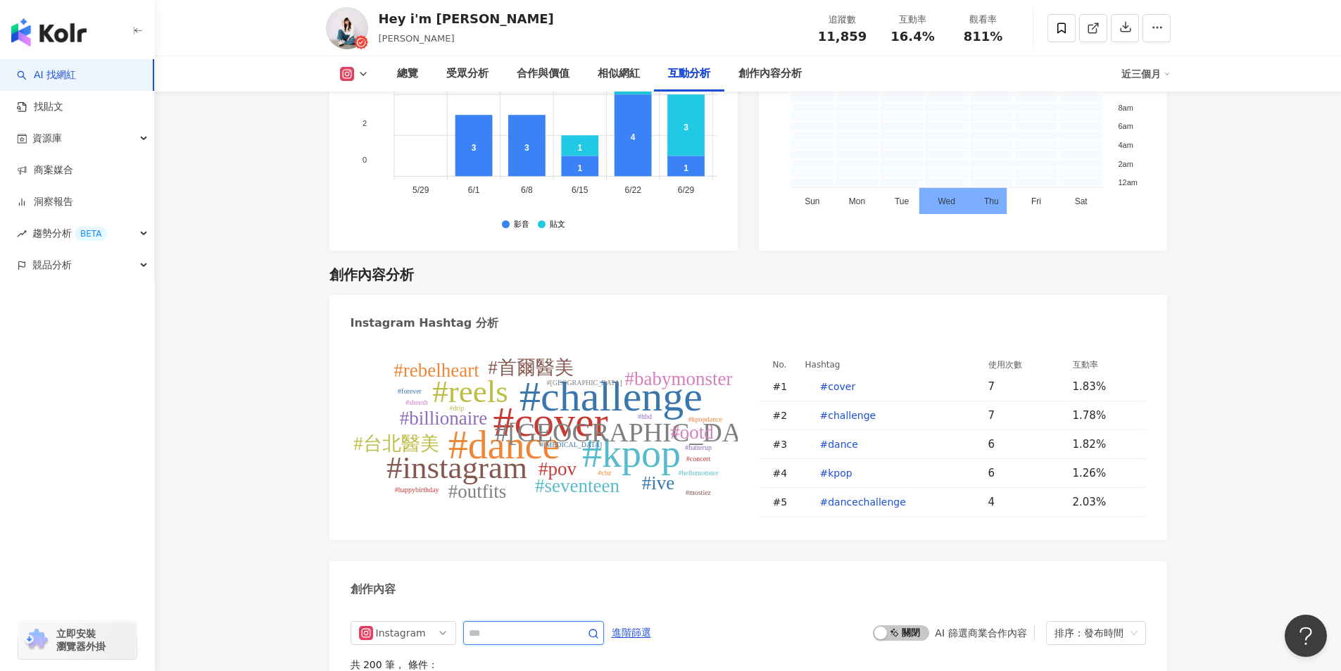
click at [508, 624] on input "text" at bounding box center [518, 632] width 99 height 17
type input "**"
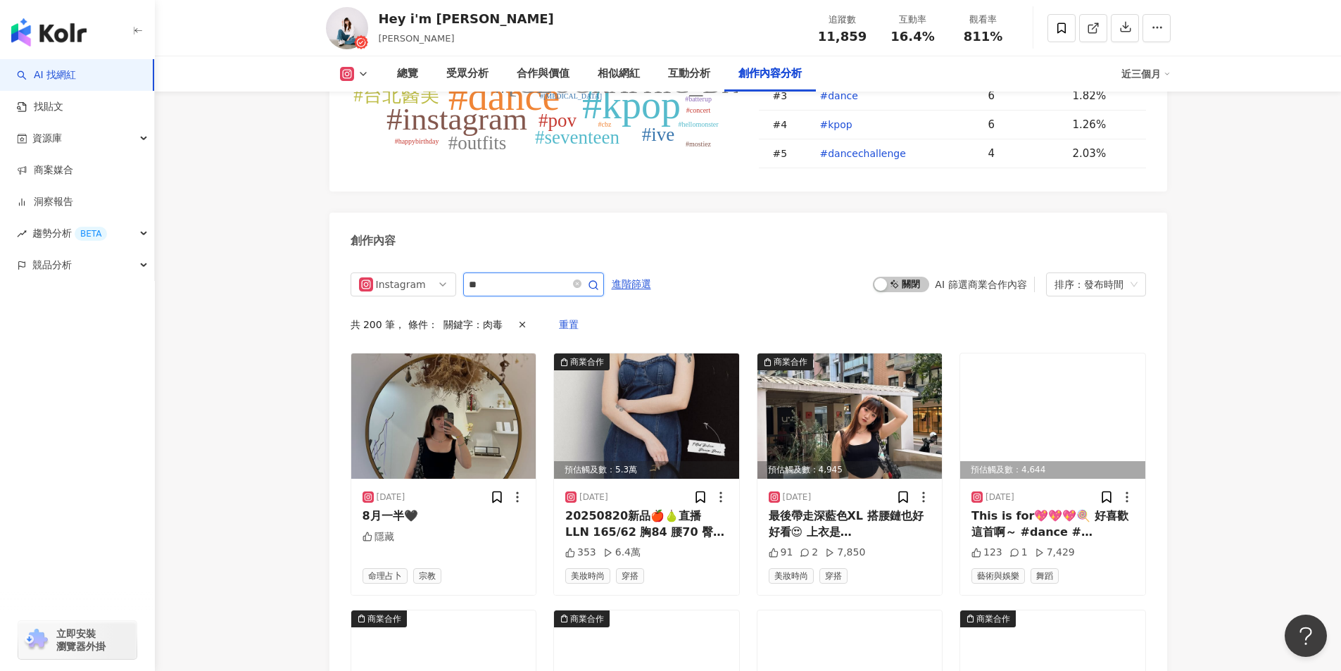
scroll to position [4336, 0]
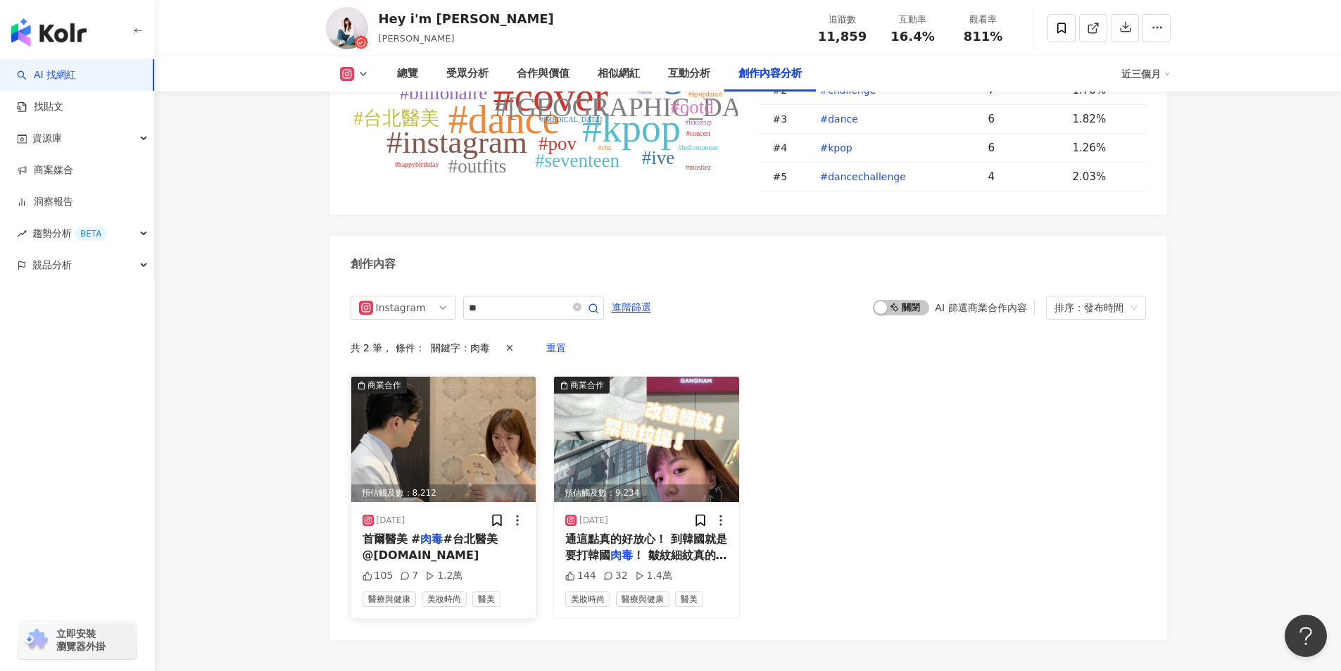
click at [444, 532] on span "#台北醫美 @[DOMAIN_NAME]" at bounding box center [430, 546] width 135 height 29
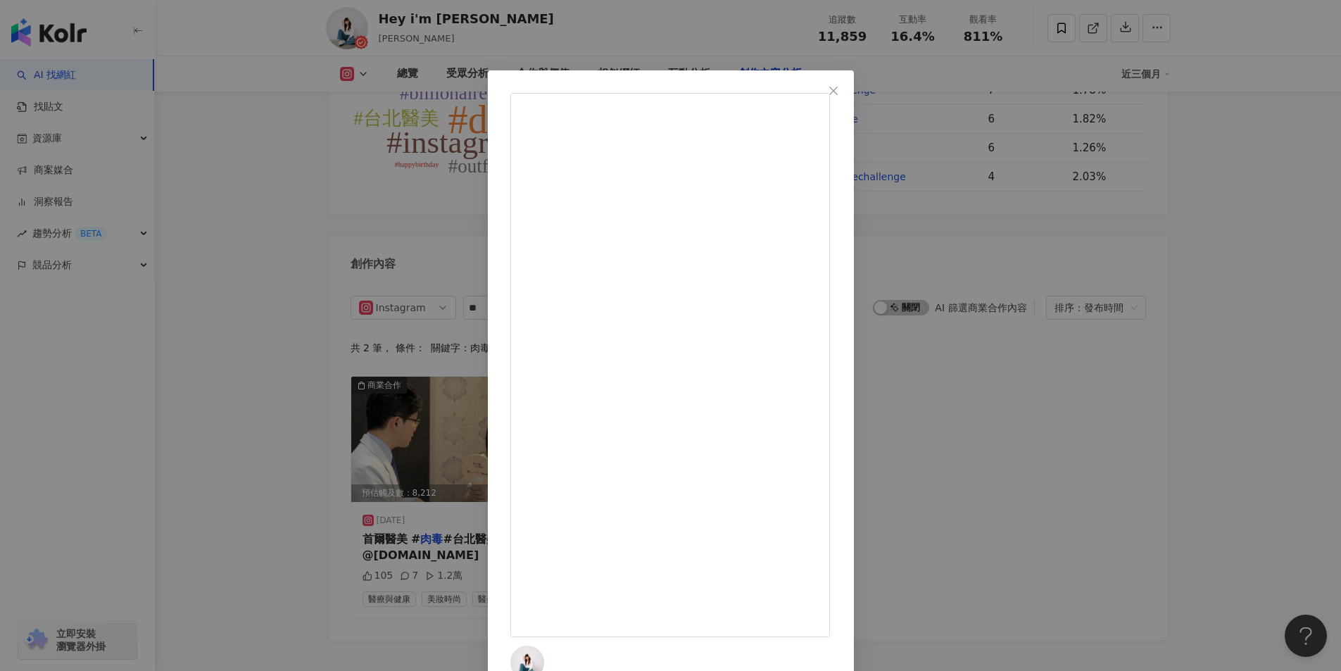
drag, startPoint x: 754, startPoint y: 37, endPoint x: 676, endPoint y: 46, distance: 78.1
click at [750, 38] on div "Hey i'm Alice 愛麗絲 2025/6/8 只能說我很滿意！尤其是皺鼻！ 雖然小皺鼻很可愛，但我的皺鼻真的太太太深了..... 這次一起解決抬頭紋跟…" at bounding box center [670, 335] width 1341 height 671
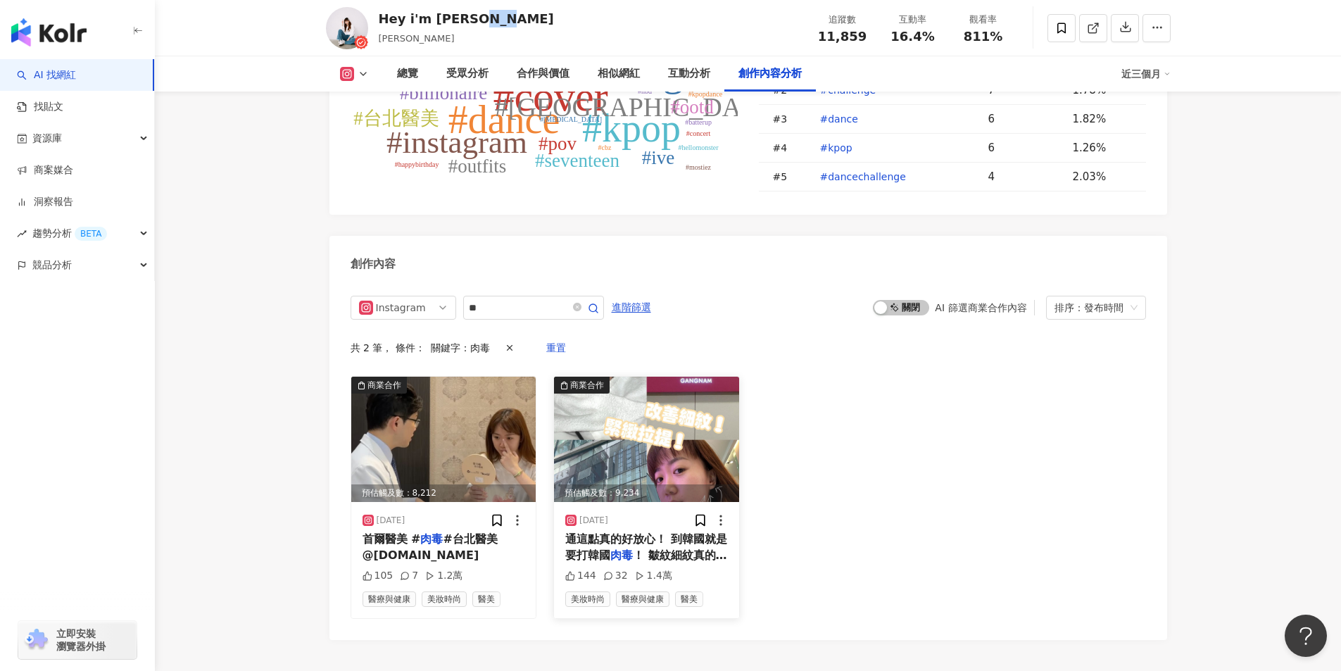
drag, startPoint x: 460, startPoint y: 14, endPoint x: 617, endPoint y: 359, distance: 379.0
click at [505, 15] on div "Hey i'm Alice 愛麗絲 愛麗絲 追蹤數 11,859 互動率 16.4% 觀看率 811%" at bounding box center [748, 28] width 901 height 56
copy div "愛麗絲"
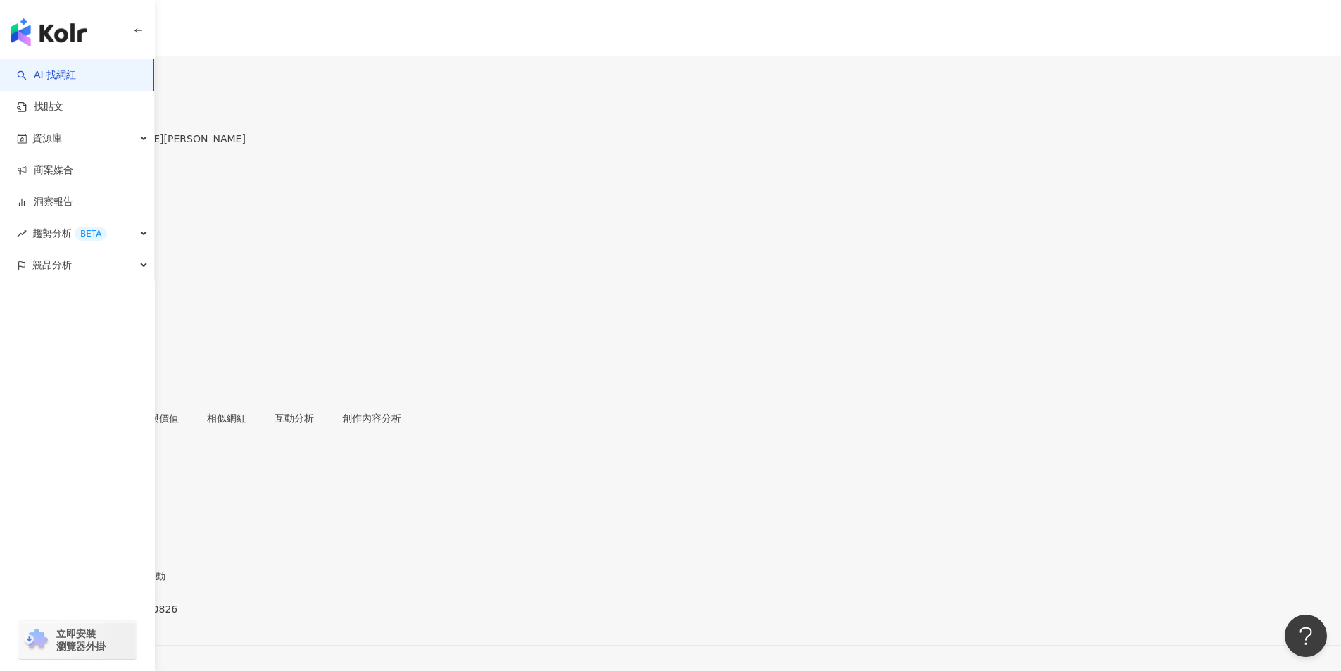
scroll to position [915, 0]
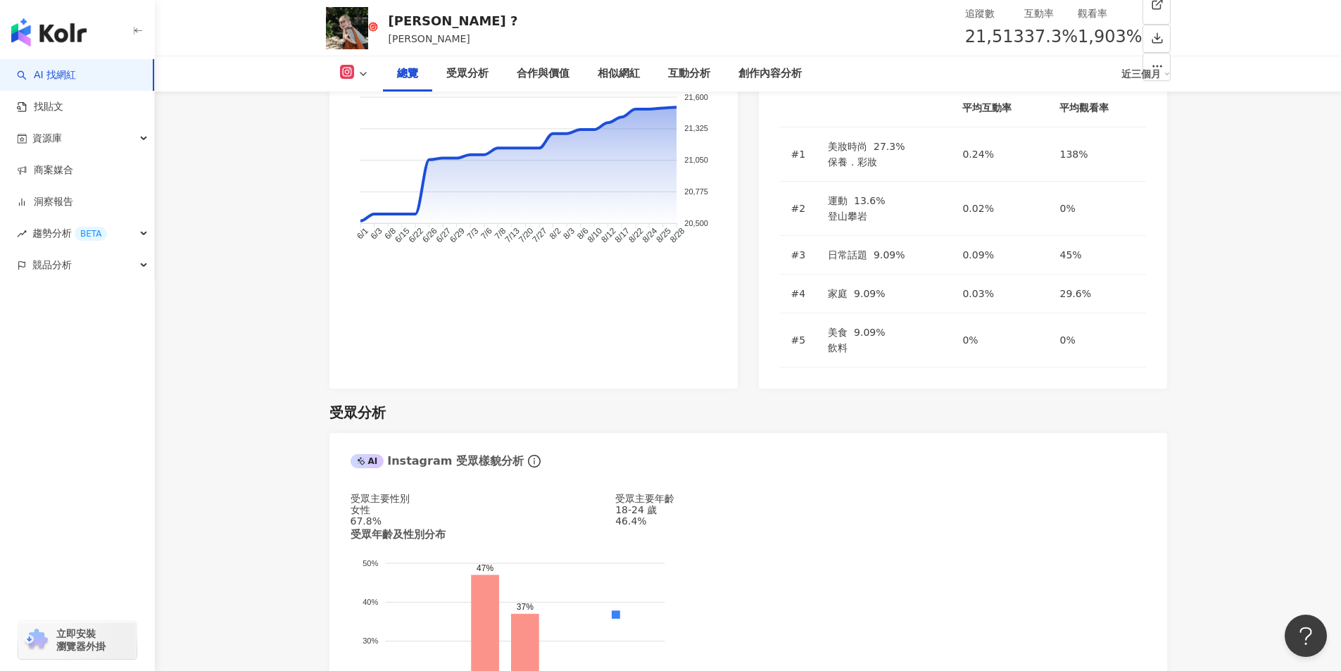
scroll to position [1056, 0]
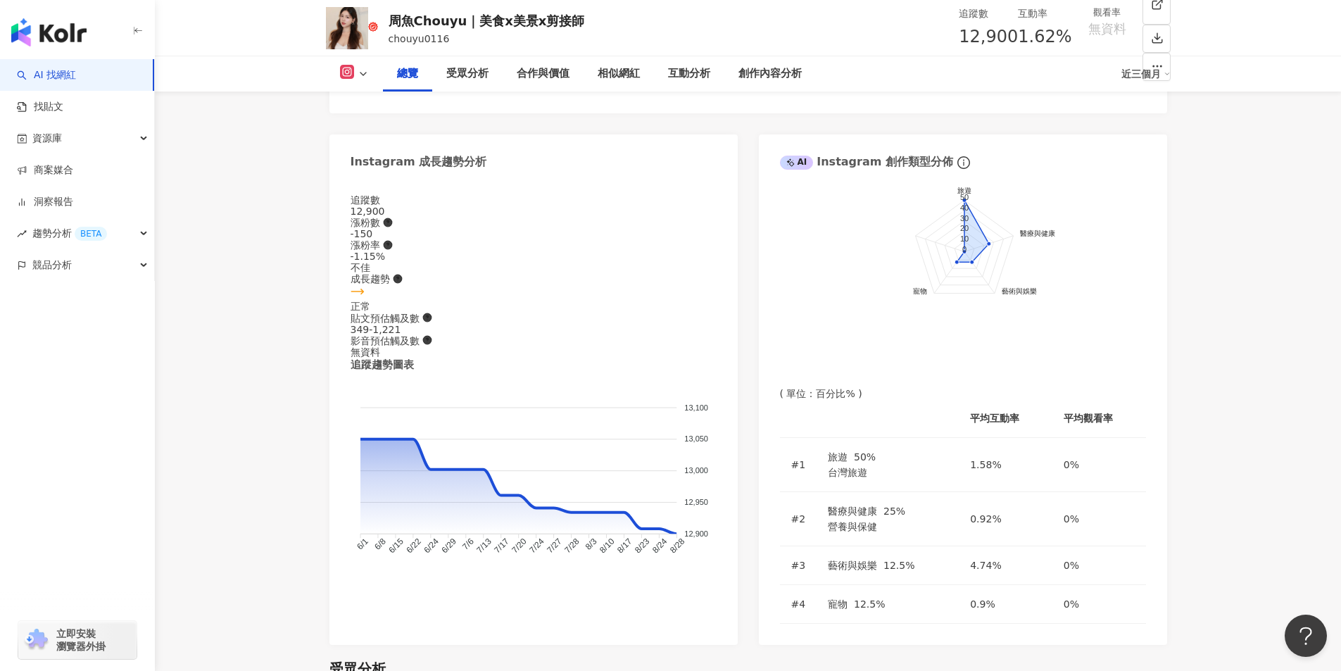
scroll to position [1056, 0]
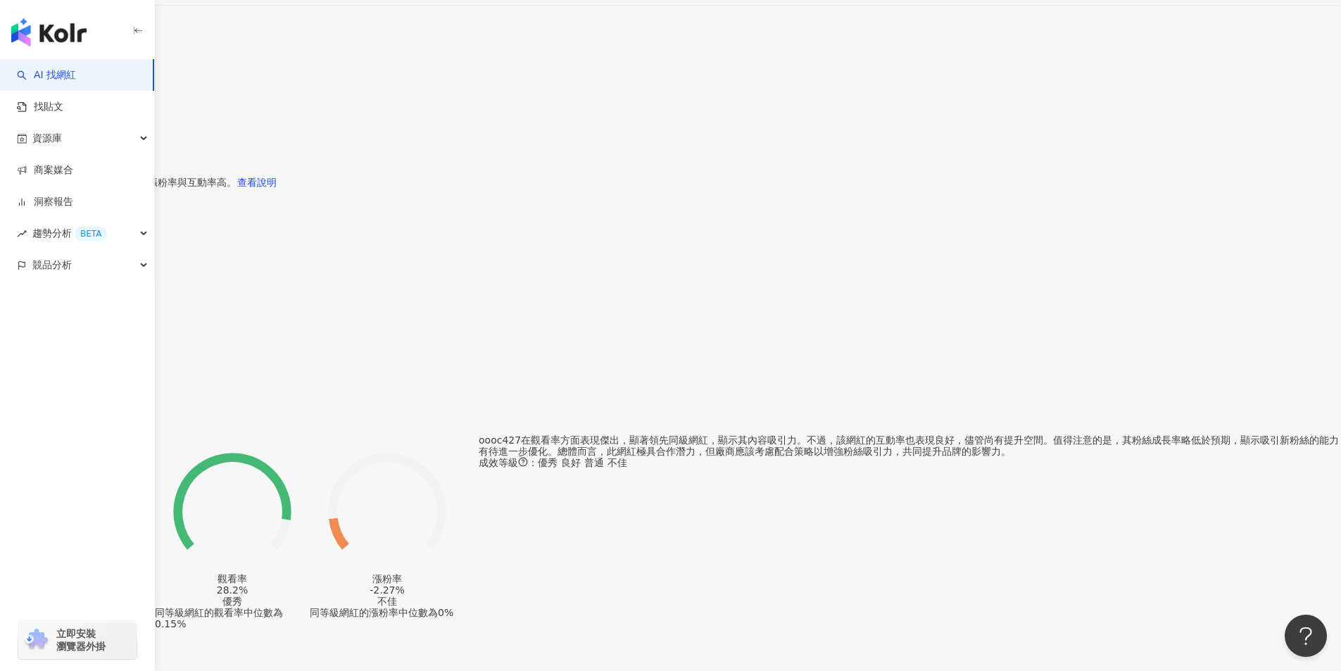
scroll to position [915, 0]
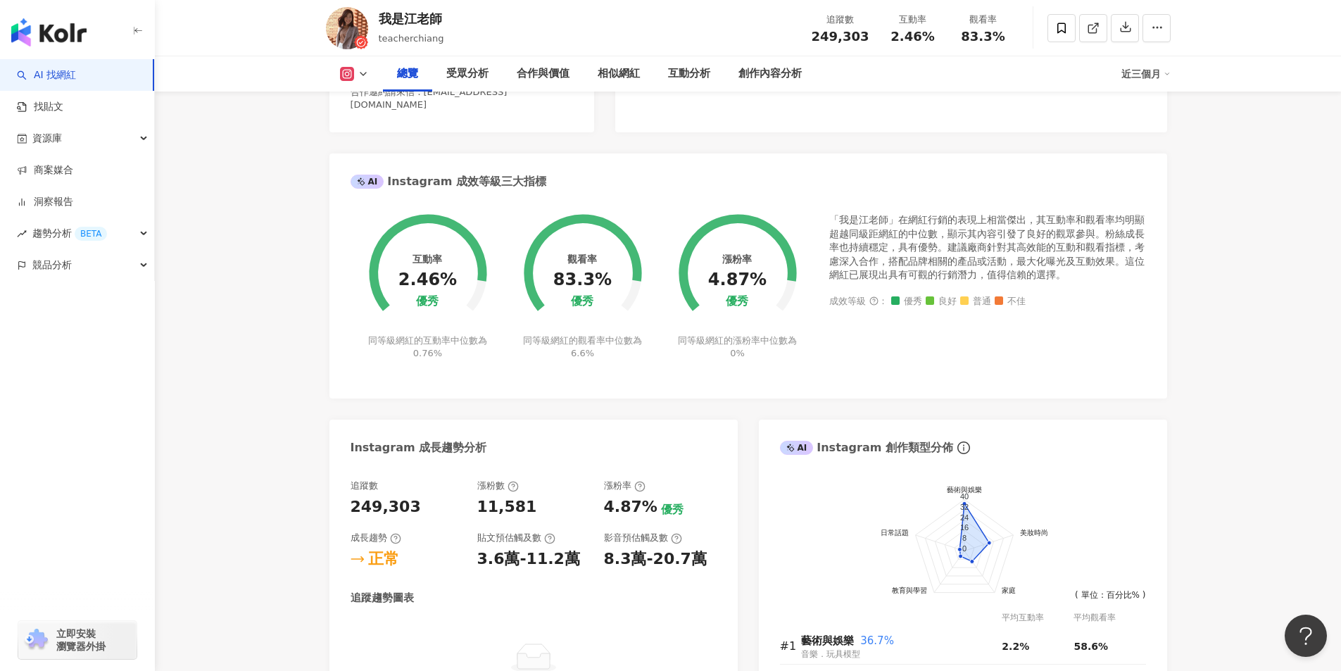
scroll to position [352, 0]
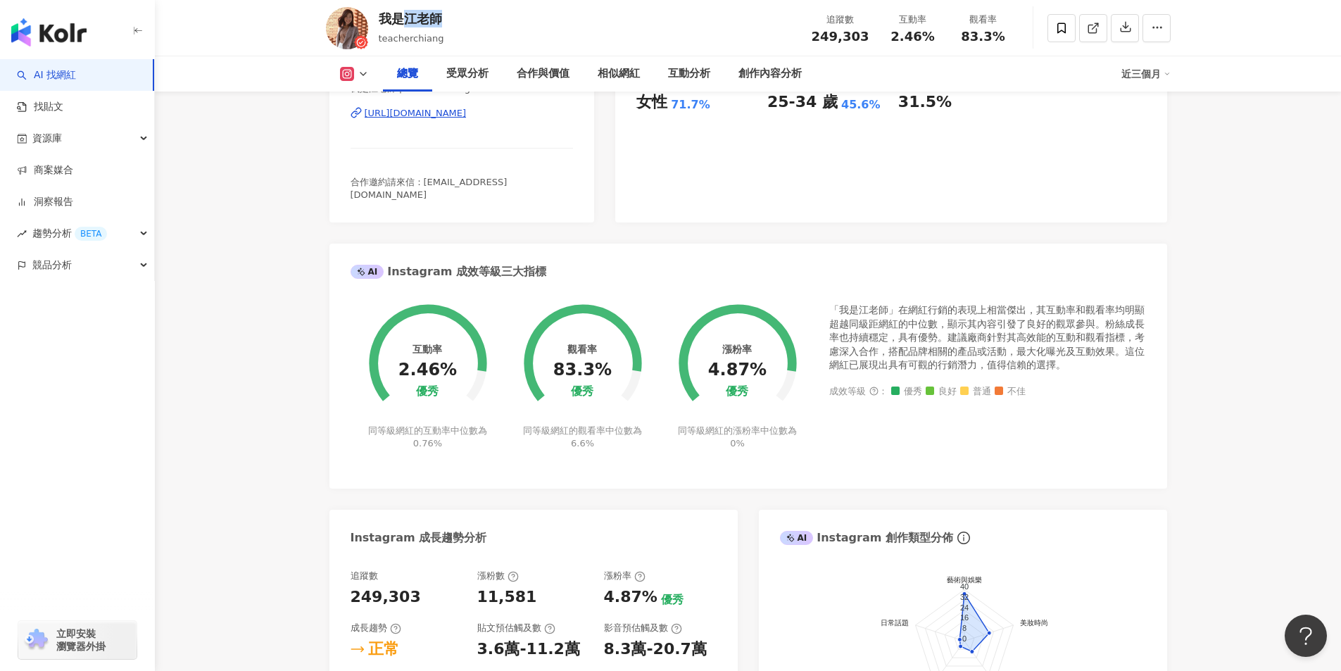
drag, startPoint x: 406, startPoint y: 23, endPoint x: 548, endPoint y: 333, distance: 340.5
click at [441, 26] on div "我是江老師" at bounding box center [411, 19] width 65 height 18
copy div "江老師"
drag, startPoint x: 343, startPoint y: 35, endPoint x: 1095, endPoint y: 35, distance: 752.5
click at [1095, 35] on span at bounding box center [1093, 27] width 13 height 15
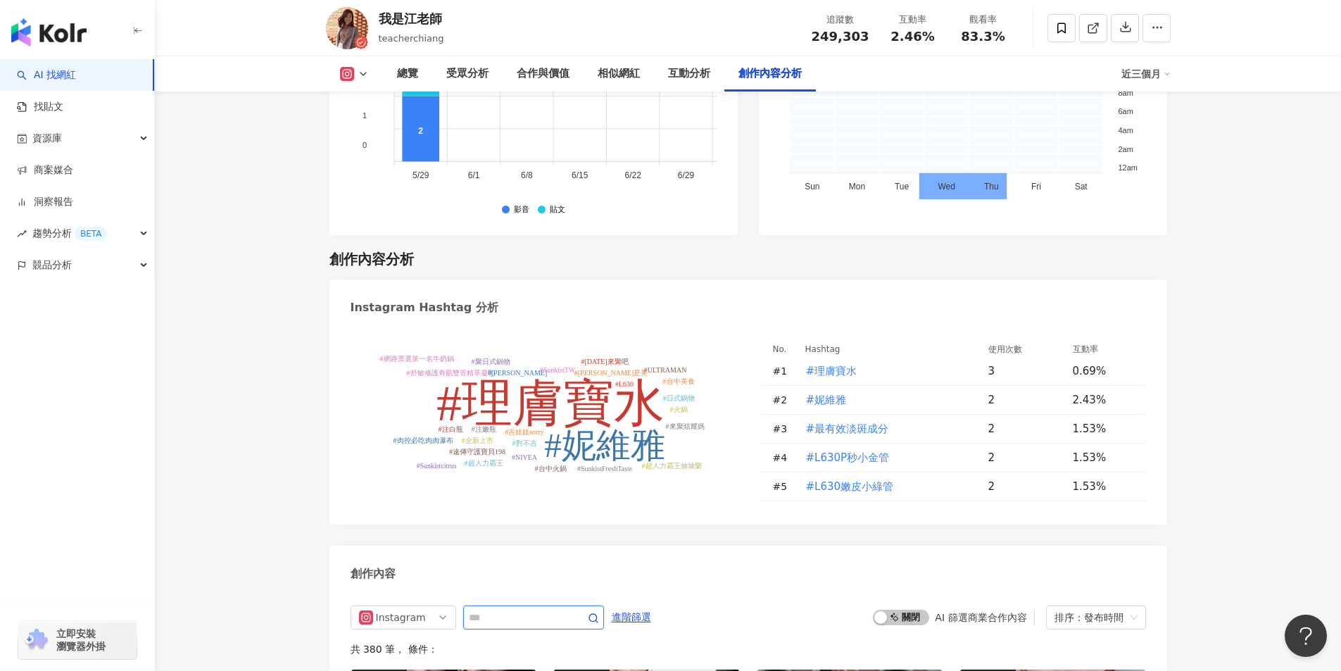
click at [521, 609] on input "text" at bounding box center [518, 617] width 99 height 17
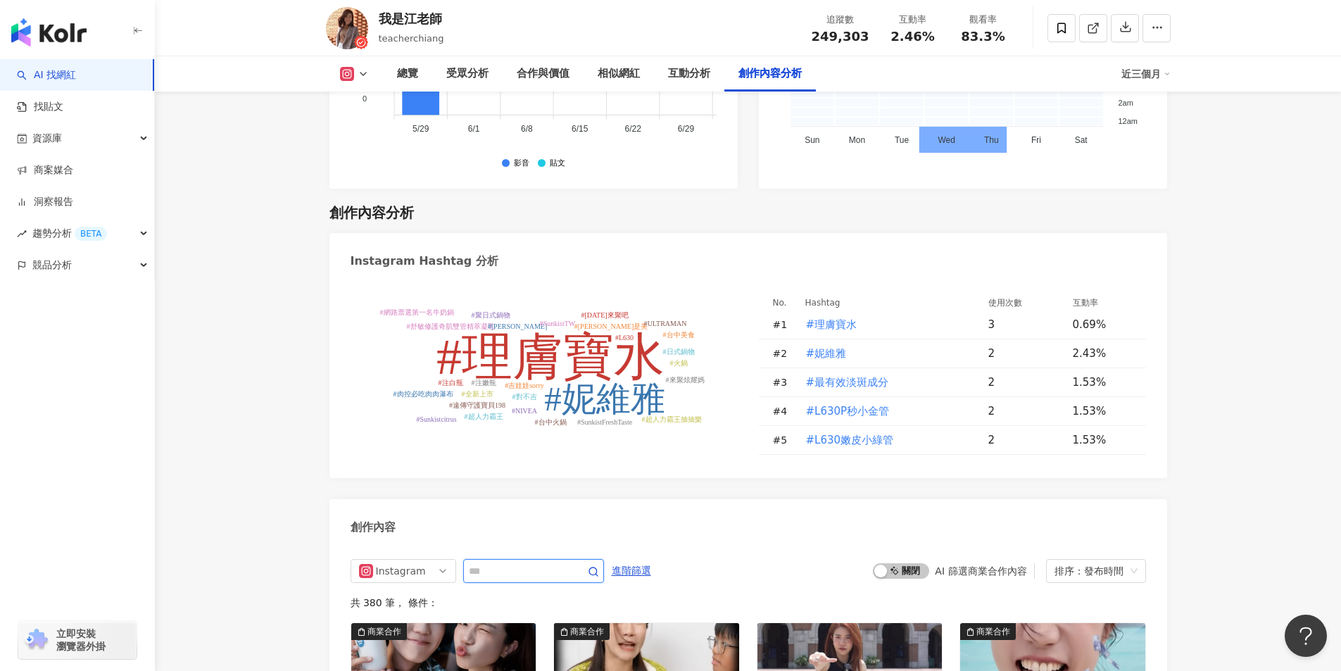
scroll to position [4083, 0]
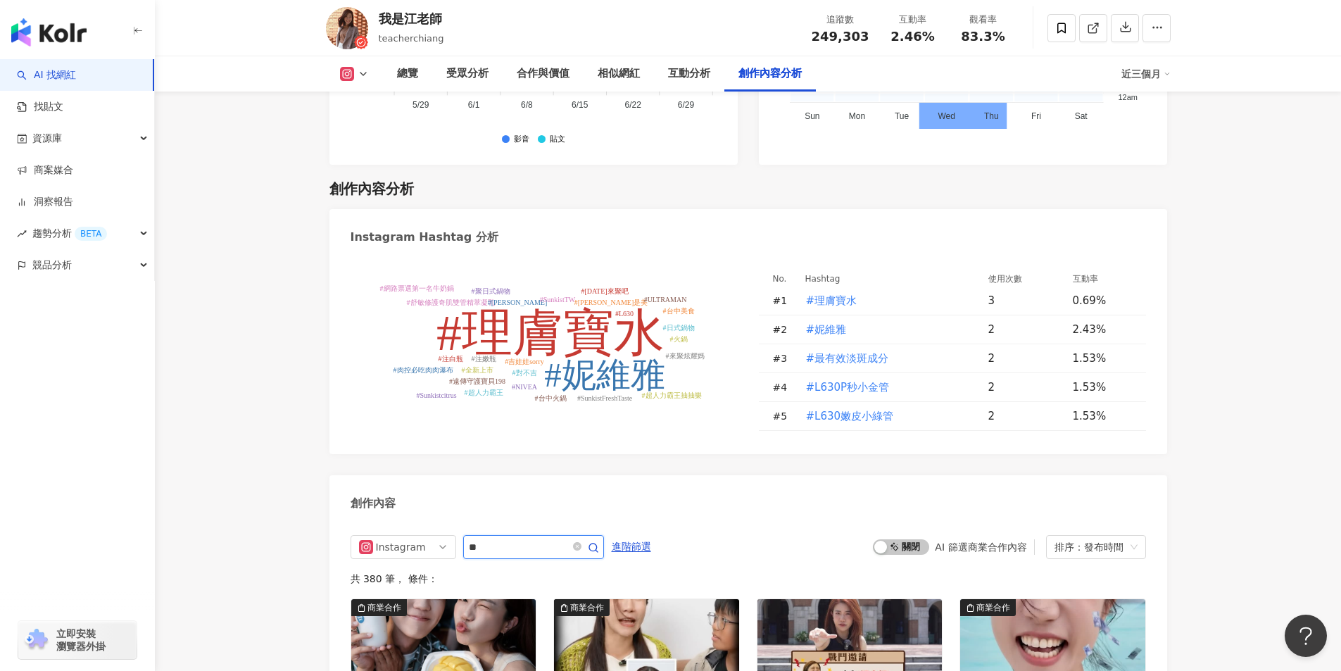
type input "**"
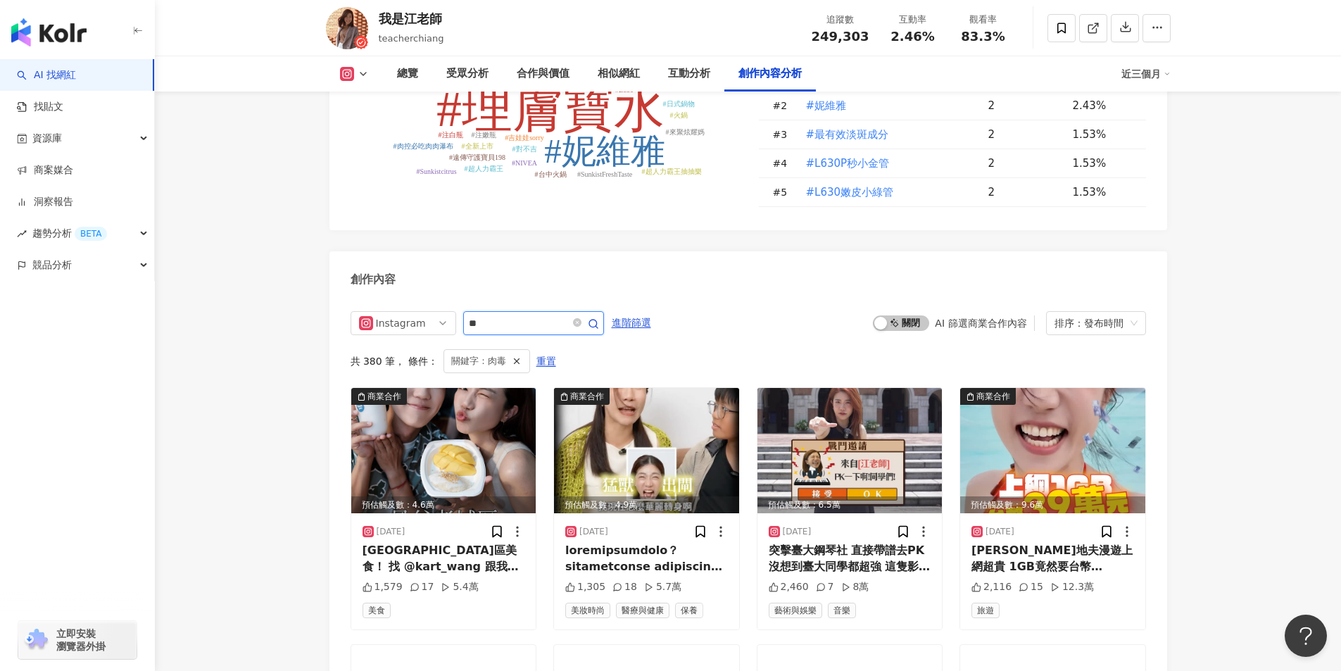
scroll to position [4283, 0]
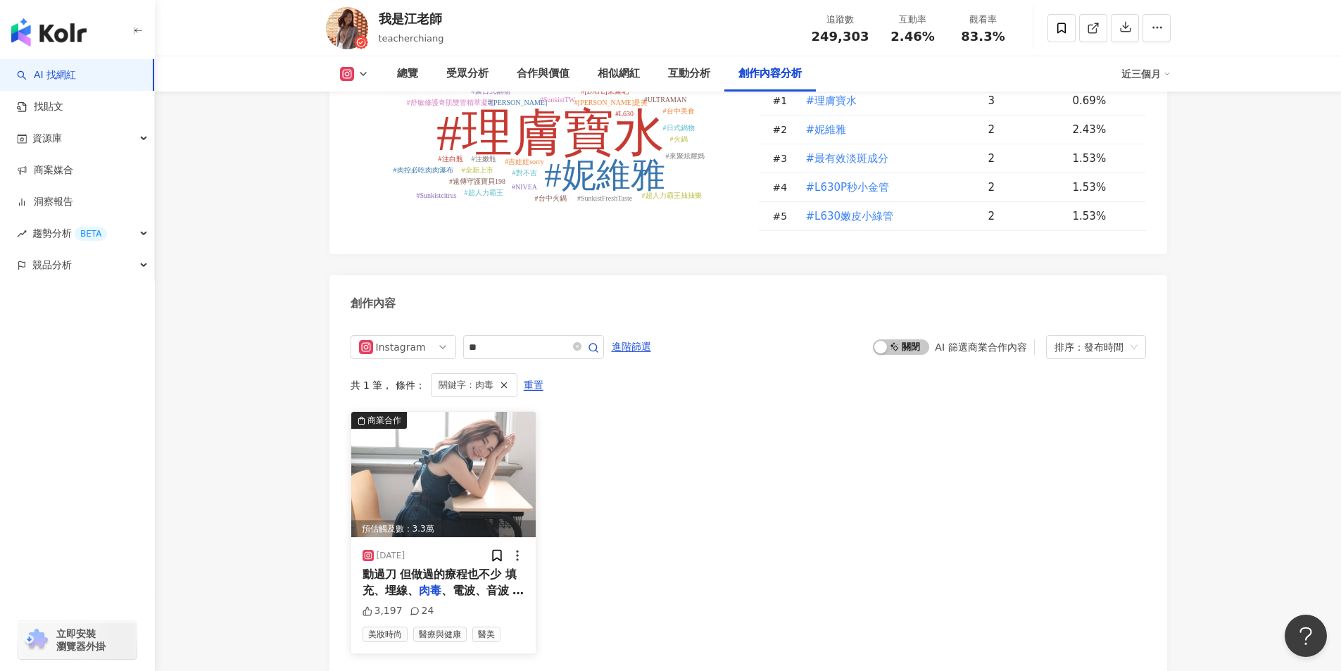
click at [489, 584] on span "、電波、音波 都有體驗過！ 懂得怎麼" at bounding box center [444, 598] width 162 height 29
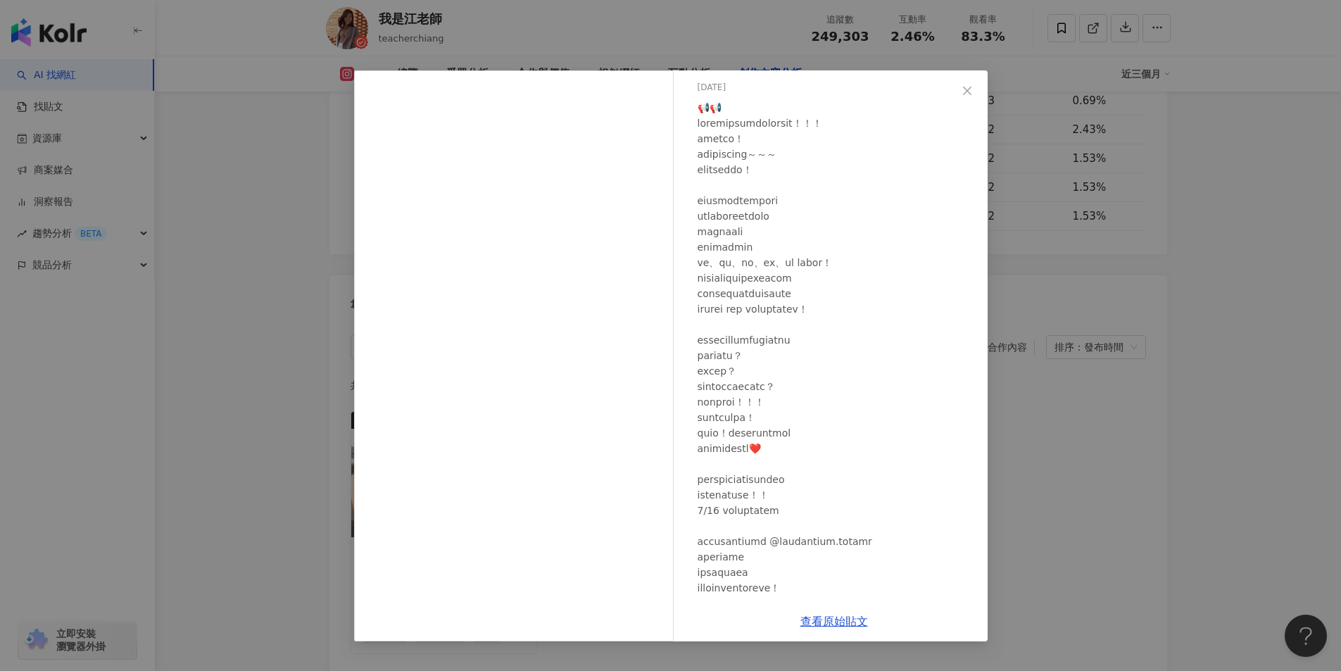
scroll to position [108, 0]
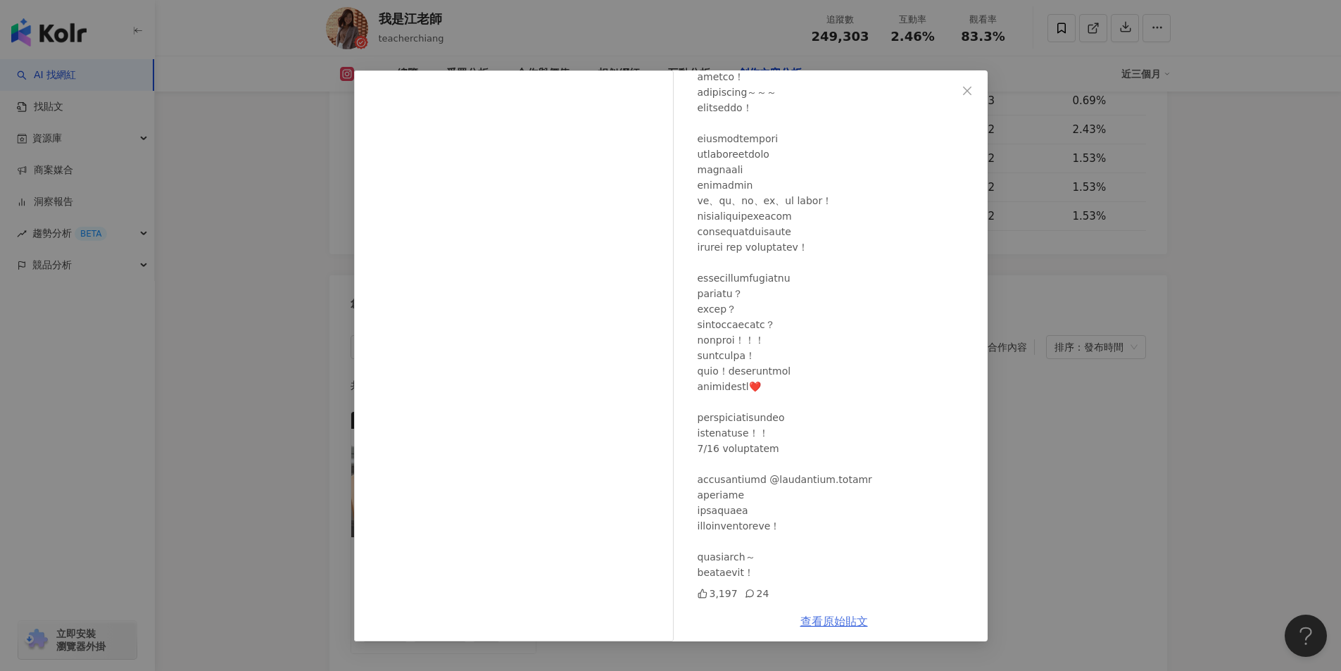
click at [833, 619] on link "查看原始貼文" at bounding box center [834, 621] width 68 height 13
click at [1066, 304] on div "我是江老師 2025/6/15 3,197 24 查看原始貼文" at bounding box center [670, 335] width 1341 height 671
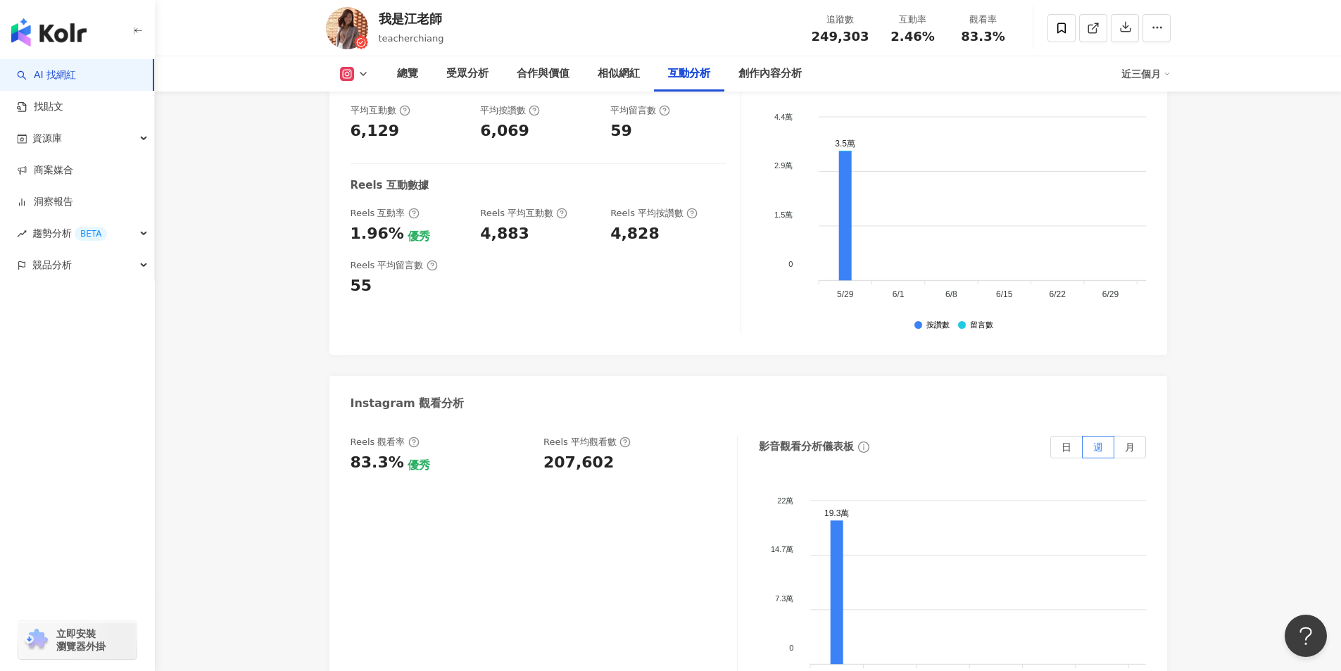
scroll to position [2945, 0]
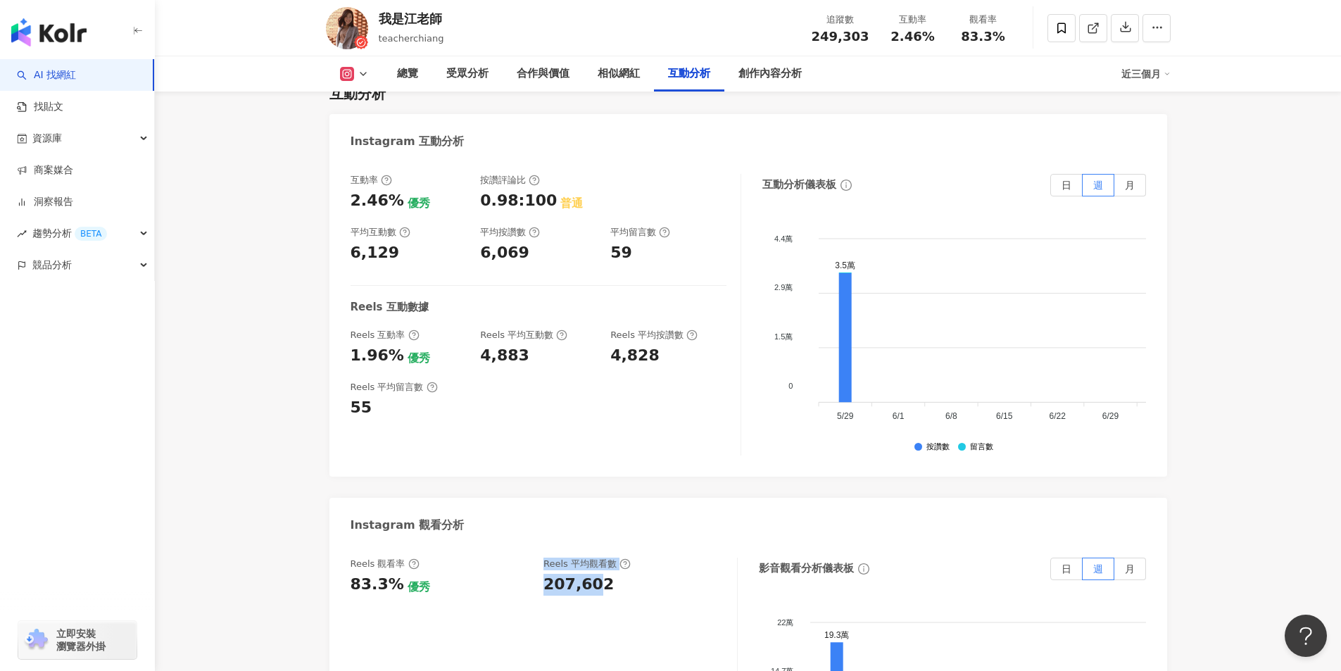
drag, startPoint x: 547, startPoint y: 417, endPoint x: 593, endPoint y: 417, distance: 45.8
click at [597, 557] on div "Reels 觀看率 83.3% 優秀 Reels 平均觀看數 207,602" at bounding box center [537, 576] width 372 height 38
click at [555, 574] on div "207,602" at bounding box center [578, 585] width 70 height 22
click at [548, 574] on div "207,602" at bounding box center [578, 585] width 70 height 22
click at [543, 574] on div "207,602" at bounding box center [578, 585] width 70 height 22
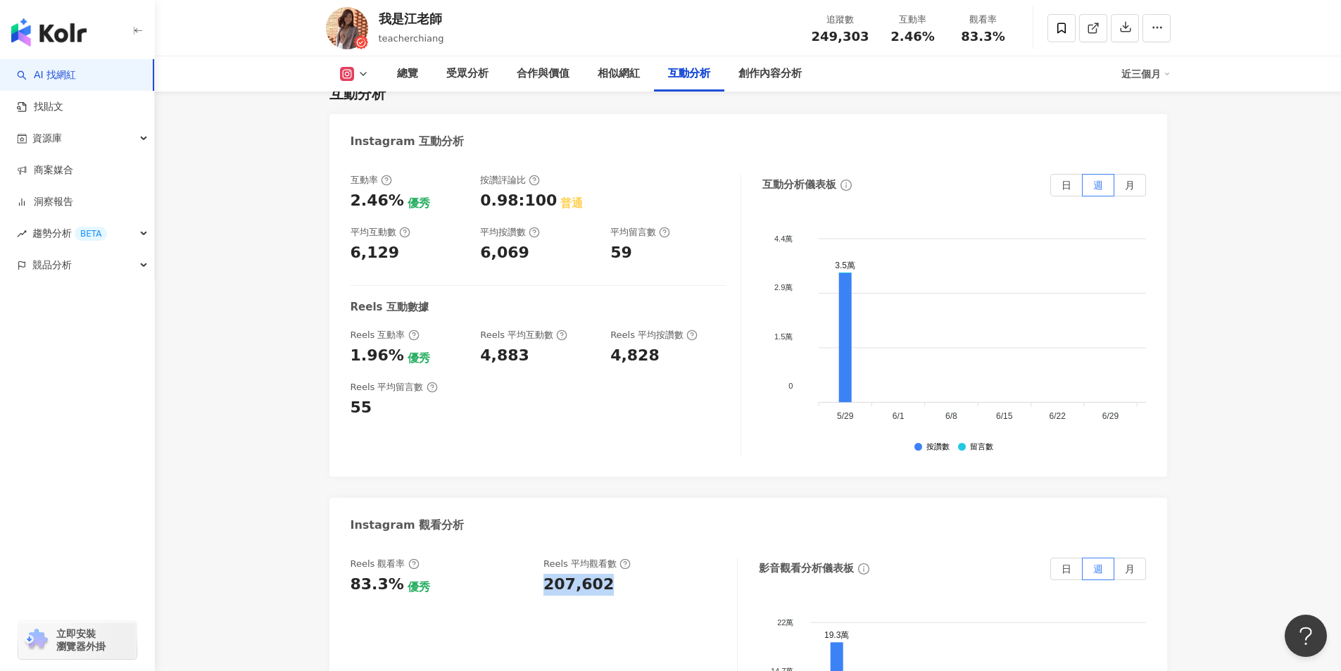
drag, startPoint x: 540, startPoint y: 418, endPoint x: 613, endPoint y: 411, distance: 73.5
click at [613, 557] on div "Reels 觀看率 83.3% 優秀 Reels 平均觀看數 207,602" at bounding box center [537, 576] width 372 height 38
copy div "207,602"
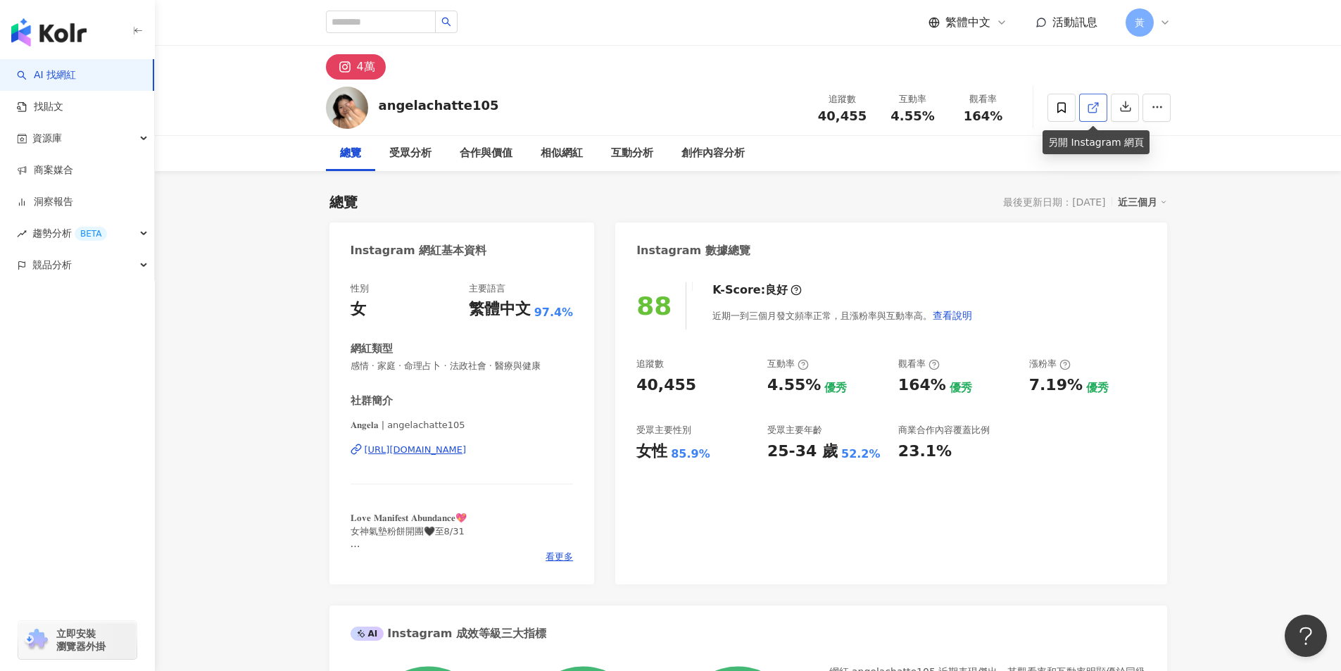
click at [1090, 101] on icon at bounding box center [1093, 107] width 13 height 13
drag, startPoint x: 897, startPoint y: 111, endPoint x: 944, endPoint y: 113, distance: 47.2
click at [944, 113] on div "互動率 4.55%" at bounding box center [913, 107] width 70 height 30
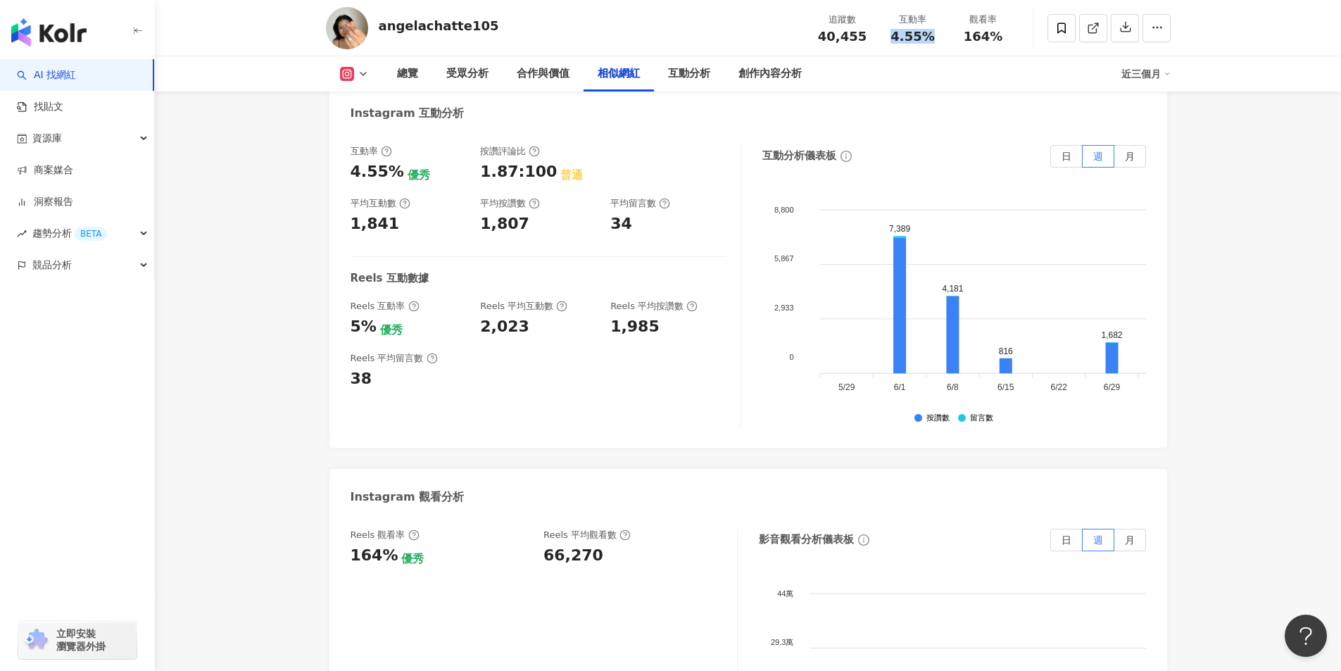
scroll to position [2886, 0]
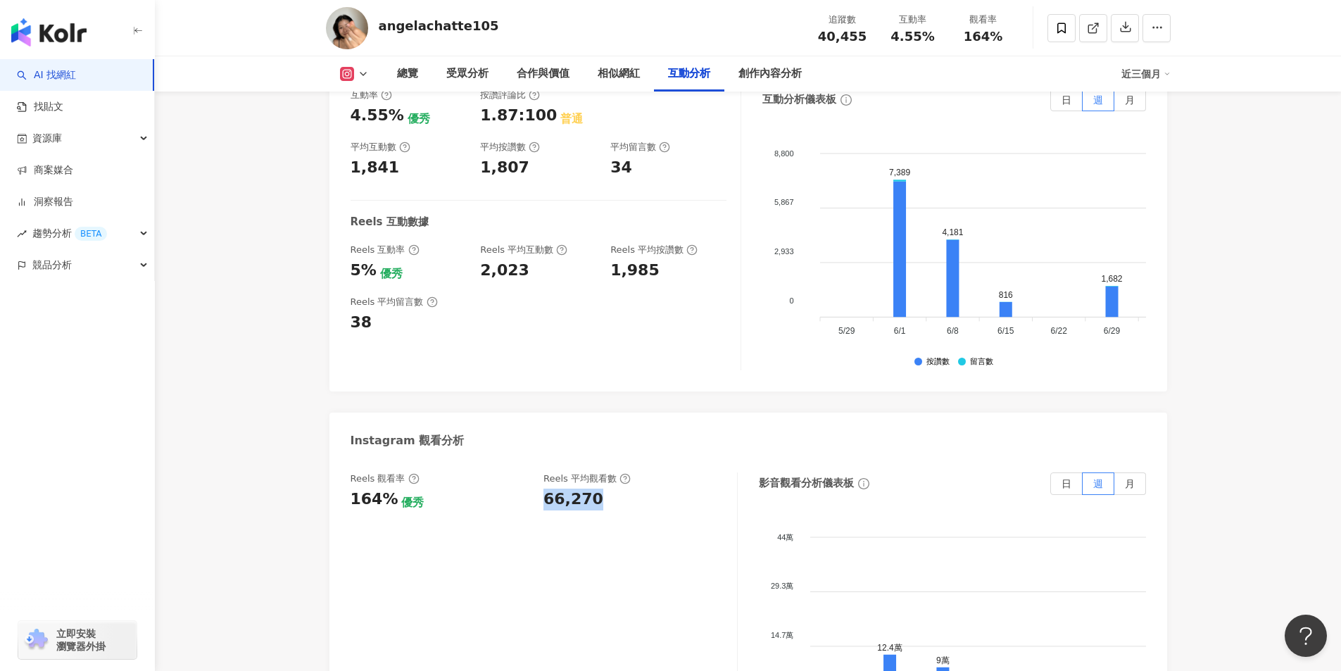
drag, startPoint x: 536, startPoint y: 484, endPoint x: 651, endPoint y: 641, distance: 193.9
click at [598, 481] on div "Reels 觀看率 164% 優秀 Reels 平均觀看數 66,270" at bounding box center [537, 491] width 372 height 38
copy div "66,270"
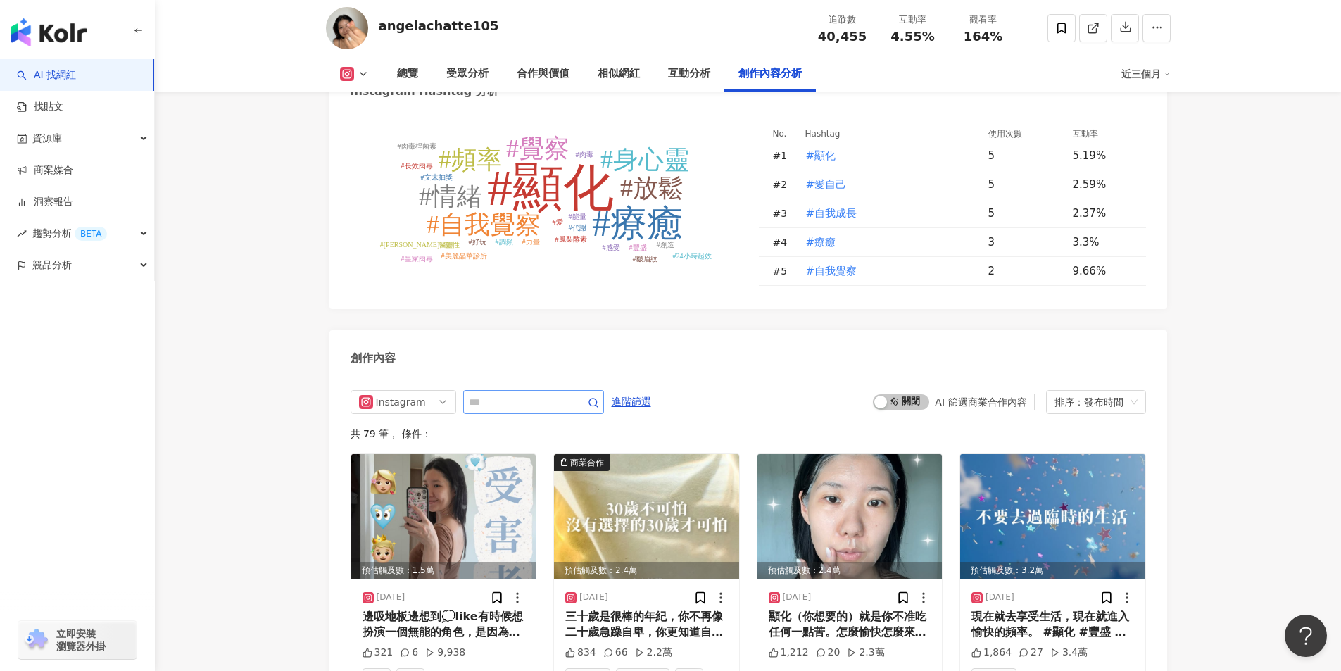
scroll to position [4083, 0]
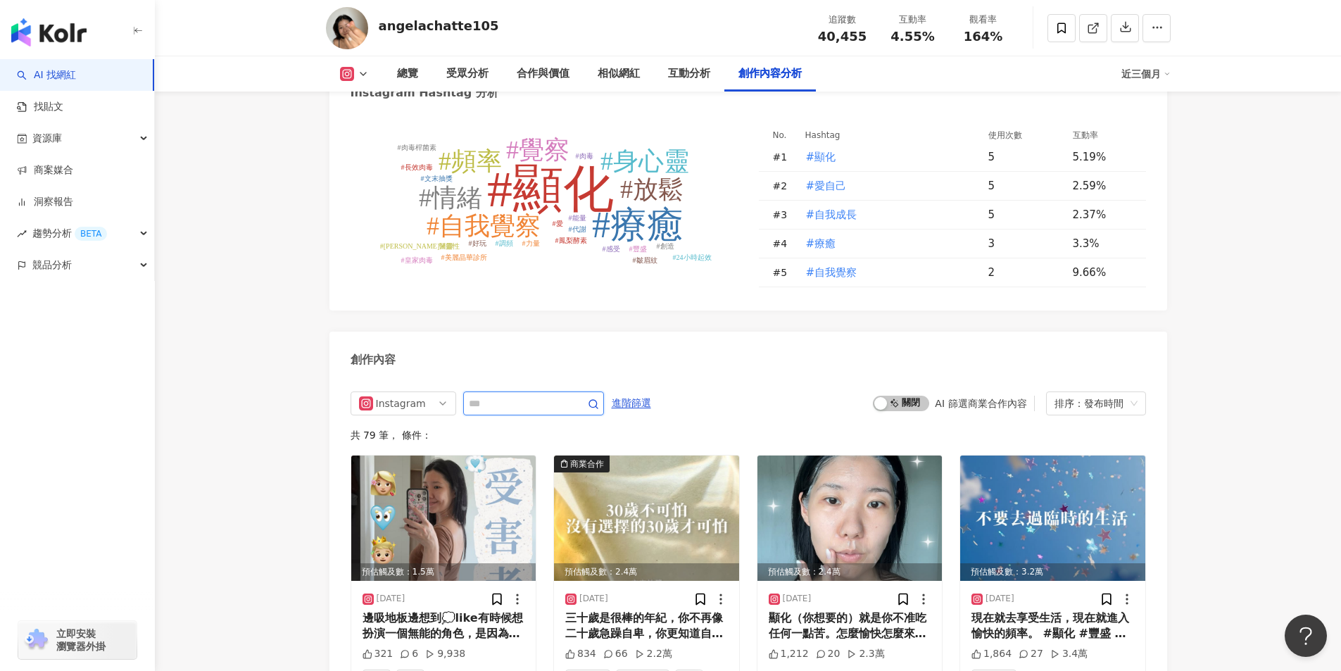
click at [496, 395] on input "text" at bounding box center [518, 403] width 99 height 17
type input "**"
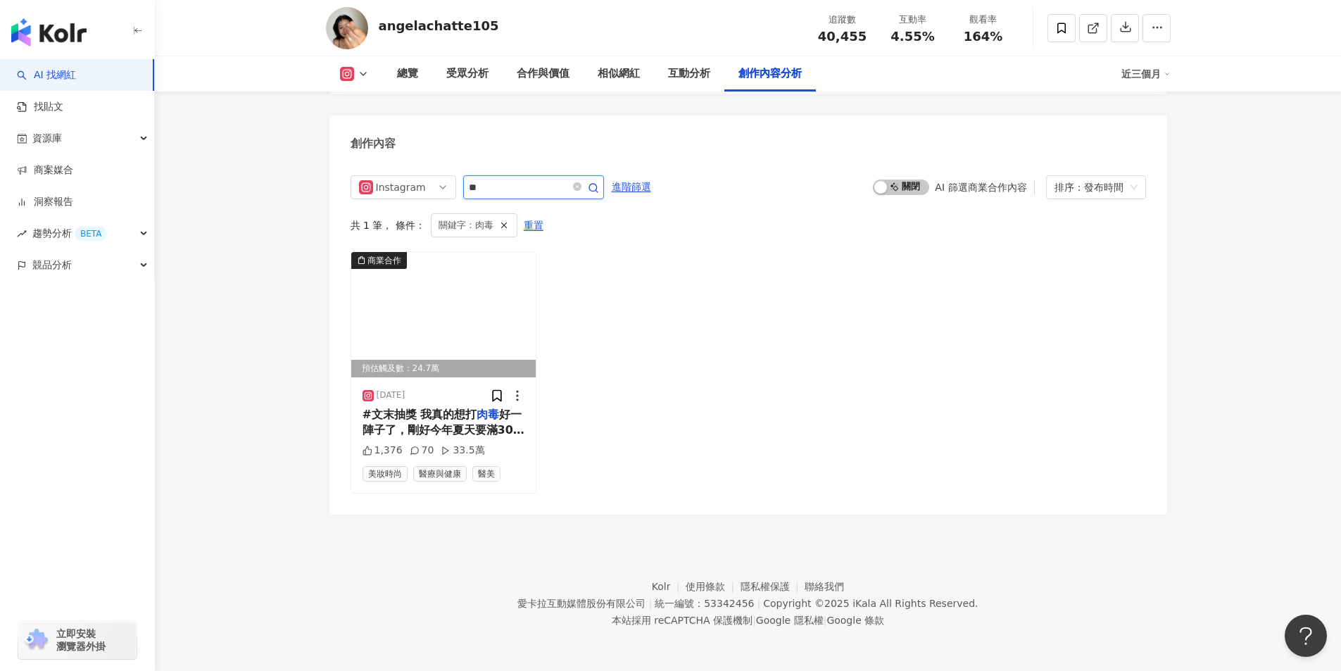
scroll to position [4293, 0]
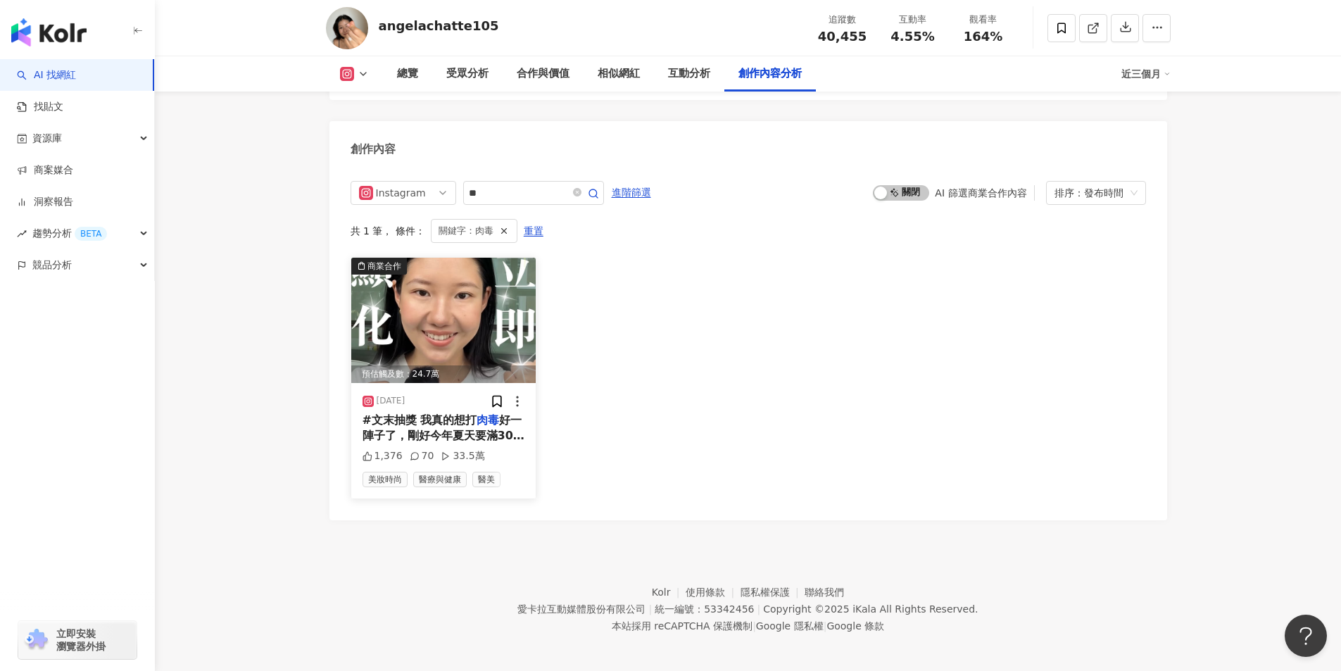
click at [446, 423] on span "好一陣子了，剛好今年夏天要滿30，宇宙送了我皇家" at bounding box center [444, 435] width 162 height 45
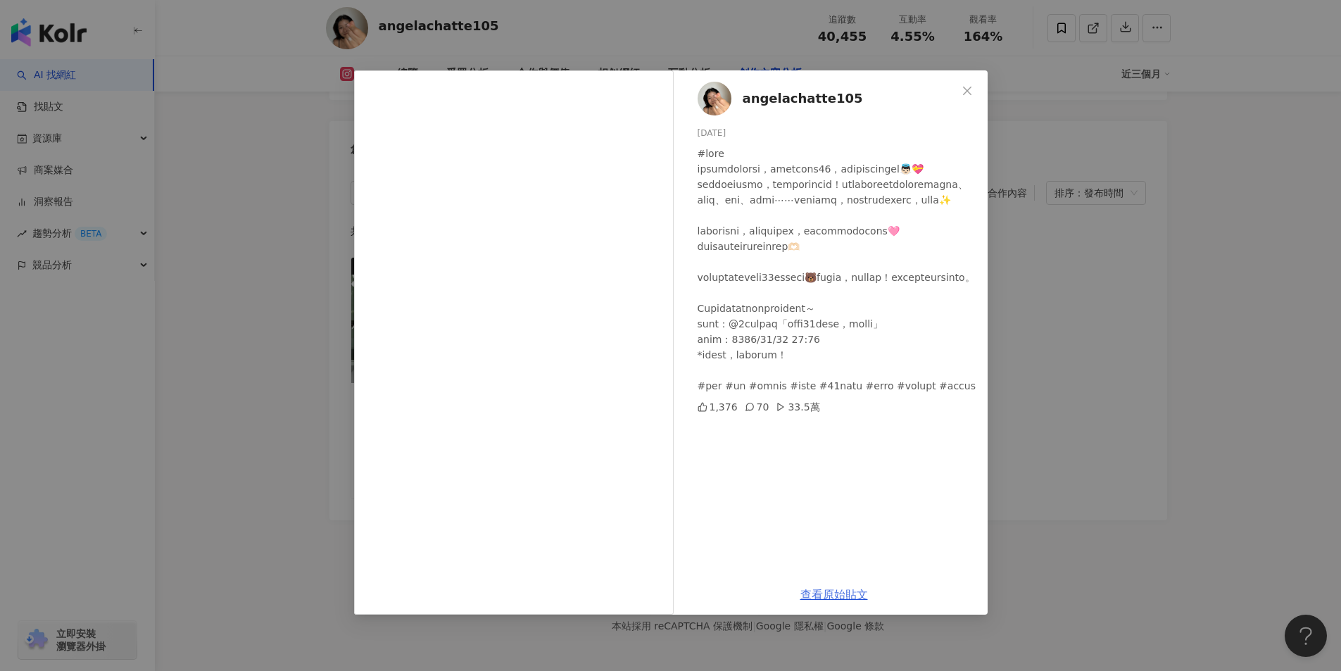
click at [845, 596] on link "查看原始貼文" at bounding box center [834, 594] width 68 height 13
click at [290, 64] on div "angelachatte105 2025/7/16 1,376 70 33.5萬 查看原始貼文" at bounding box center [670, 335] width 1341 height 671
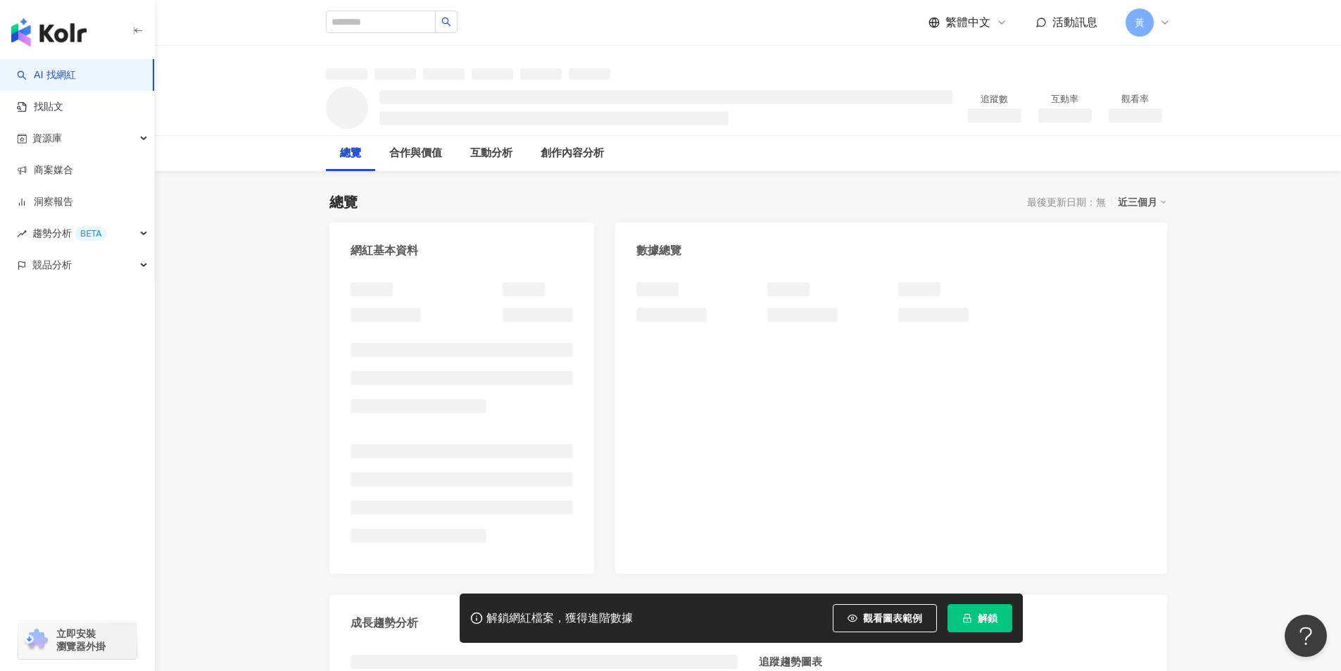
click at [989, 612] on span "解鎖" at bounding box center [988, 617] width 20 height 11
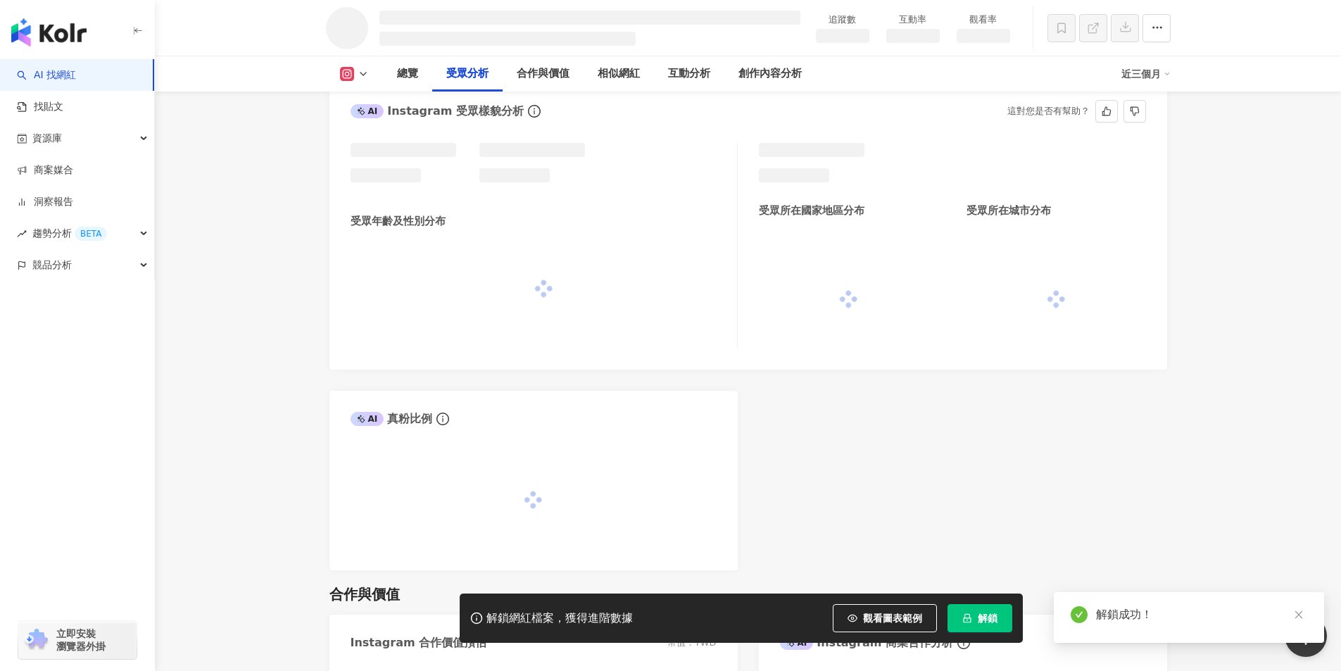
scroll to position [1071, 0]
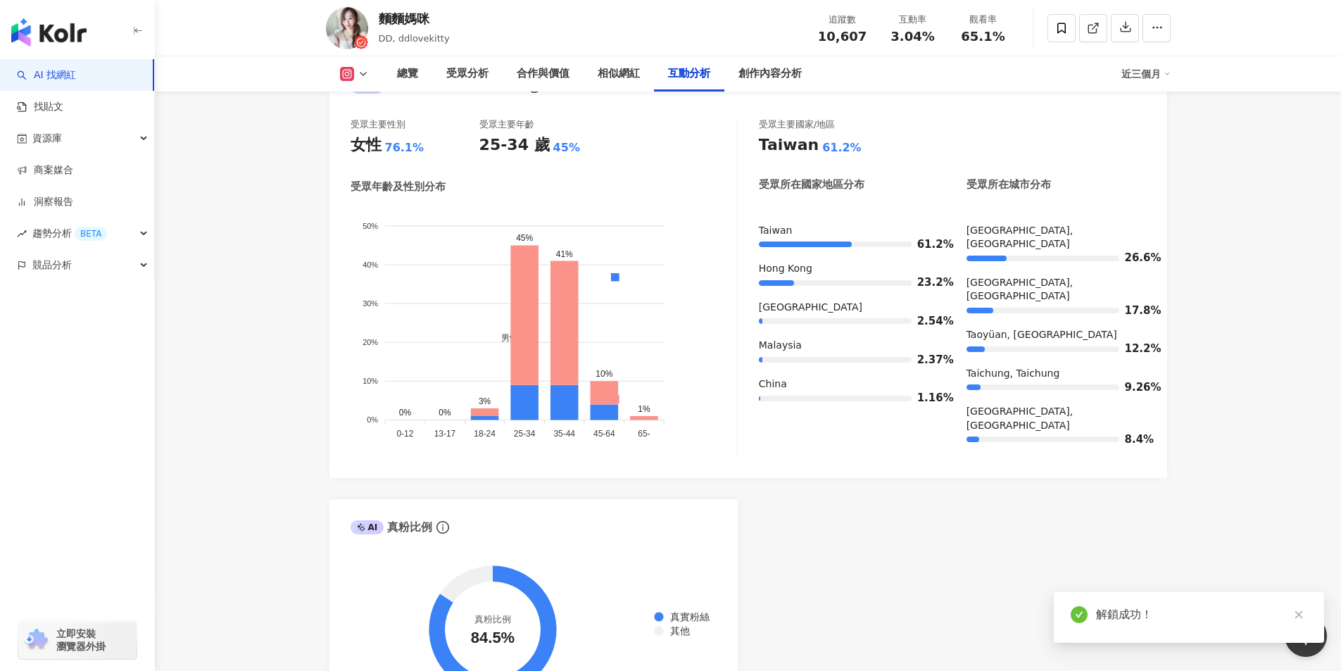
scroll to position [4109, 0]
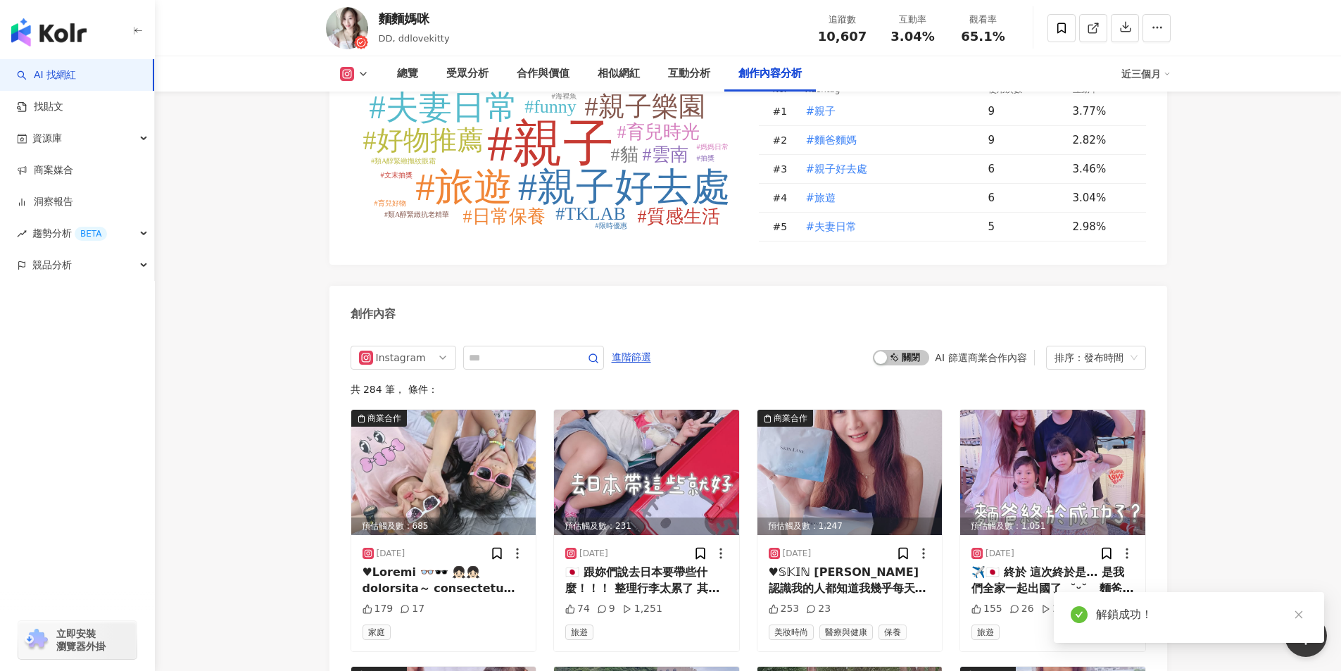
click at [503, 365] on input "text" at bounding box center [518, 357] width 99 height 17
type input "**"
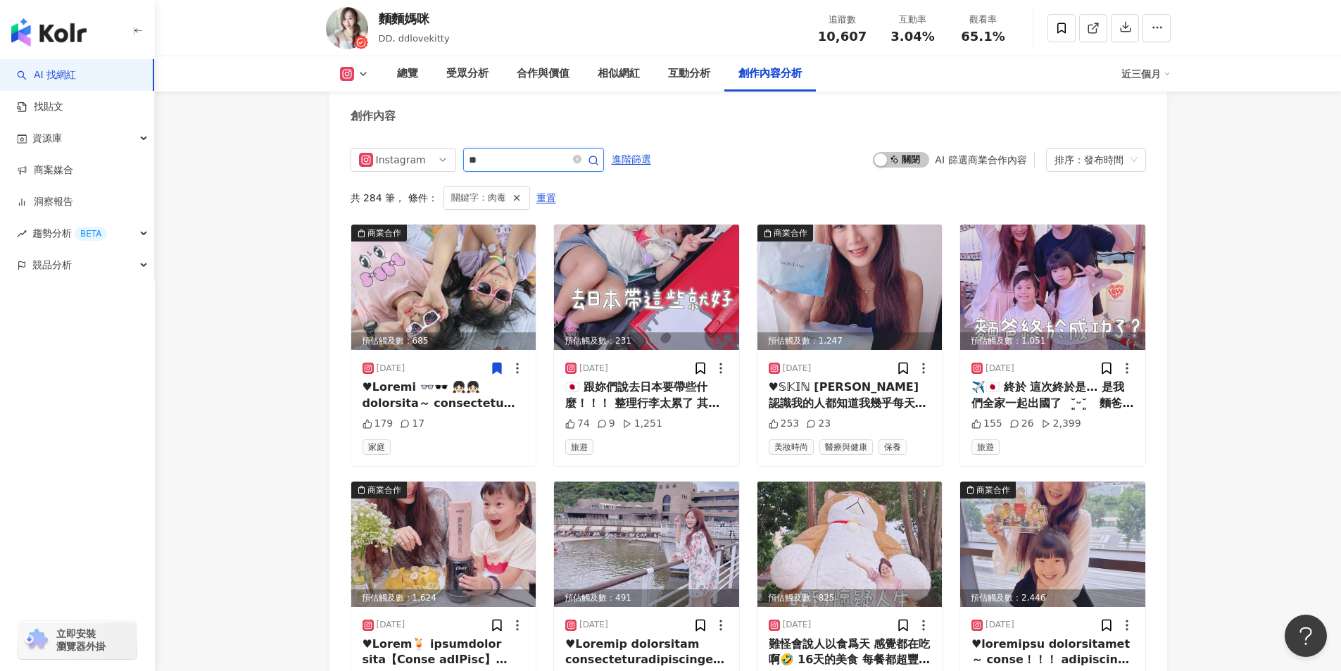
scroll to position [4283, 0]
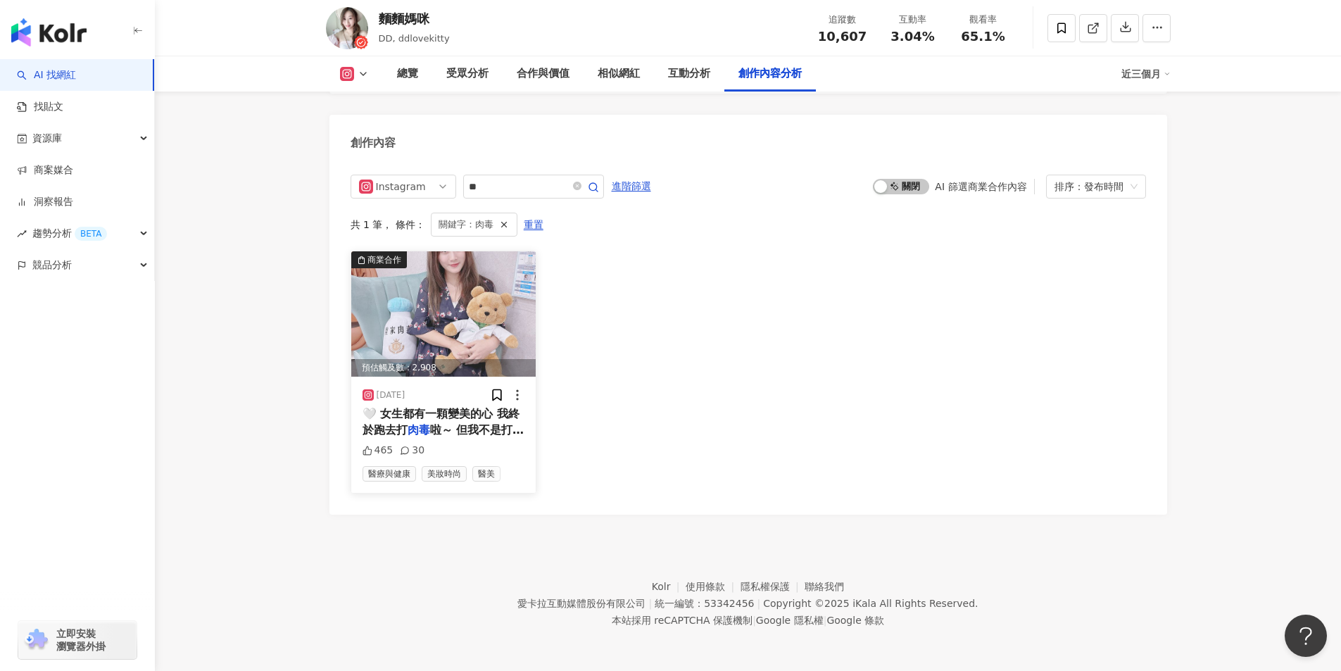
click at [434, 411] on span "🤍 女生都有一顆變美的心 我終於跑去打" at bounding box center [441, 421] width 157 height 29
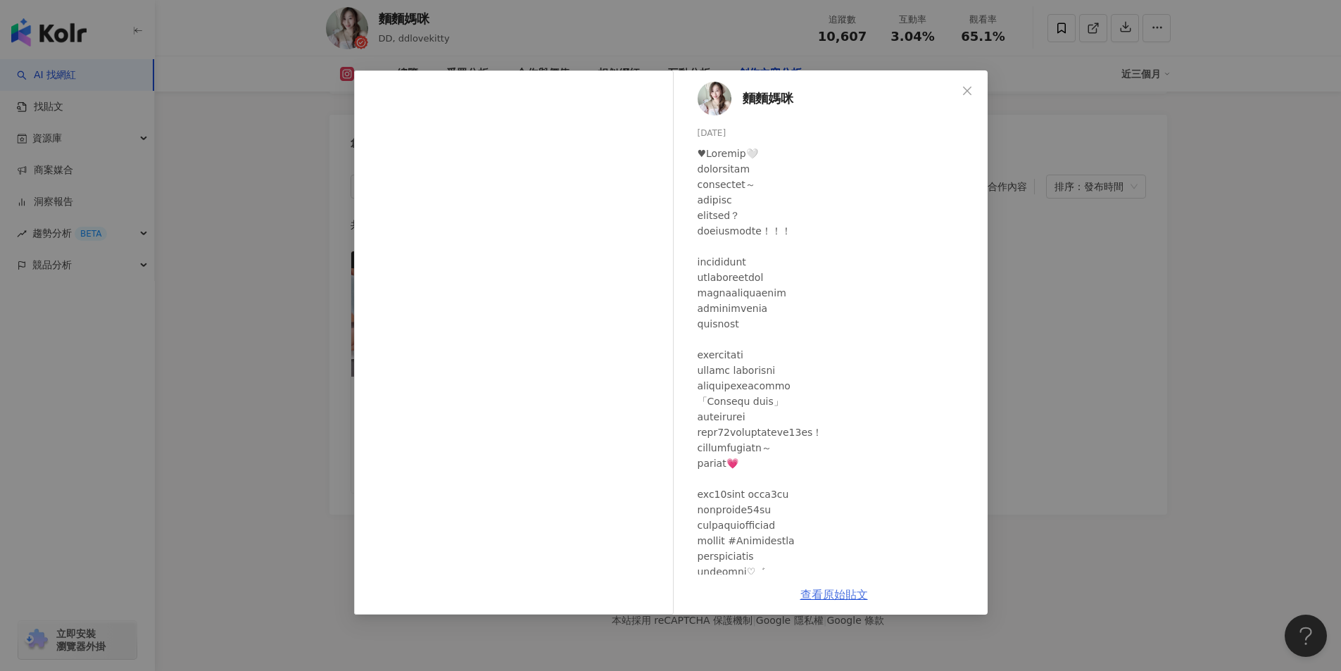
click at [823, 592] on link "查看原始貼文" at bounding box center [834, 594] width 68 height 13
drag, startPoint x: 195, startPoint y: 62, endPoint x: 319, endPoint y: 37, distance: 126.3
click at [200, 56] on div "麵麵媽咪 [DATE] 465 30 查看原始貼文" at bounding box center [670, 335] width 1341 height 671
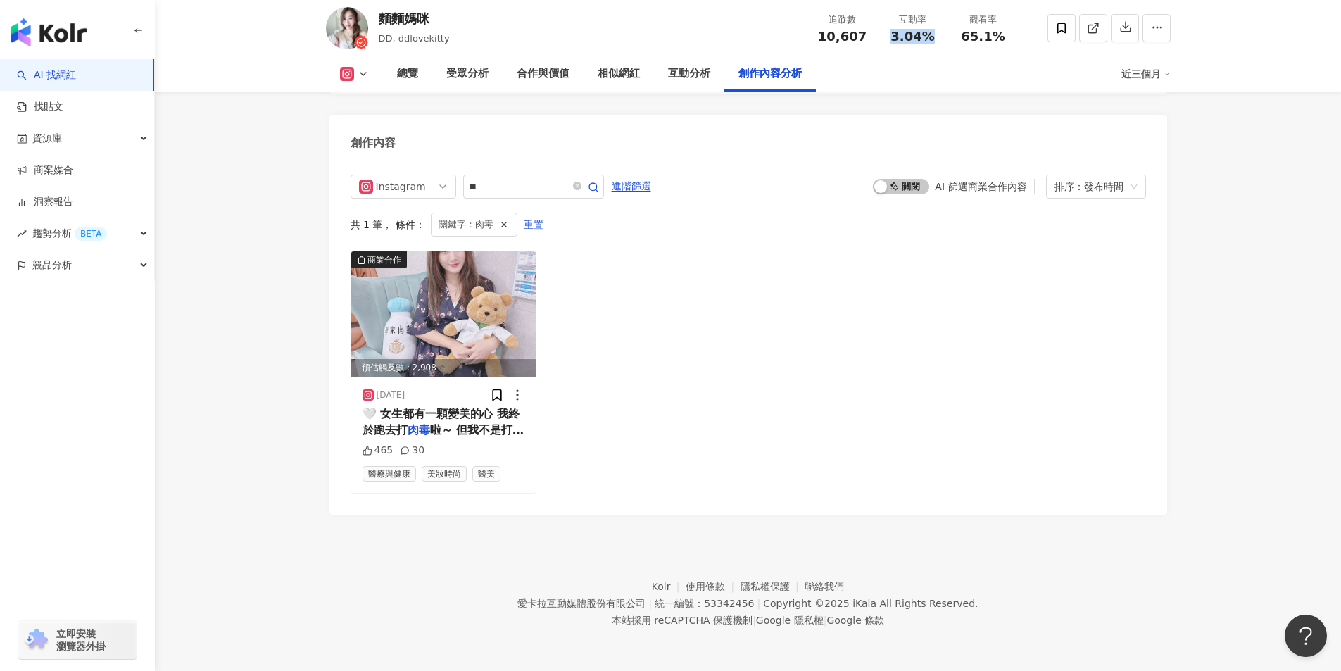
drag, startPoint x: 898, startPoint y: 42, endPoint x: 935, endPoint y: 60, distance: 40.6
click at [937, 49] on div "追蹤數 10,607 互動率 3.04% 觀看率 65.1%" at bounding box center [912, 28] width 211 height 42
copy span "3.04%"
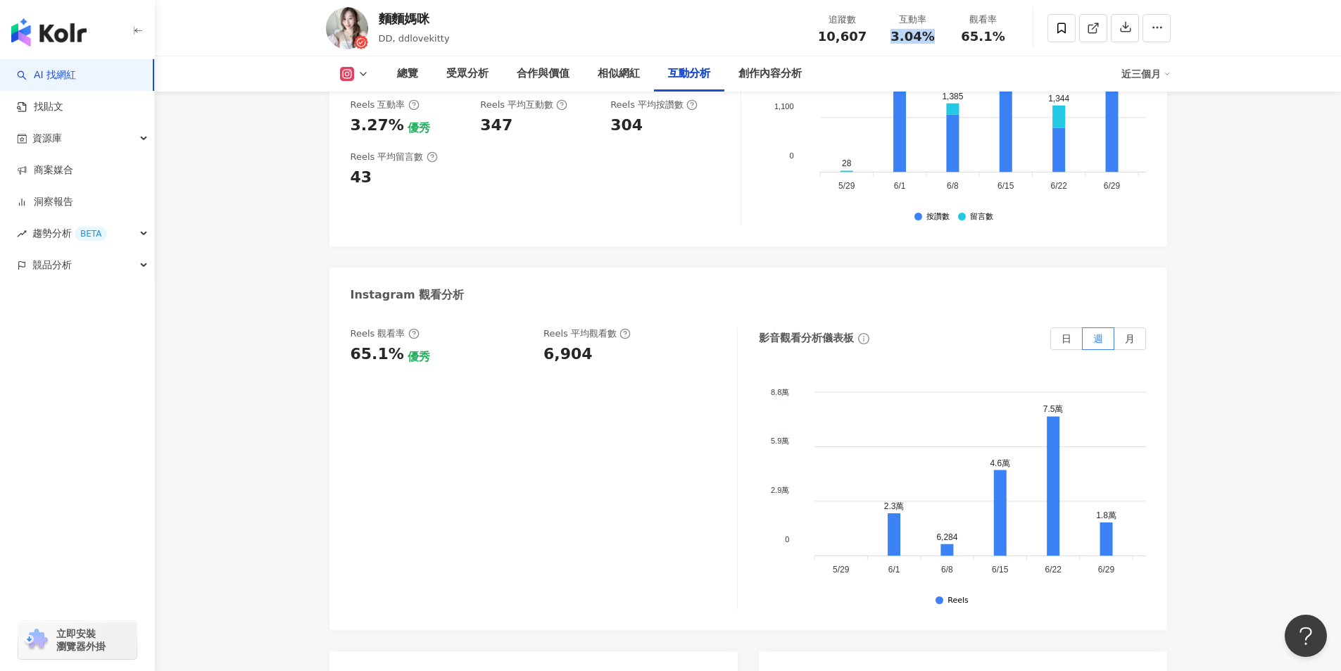
scroll to position [2946, 0]
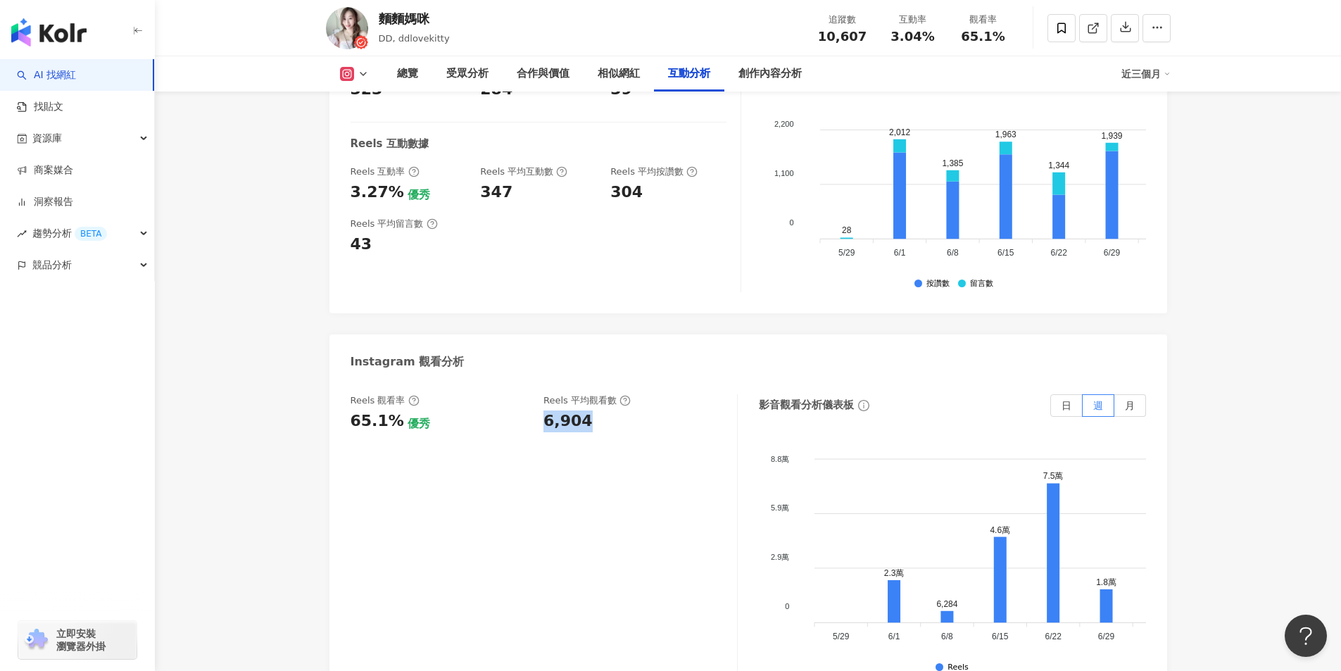
drag, startPoint x: 545, startPoint y: 420, endPoint x: 597, endPoint y: 417, distance: 52.2
click at [597, 417] on div "6,904" at bounding box center [632, 421] width 179 height 22
copy div "6,904"
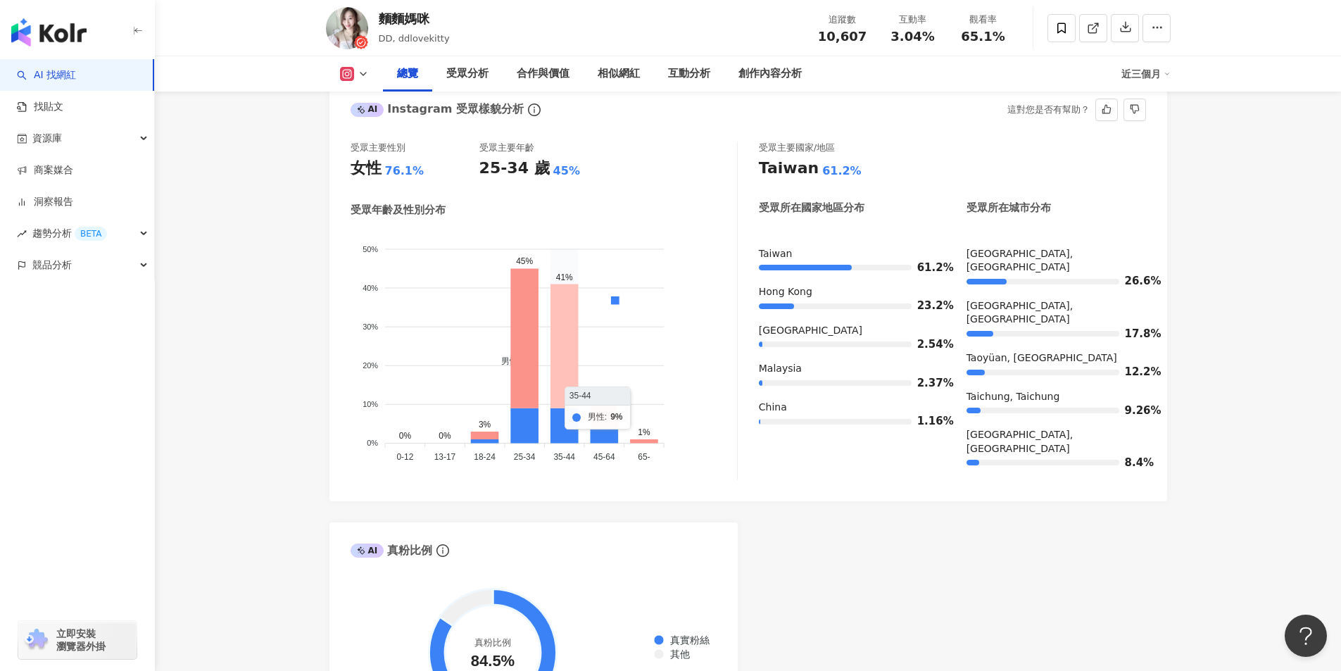
scroll to position [1045, 0]
